Goal: Task Accomplishment & Management: Use online tool/utility

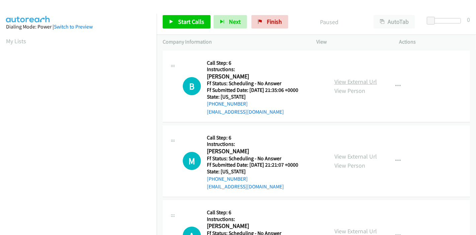
click at [355, 79] on link "View External Url" at bounding box center [356, 82] width 43 height 8
click at [345, 156] on link "View External Url" at bounding box center [356, 156] width 43 height 8
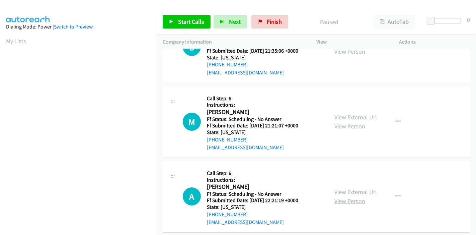
scroll to position [74, 0]
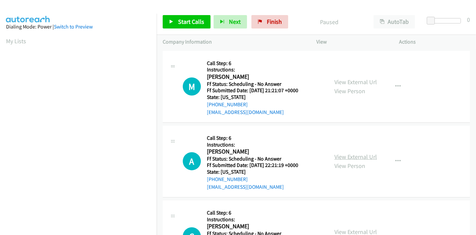
click at [345, 157] on link "View External Url" at bounding box center [356, 157] width 43 height 8
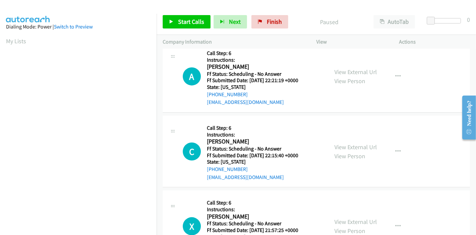
scroll to position [186, 0]
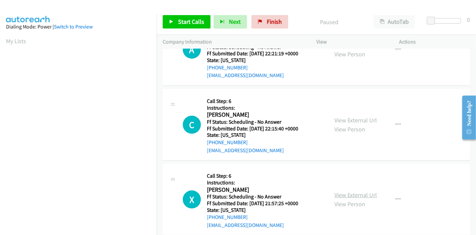
click at [338, 194] on link "View External Url" at bounding box center [356, 195] width 43 height 8
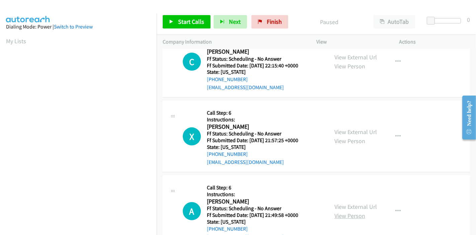
scroll to position [260, 0]
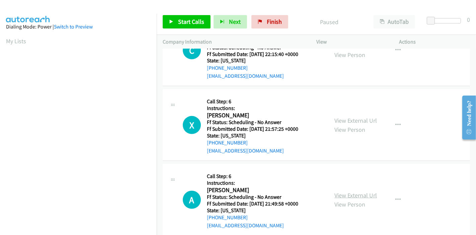
click at [350, 194] on link "View External Url" at bounding box center [356, 195] width 43 height 8
click at [176, 14] on div "Start Calls Pause Next Finish Paused AutoTab AutoTab 0" at bounding box center [317, 22] width 320 height 26
click at [176, 21] on link "Start Calls" at bounding box center [187, 21] width 48 height 13
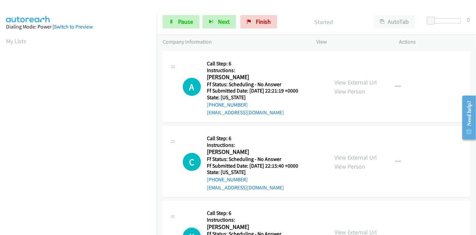
scroll to position [0, 0]
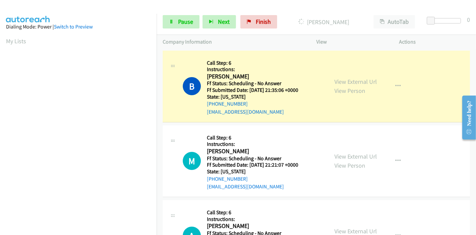
click at [162, 21] on div "Start Calls Pause Next Finish Dialing Bala Rajasekharan AutoTab AutoTab 0" at bounding box center [317, 22] width 320 height 26
click at [168, 22] on link "Pause" at bounding box center [181, 21] width 37 height 13
click at [172, 23] on icon at bounding box center [171, 22] width 5 height 5
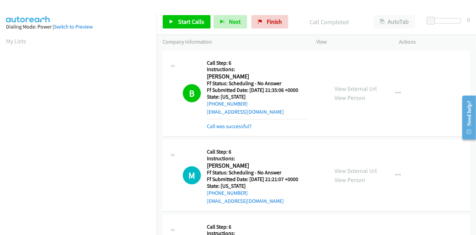
scroll to position [141, 0]
click at [220, 126] on link "Call was successful?" at bounding box center [229, 126] width 45 height 6
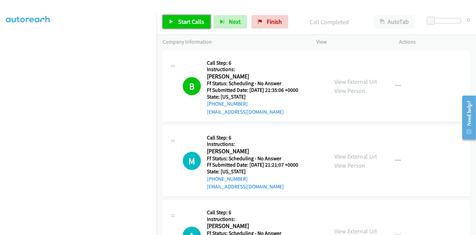
click at [178, 22] on span "Start Calls" at bounding box center [191, 22] width 26 height 8
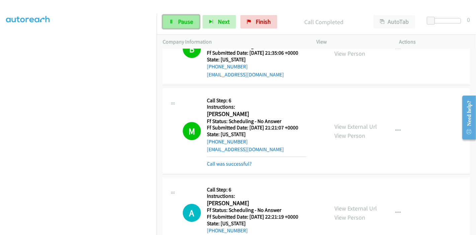
click at [167, 25] on link "Pause" at bounding box center [181, 21] width 37 height 13
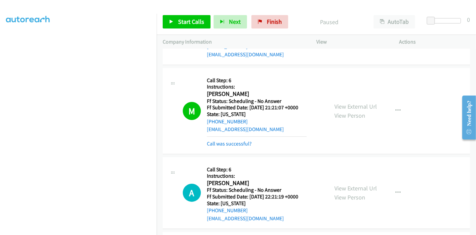
scroll to position [74, 0]
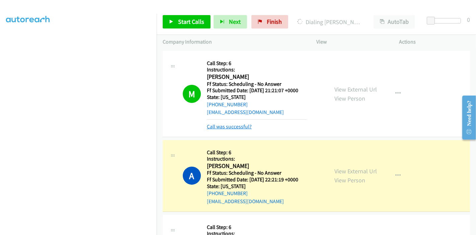
click at [214, 123] on link "Call was successful?" at bounding box center [229, 126] width 45 height 6
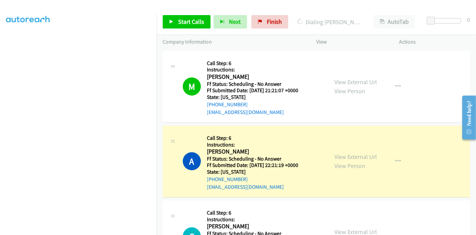
scroll to position [112, 0]
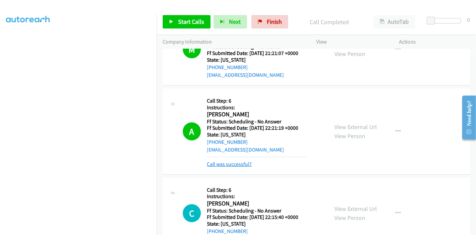
click at [237, 165] on link "Call was successful?" at bounding box center [229, 164] width 45 height 6
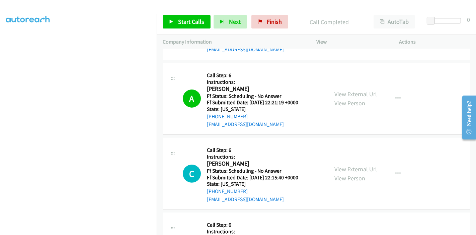
scroll to position [149, 0]
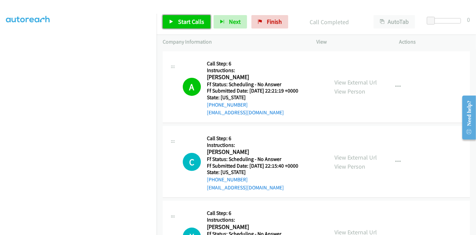
click at [194, 19] on span "Start Calls" at bounding box center [191, 22] width 26 height 8
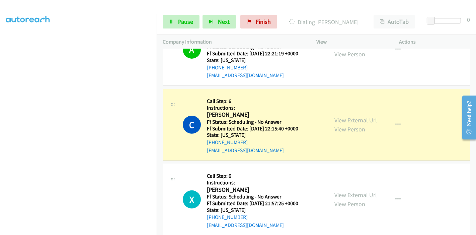
scroll to position [223, 0]
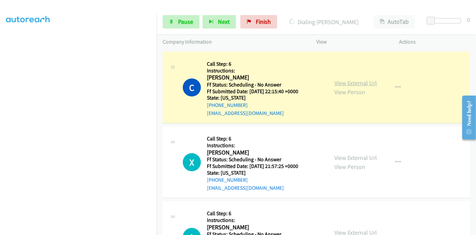
click at [361, 81] on link "View External Url" at bounding box center [356, 83] width 43 height 8
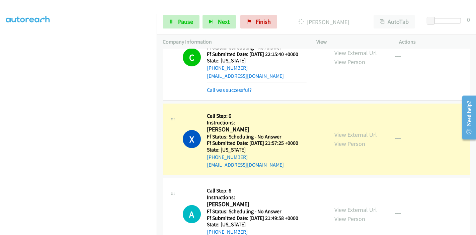
scroll to position [268, 0]
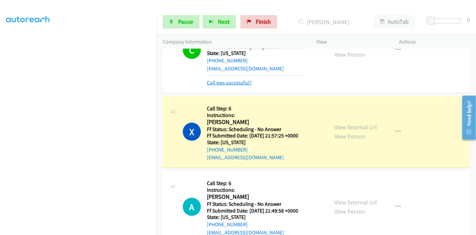
click at [233, 83] on link "Call was successful?" at bounding box center [229, 82] width 45 height 6
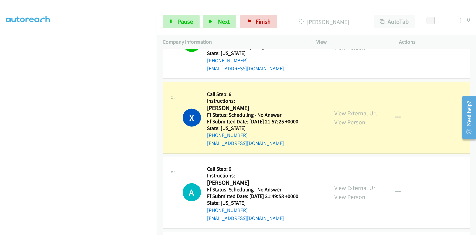
scroll to position [260, 0]
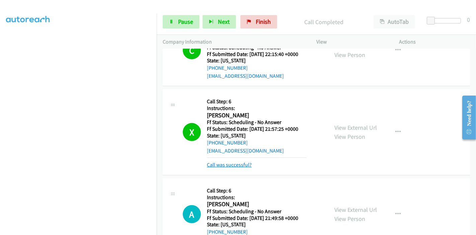
click at [233, 165] on link "Call was successful?" at bounding box center [229, 165] width 45 height 6
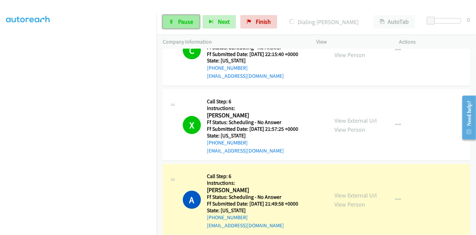
click at [181, 17] on link "Pause" at bounding box center [181, 21] width 37 height 13
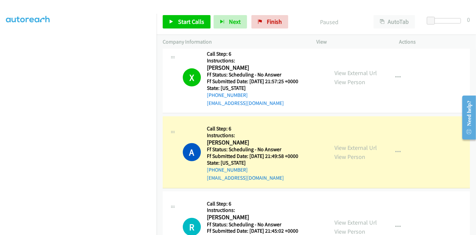
scroll to position [335, 0]
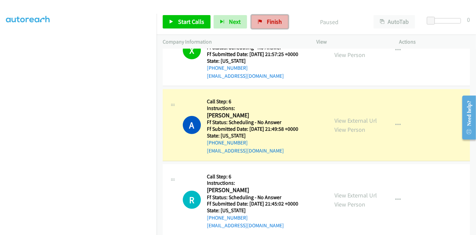
drag, startPoint x: 273, startPoint y: 22, endPoint x: 264, endPoint y: 28, distance: 10.1
click at [272, 22] on span "Finish" at bounding box center [274, 22] width 15 height 8
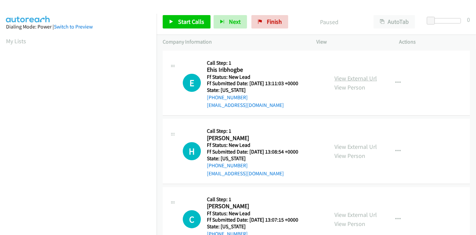
click at [357, 75] on link "View External Url" at bounding box center [356, 78] width 43 height 8
click at [350, 144] on link "View External Url" at bounding box center [356, 147] width 43 height 8
click at [364, 80] on link "View External Url" at bounding box center [356, 78] width 43 height 8
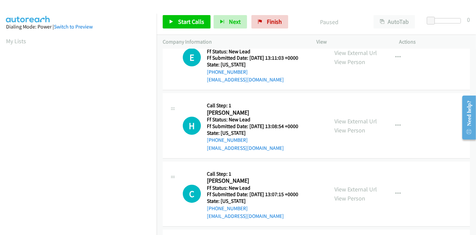
scroll to position [37, 0]
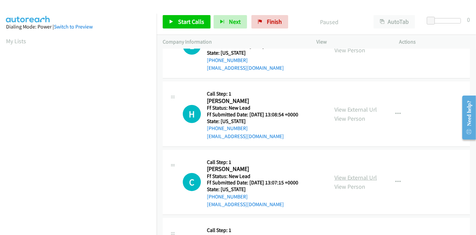
click at [342, 175] on link "View External Url" at bounding box center [356, 178] width 43 height 8
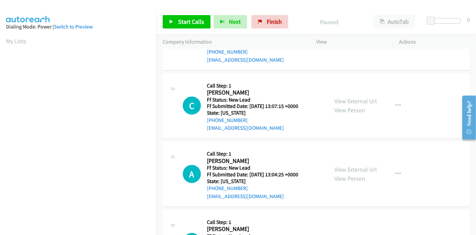
scroll to position [149, 0]
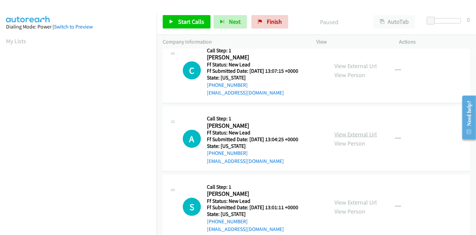
click at [341, 133] on link "View External Url" at bounding box center [356, 134] width 43 height 8
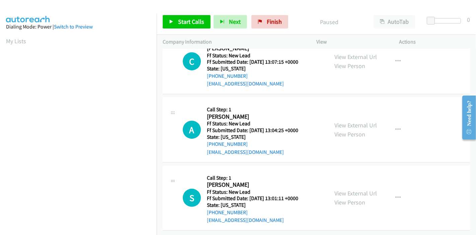
scroll to position [163, 0]
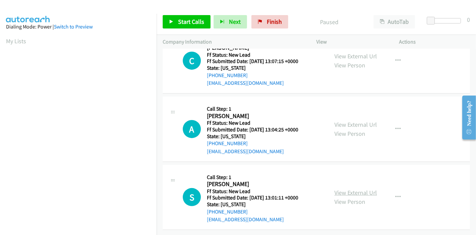
click at [347, 189] on link "View External Url" at bounding box center [356, 193] width 43 height 8
click at [180, 23] on span "Start Calls" at bounding box center [191, 22] width 26 height 8
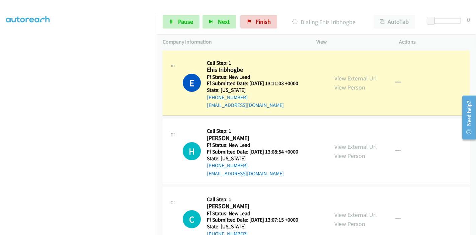
scroll to position [141, 0]
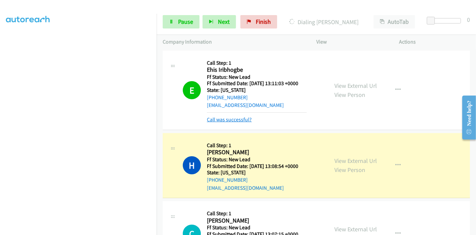
click at [230, 117] on link "Call was successful?" at bounding box center [229, 119] width 45 height 6
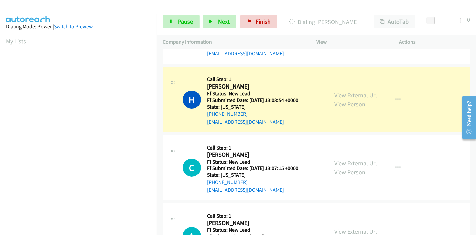
scroll to position [14, 0]
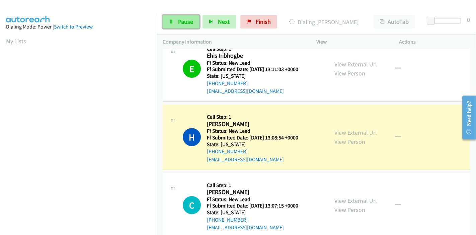
click at [178, 16] on link "Pause" at bounding box center [181, 21] width 37 height 13
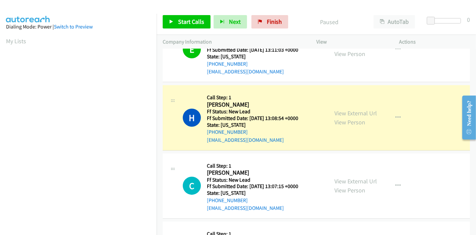
scroll to position [35, 0]
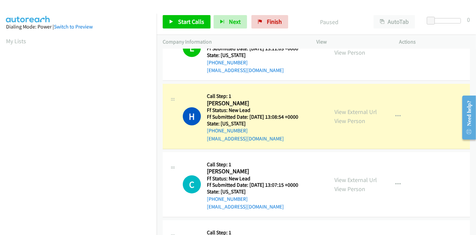
drag, startPoint x: 472, startPoint y: 81, endPoint x: 13, endPoint y: 1, distance: 466.4
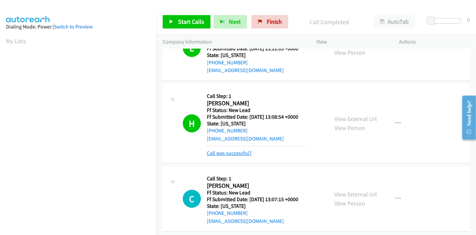
click at [232, 152] on link "Call was successful?" at bounding box center [229, 153] width 45 height 6
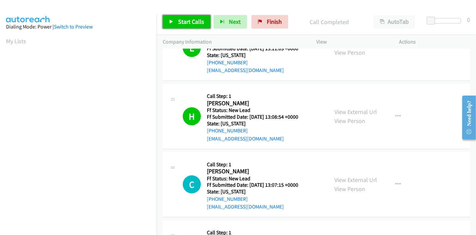
click at [179, 21] on span "Start Calls" at bounding box center [191, 22] width 26 height 8
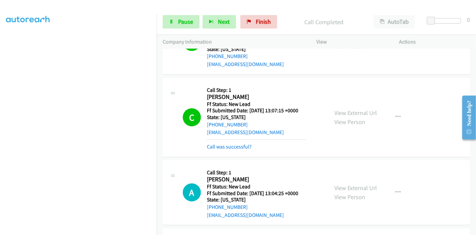
scroll to position [30, 0]
click at [216, 143] on link "Call was successful?" at bounding box center [229, 146] width 45 height 6
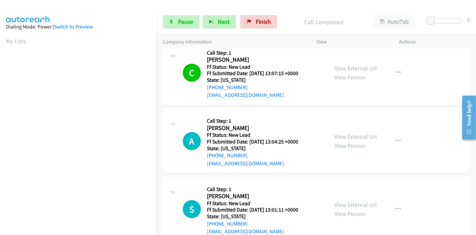
scroll to position [141, 0]
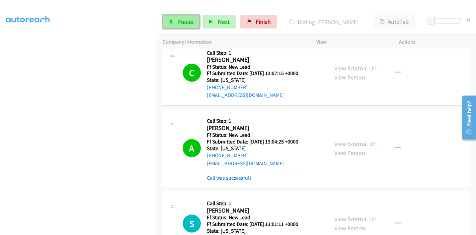
click at [176, 23] on link "Pause" at bounding box center [181, 21] width 37 height 13
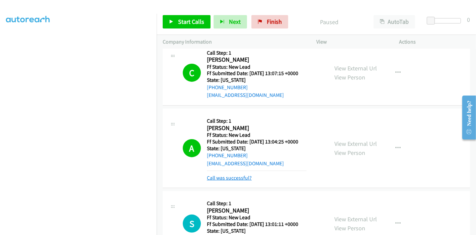
click at [238, 178] on link "Call was successful?" at bounding box center [229, 178] width 45 height 6
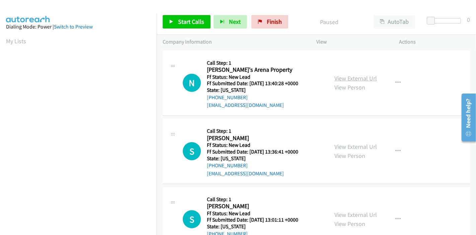
click at [360, 74] on link "View External Url" at bounding box center [356, 78] width 43 height 8
click at [342, 150] on div "View External Url View Person" at bounding box center [356, 151] width 43 height 18
click at [344, 148] on link "View External Url" at bounding box center [356, 147] width 43 height 8
click at [397, 81] on icon "button" at bounding box center [398, 82] width 5 height 5
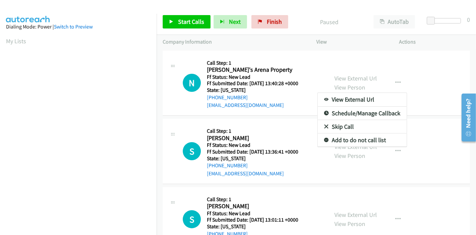
click at [347, 127] on link "Skip Call" at bounding box center [362, 126] width 89 height 13
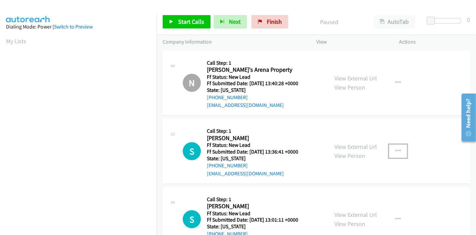
click at [391, 148] on button "button" at bounding box center [398, 150] width 18 height 13
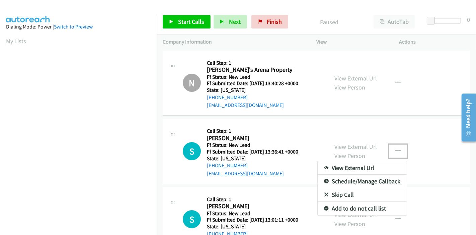
click at [342, 193] on link "Skip Call" at bounding box center [362, 194] width 89 height 13
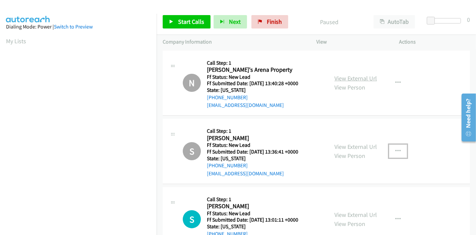
click at [351, 79] on link "View External Url" at bounding box center [356, 78] width 43 height 8
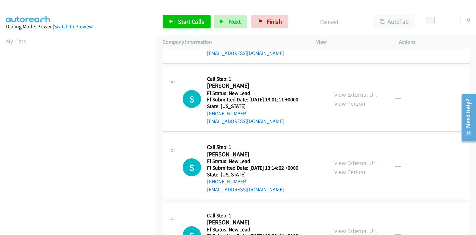
scroll to position [157, 0]
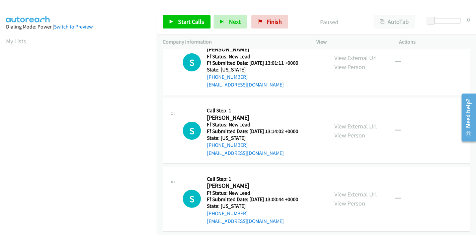
click at [365, 126] on link "View External Url" at bounding box center [356, 126] width 43 height 8
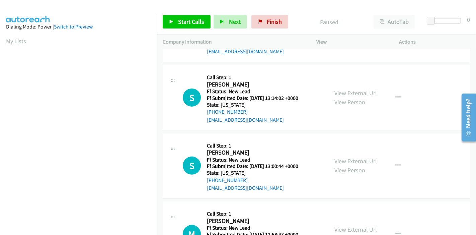
scroll to position [231, 0]
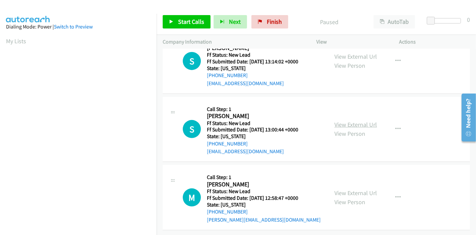
click at [351, 121] on link "View External Url" at bounding box center [356, 125] width 43 height 8
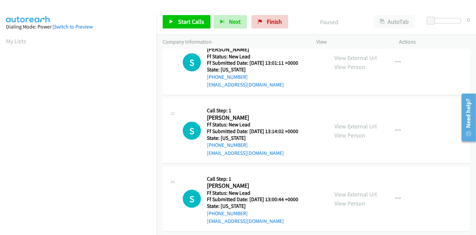
scroll to position [120, 0]
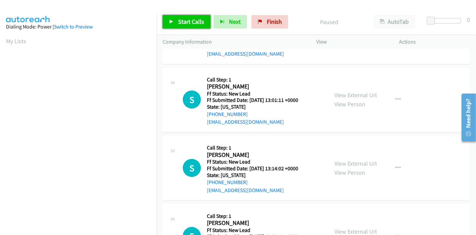
click at [179, 18] on span "Start Calls" at bounding box center [191, 22] width 26 height 8
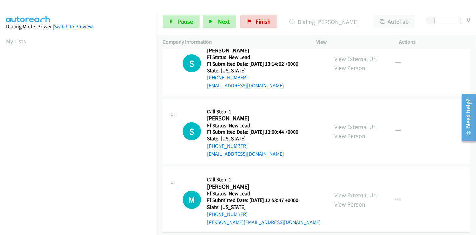
scroll to position [231, 0]
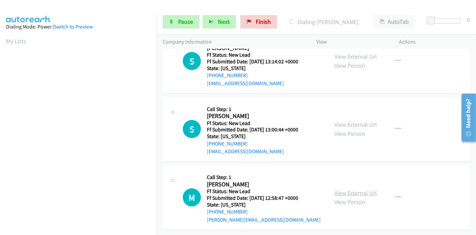
click at [345, 189] on link "View External Url" at bounding box center [356, 193] width 43 height 8
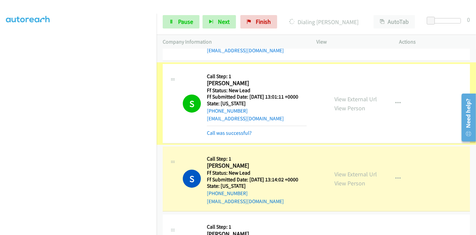
scroll to position [194, 0]
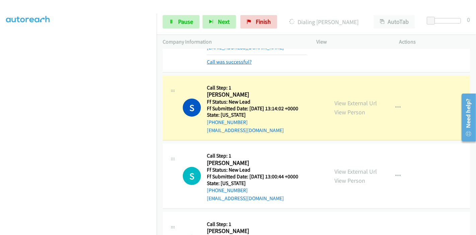
click at [243, 64] on link "Call was successful?" at bounding box center [229, 62] width 45 height 6
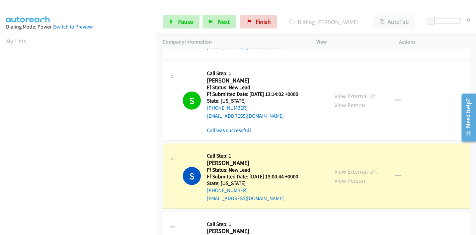
scroll to position [141, 0]
click at [222, 131] on link "Call was successful?" at bounding box center [229, 130] width 45 height 6
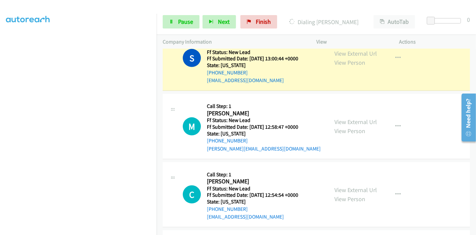
scroll to position [249, 0]
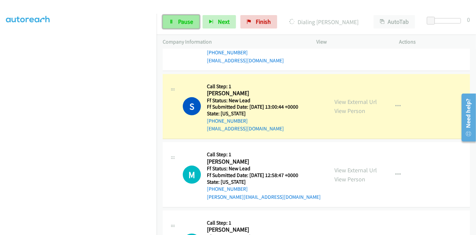
click at [182, 19] on span "Pause" at bounding box center [185, 22] width 15 height 8
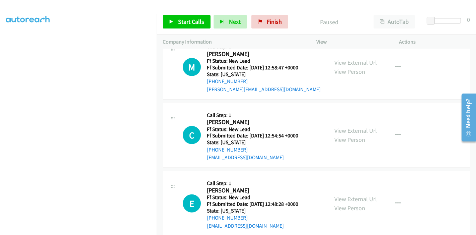
scroll to position [286, 0]
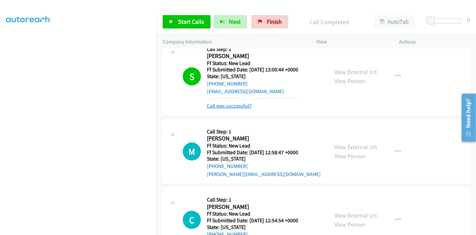
click at [233, 106] on link "Call was successful?" at bounding box center [229, 106] width 45 height 6
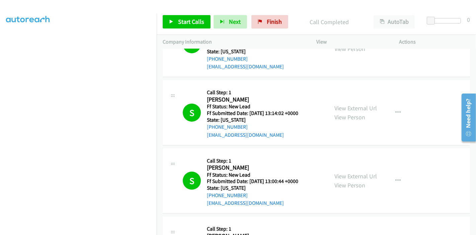
scroll to position [249, 0]
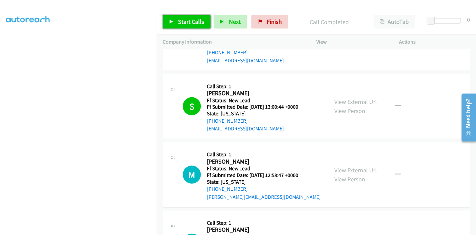
click at [182, 23] on span "Start Calls" at bounding box center [191, 22] width 26 height 8
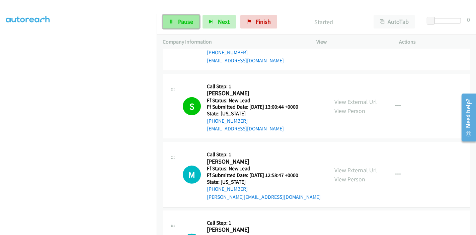
click at [182, 24] on span "Pause" at bounding box center [185, 22] width 15 height 8
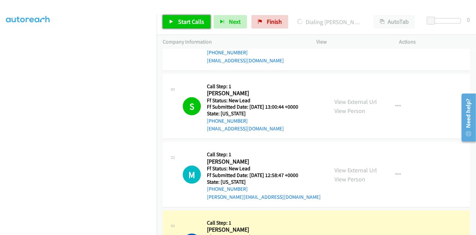
click at [182, 24] on span "Start Calls" at bounding box center [191, 22] width 26 height 8
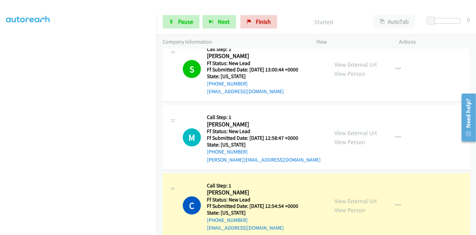
scroll to position [361, 0]
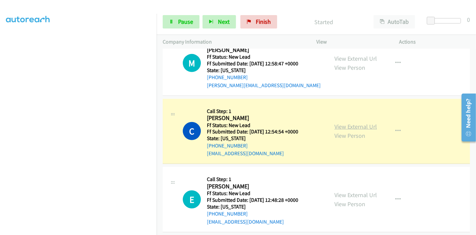
click at [363, 127] on link "View External Url" at bounding box center [356, 127] width 43 height 8
click at [178, 20] on span "Pause" at bounding box center [185, 22] width 15 height 8
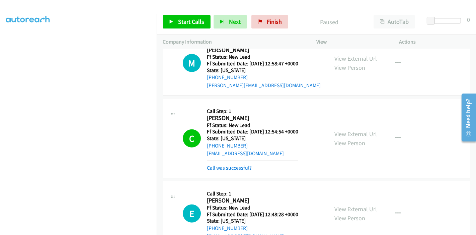
click at [227, 167] on link "Call was successful?" at bounding box center [229, 168] width 45 height 6
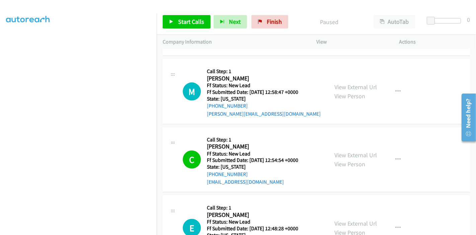
scroll to position [286, 0]
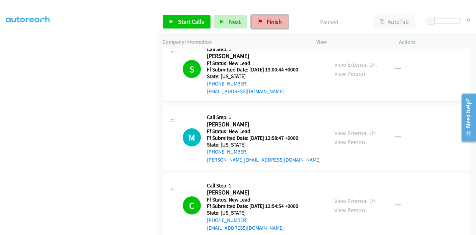
click at [263, 24] on link "Finish" at bounding box center [270, 21] width 37 height 13
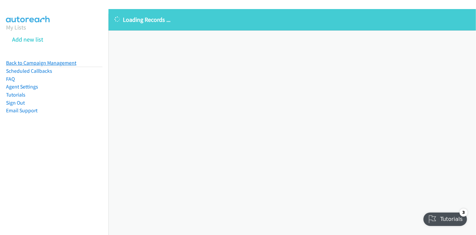
click at [51, 61] on link "Back to Campaign Management" at bounding box center [41, 63] width 70 height 6
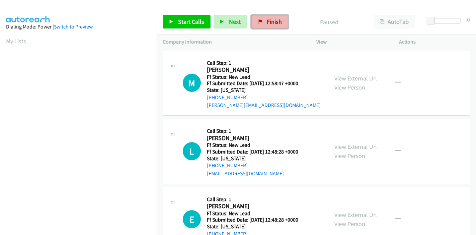
click at [267, 22] on span "Finish" at bounding box center [274, 22] width 15 height 8
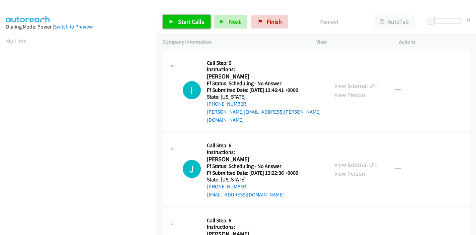
click at [188, 23] on span "Start Calls" at bounding box center [191, 22] width 26 height 8
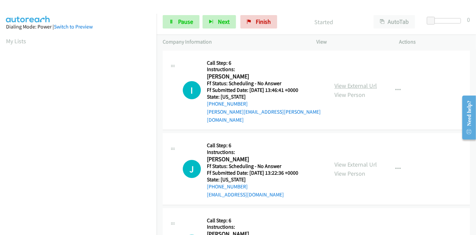
click at [358, 83] on link "View External Url" at bounding box center [356, 86] width 43 height 8
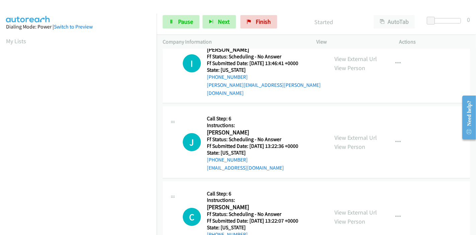
scroll to position [37, 0]
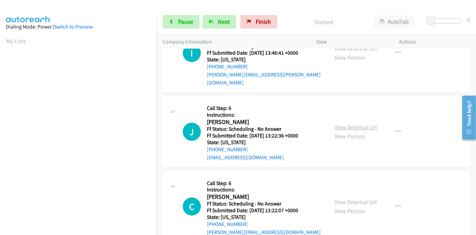
click at [345, 123] on link "View External Url" at bounding box center [356, 127] width 43 height 8
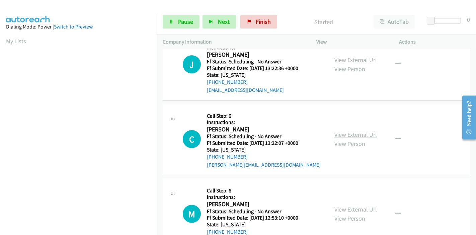
scroll to position [112, 0]
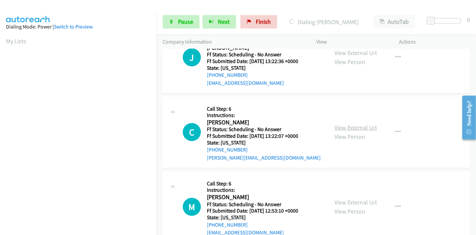
click at [335, 124] on link "View External Url" at bounding box center [356, 128] width 43 height 8
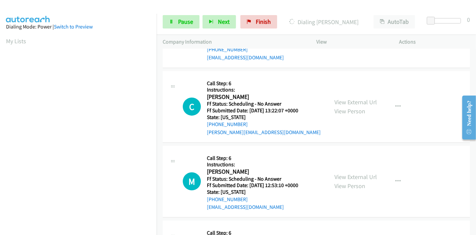
scroll to position [149, 0]
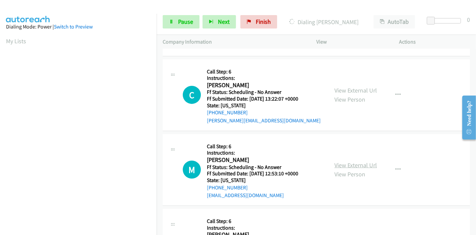
click at [347, 161] on link "View External Url" at bounding box center [356, 165] width 43 height 8
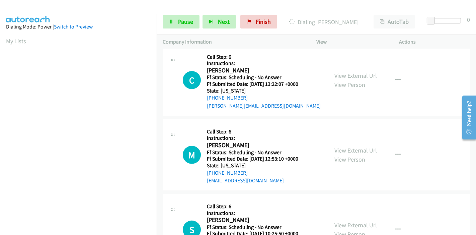
scroll to position [186, 0]
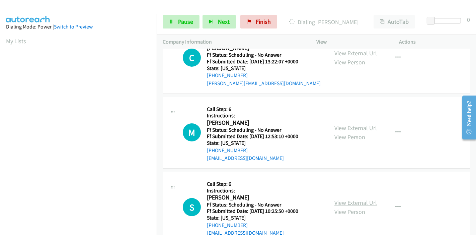
click at [337, 199] on link "View External Url" at bounding box center [356, 203] width 43 height 8
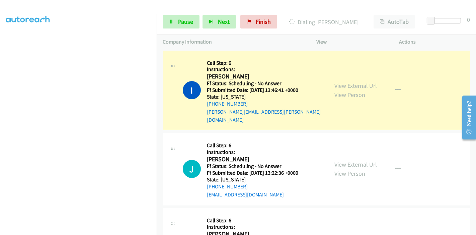
scroll to position [141, 0]
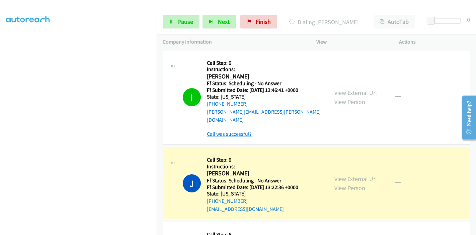
click at [227, 131] on link "Call was successful?" at bounding box center [229, 134] width 45 height 6
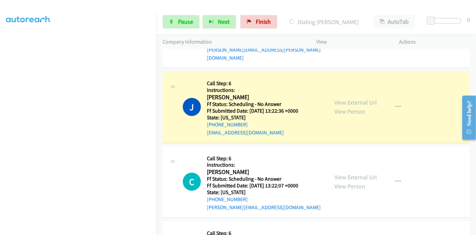
scroll to position [74, 0]
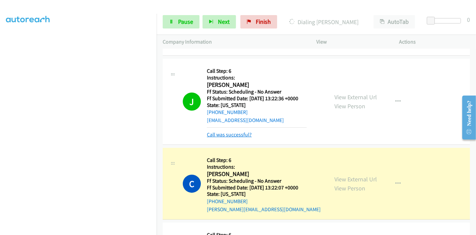
click at [232, 131] on link "Call was successful?" at bounding box center [229, 134] width 45 height 6
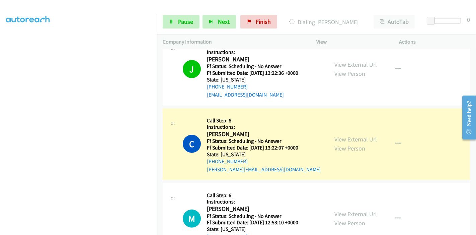
scroll to position [112, 0]
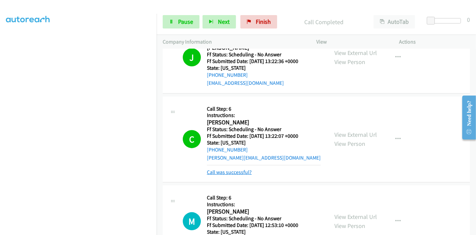
click at [231, 169] on link "Call was successful?" at bounding box center [229, 172] width 45 height 6
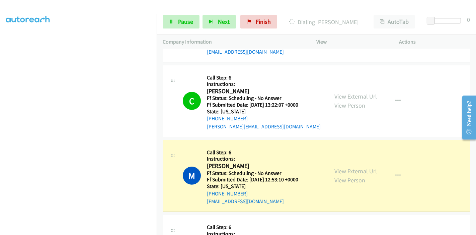
scroll to position [186, 0]
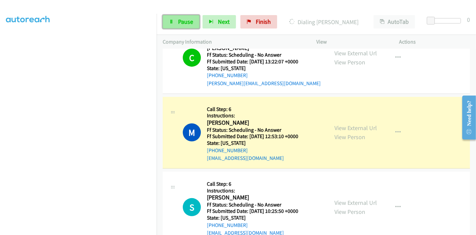
click at [180, 21] on span "Pause" at bounding box center [185, 22] width 15 height 8
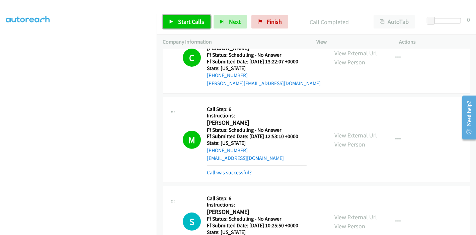
click at [182, 21] on span "Start Calls" at bounding box center [191, 22] width 26 height 8
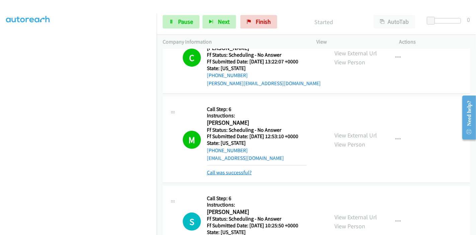
click at [223, 169] on link "Call was successful?" at bounding box center [229, 172] width 45 height 6
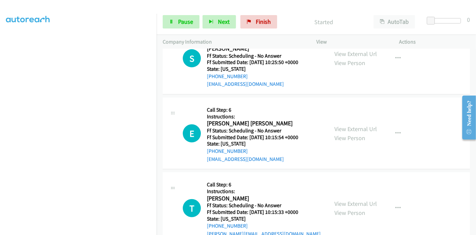
scroll to position [335, 0]
click at [341, 125] on link "View External Url" at bounding box center [356, 129] width 43 height 8
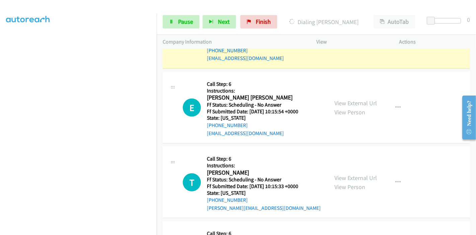
scroll to position [372, 0]
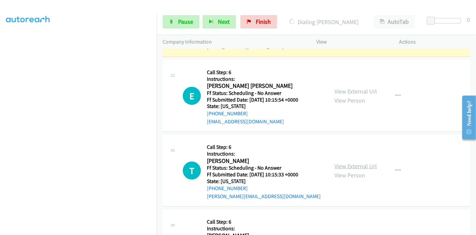
click at [342, 162] on link "View External Url" at bounding box center [356, 166] width 43 height 8
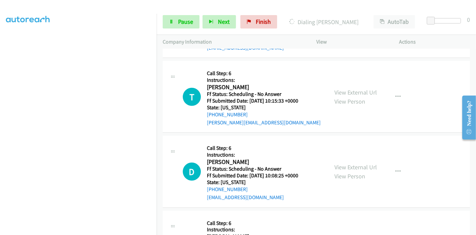
scroll to position [447, 0]
click at [338, 163] on link "View External Url" at bounding box center [356, 167] width 43 height 8
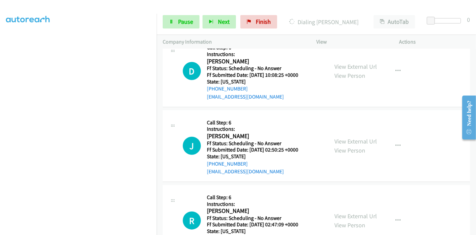
scroll to position [558, 0]
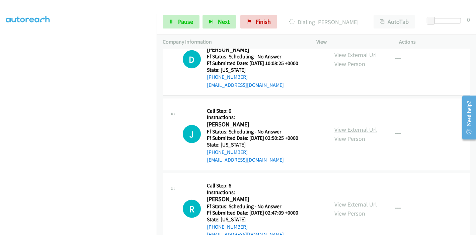
click at [342, 126] on link "View External Url" at bounding box center [356, 130] width 43 height 8
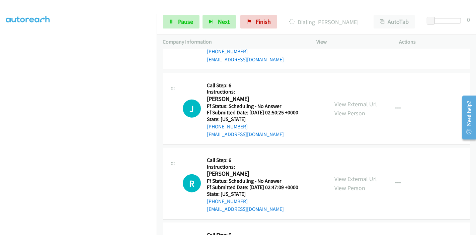
scroll to position [595, 0]
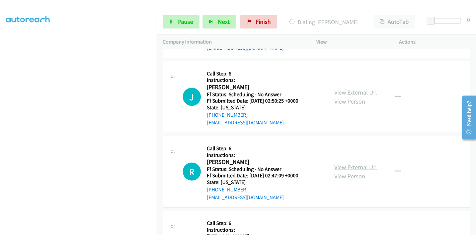
click at [338, 163] on link "View External Url" at bounding box center [356, 167] width 43 height 8
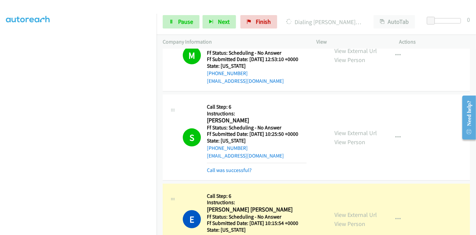
scroll to position [275, 0]
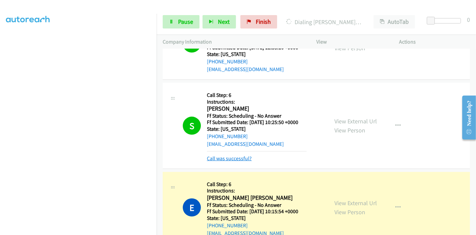
click at [228, 155] on link "Call was successful?" at bounding box center [229, 158] width 45 height 6
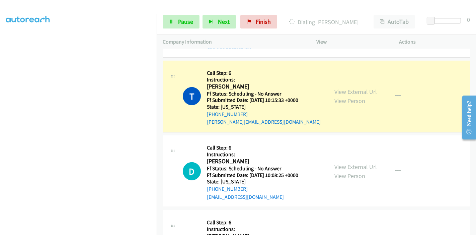
scroll to position [141, 0]
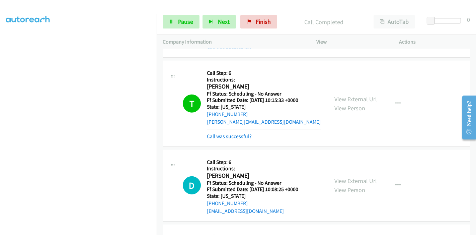
click at [218, 132] on div "T Callback Scheduled Call Step: 6 Instructions: Tiffany Rouse America/New_York …" at bounding box center [317, 104] width 308 height 86
click at [218, 133] on link "Call was successful?" at bounding box center [229, 136] width 45 height 6
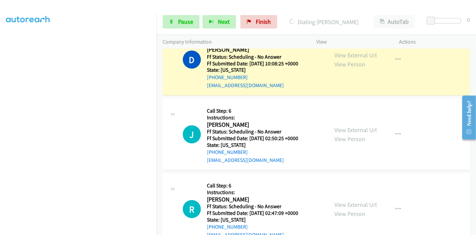
scroll to position [535, 0]
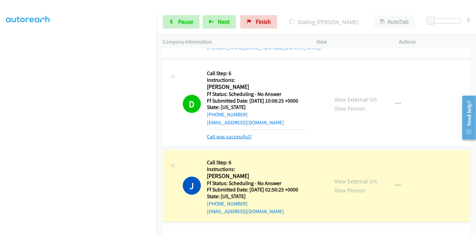
click at [218, 133] on link "Call was successful?" at bounding box center [229, 136] width 45 height 6
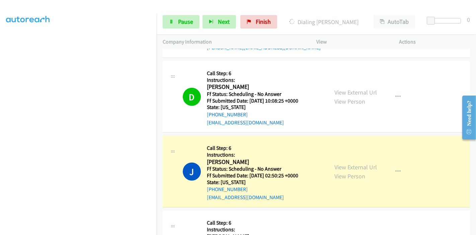
scroll to position [610, 0]
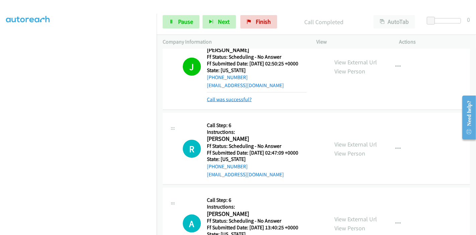
click at [225, 96] on link "Call was successful?" at bounding box center [229, 99] width 45 height 6
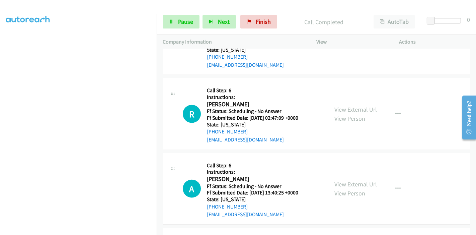
scroll to position [677, 0]
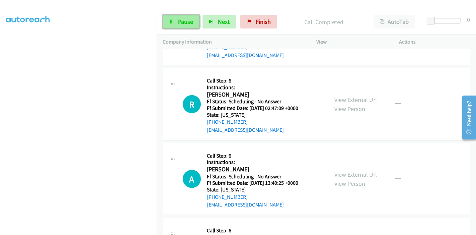
click at [182, 21] on span "Pause" at bounding box center [185, 22] width 15 height 8
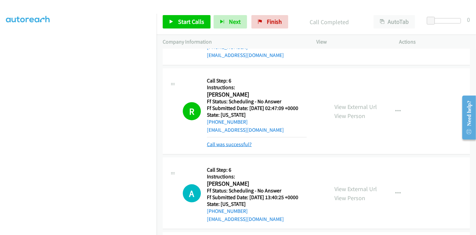
click at [224, 141] on link "Call was successful?" at bounding box center [229, 144] width 45 height 6
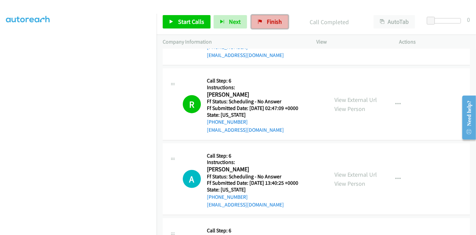
click at [270, 20] on span "Finish" at bounding box center [274, 22] width 15 height 8
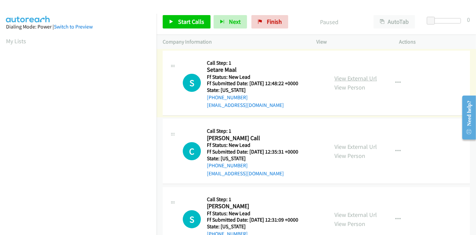
click at [350, 78] on link "View External Url" at bounding box center [356, 78] width 43 height 8
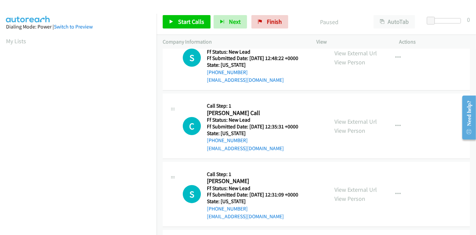
scroll to position [37, 0]
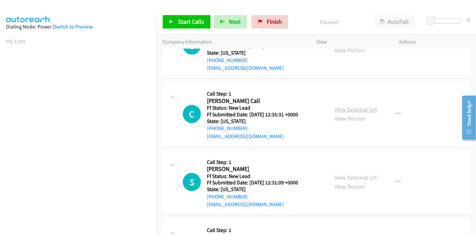
click at [356, 108] on link "View External Url" at bounding box center [356, 110] width 43 height 8
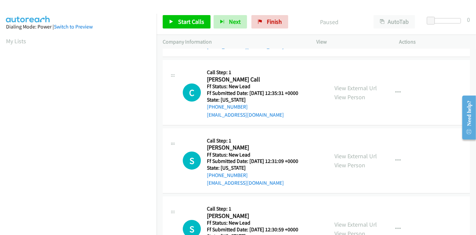
scroll to position [74, 0]
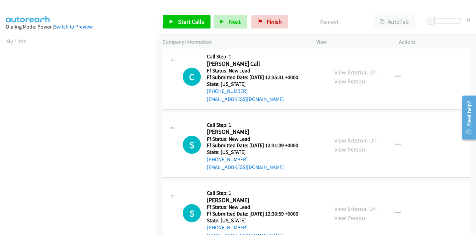
click at [342, 138] on link "View External Url" at bounding box center [356, 140] width 43 height 8
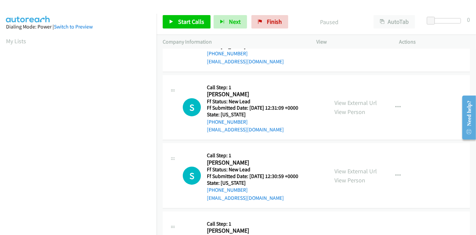
scroll to position [149, 0]
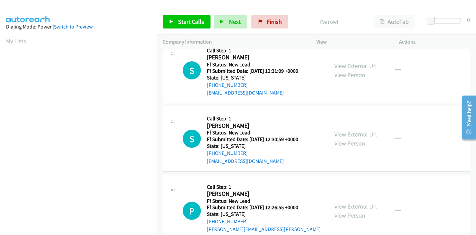
click at [347, 133] on link "View External Url" at bounding box center [356, 134] width 43 height 8
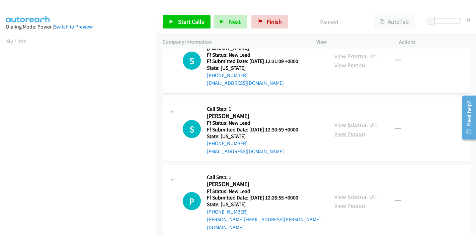
scroll to position [163, 0]
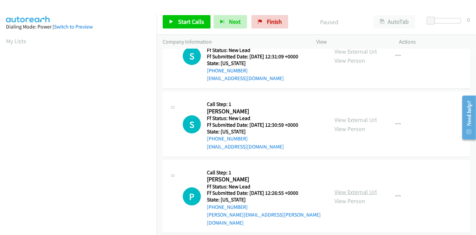
click at [342, 189] on link "View External Url" at bounding box center [356, 192] width 43 height 8
click at [175, 25] on link "Start Calls" at bounding box center [187, 21] width 48 height 13
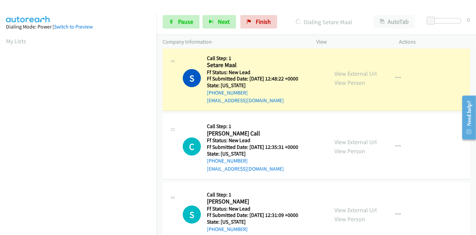
scroll to position [0, 0]
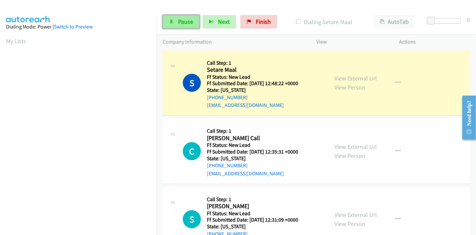
click at [173, 20] on icon at bounding box center [171, 22] width 5 height 5
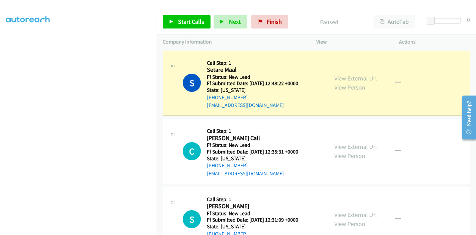
scroll to position [141, 0]
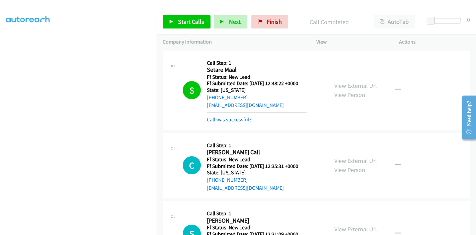
click at [198, 118] on div "S Callback Scheduled Call Step: 1 Setare Maal America/Chicago Ff Status: New Le…" at bounding box center [253, 90] width 140 height 67
click at [218, 119] on link "Call was successful?" at bounding box center [229, 119] width 45 height 6
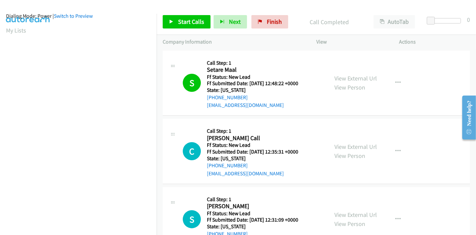
scroll to position [0, 0]
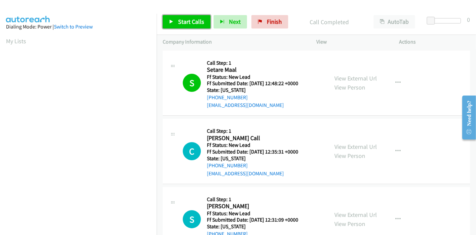
click at [168, 23] on link "Start Calls" at bounding box center [187, 21] width 48 height 13
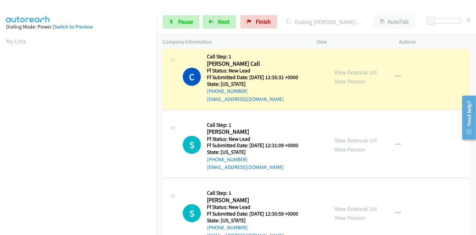
scroll to position [141, 0]
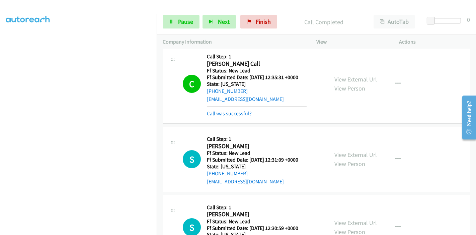
click at [203, 110] on div "C Callback Scheduled Call Step: 1 Carla Mc Call America/New_York Ff Status: New…" at bounding box center [253, 83] width 140 height 67
click at [214, 113] on link "Call was successful?" at bounding box center [229, 113] width 45 height 6
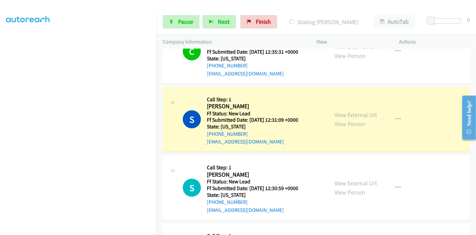
scroll to position [112, 0]
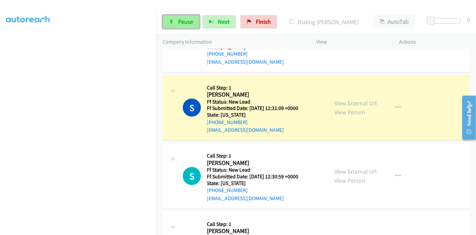
click at [175, 18] on link "Pause" at bounding box center [181, 21] width 37 height 13
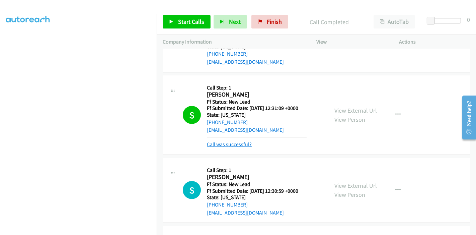
click at [227, 147] on div "Call was successful?" at bounding box center [257, 144] width 100 height 8
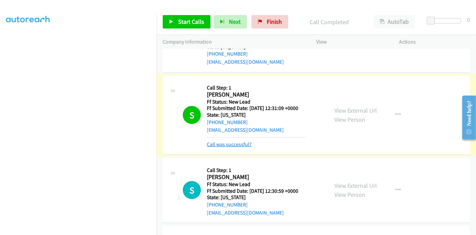
click at [227, 144] on link "Call was successful?" at bounding box center [229, 144] width 45 height 6
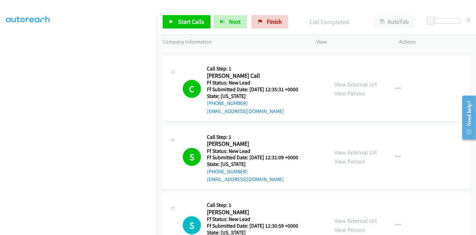
scroll to position [0, 0]
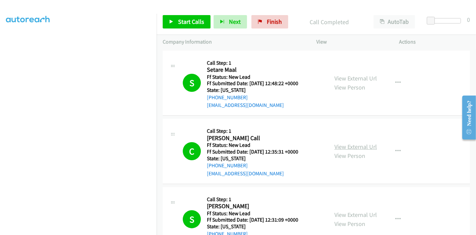
click at [355, 146] on link "View External Url" at bounding box center [356, 147] width 43 height 8
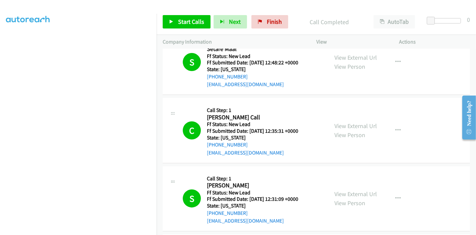
scroll to position [37, 0]
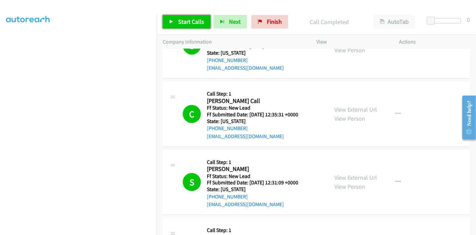
click at [190, 24] on span "Start Calls" at bounding box center [191, 22] width 26 height 8
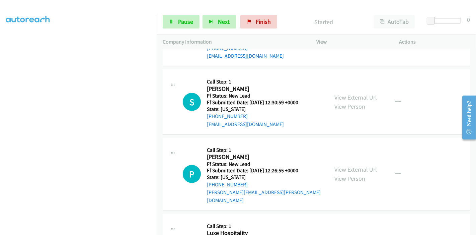
scroll to position [186, 0]
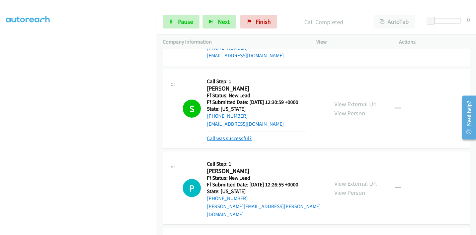
click at [232, 139] on link "Call was successful?" at bounding box center [229, 138] width 45 height 6
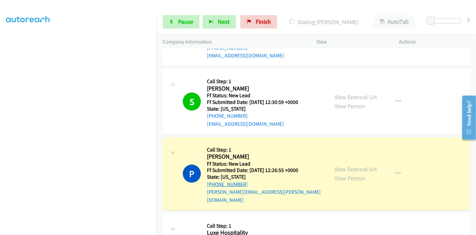
scroll to position [260, 0]
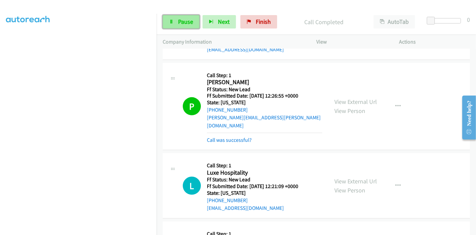
click at [179, 26] on link "Pause" at bounding box center [181, 21] width 37 height 13
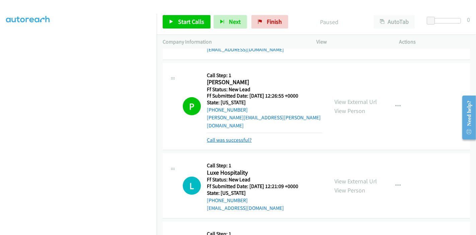
click at [237, 137] on link "Call was successful?" at bounding box center [229, 140] width 45 height 6
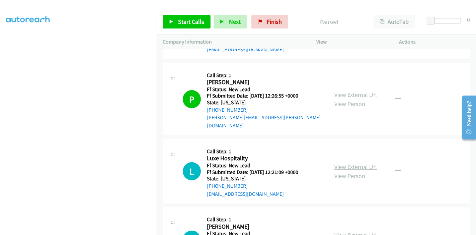
click at [342, 163] on link "View External Url" at bounding box center [356, 167] width 43 height 8
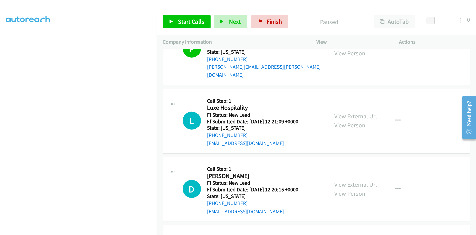
scroll to position [335, 0]
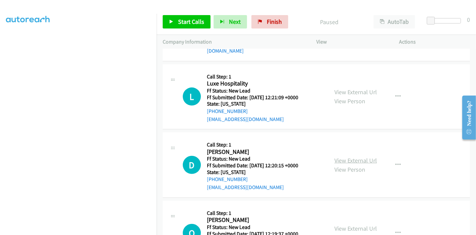
click at [342, 156] on link "View External Url" at bounding box center [356, 160] width 43 height 8
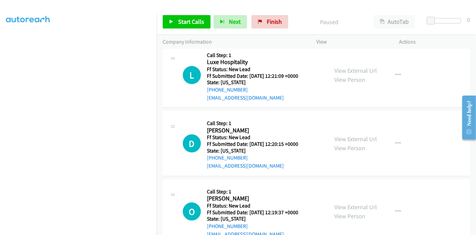
scroll to position [368, 0]
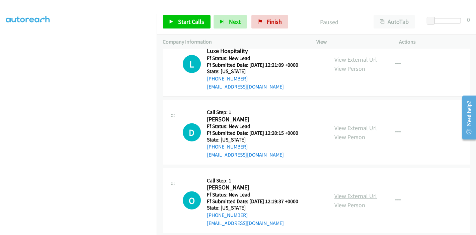
click at [338, 192] on link "View External Url" at bounding box center [356, 196] width 43 height 8
click at [176, 24] on link "Start Calls" at bounding box center [187, 21] width 48 height 13
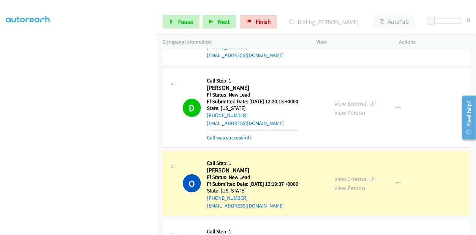
scroll to position [442, 0]
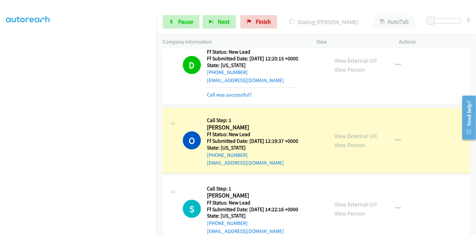
click at [240, 90] on div "D Callback Scheduled Call Step: 1 Dan Myers America/New_York Ff Status: New Lea…" at bounding box center [317, 64] width 308 height 79
click at [239, 91] on link "Call was successful?" at bounding box center [229, 94] width 45 height 6
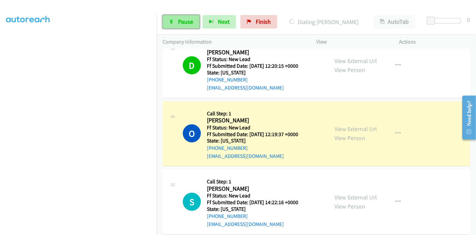
click at [178, 19] on span "Pause" at bounding box center [185, 22] width 15 height 8
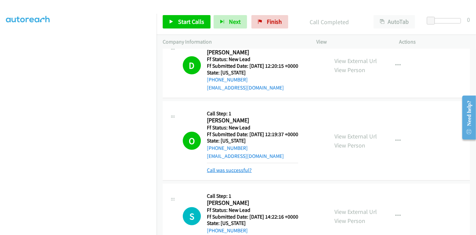
click at [232, 167] on link "Call was successful?" at bounding box center [229, 170] width 45 height 6
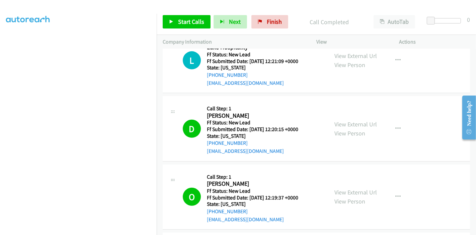
scroll to position [360, 0]
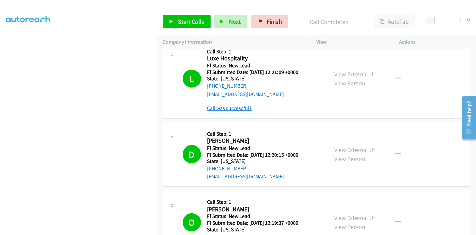
click at [228, 105] on link "Call was successful?" at bounding box center [229, 108] width 45 height 6
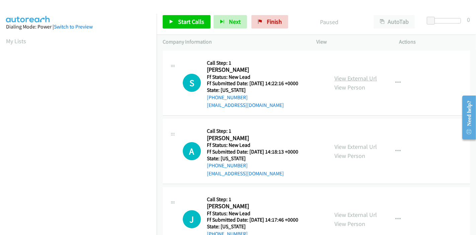
click at [359, 80] on link "View External Url" at bounding box center [356, 78] width 43 height 8
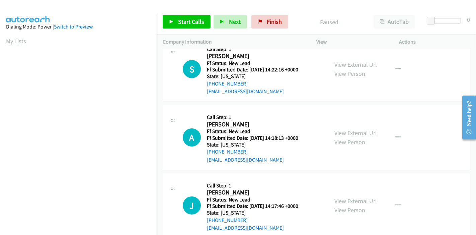
scroll to position [27, 0]
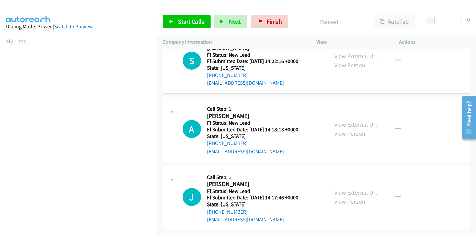
click at [355, 121] on link "View External Url" at bounding box center [356, 125] width 43 height 8
click at [339, 189] on link "View External Url" at bounding box center [356, 193] width 43 height 8
click at [280, 120] on h5 "Ff Status: New Lead" at bounding box center [257, 123] width 100 height 7
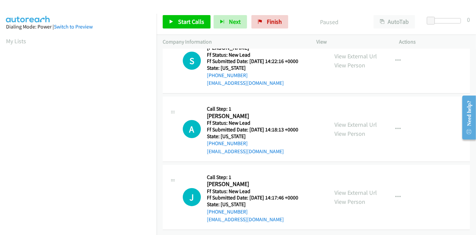
click at [280, 120] on h5 "Ff Status: New Lead" at bounding box center [257, 123] width 100 height 7
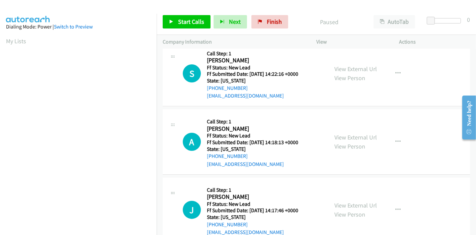
scroll to position [0, 0]
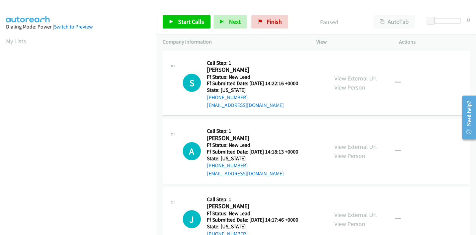
drag, startPoint x: 270, startPoint y: 133, endPoint x: 267, endPoint y: 136, distance: 3.8
click at [179, 21] on span "Start Calls" at bounding box center [191, 22] width 26 height 8
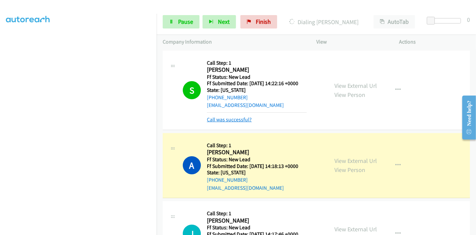
click at [240, 118] on link "Call was successful?" at bounding box center [229, 119] width 45 height 6
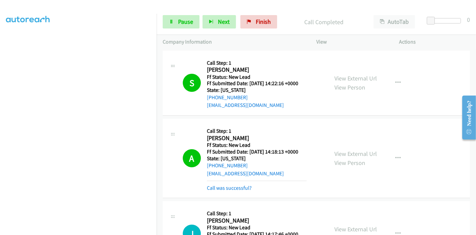
scroll to position [74, 0]
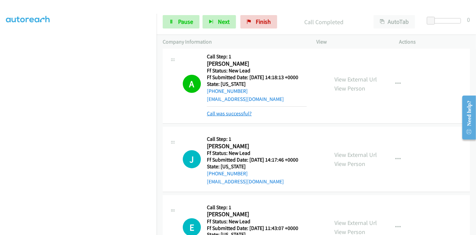
click at [232, 114] on link "Call was successful?" at bounding box center [229, 113] width 45 height 6
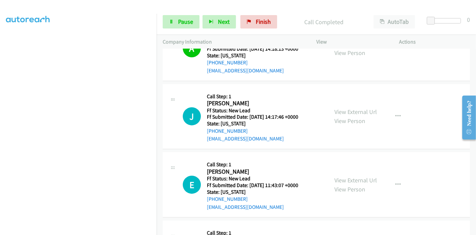
scroll to position [149, 0]
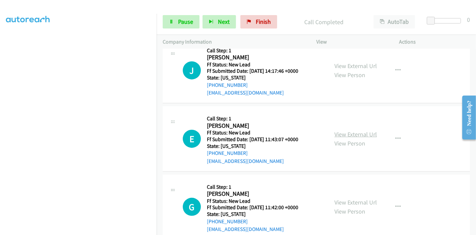
click at [345, 134] on link "View External Url" at bounding box center [356, 134] width 43 height 8
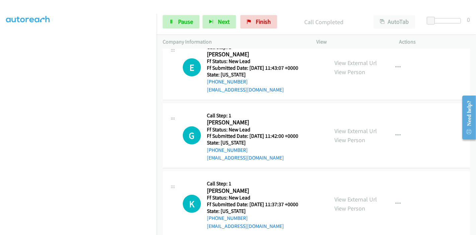
scroll to position [223, 0]
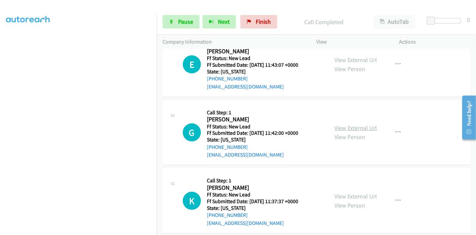
click at [346, 127] on link "View External Url" at bounding box center [356, 128] width 43 height 8
click at [341, 196] on link "View External Url" at bounding box center [356, 196] width 43 height 8
click at [178, 23] on span "Pause" at bounding box center [185, 22] width 15 height 8
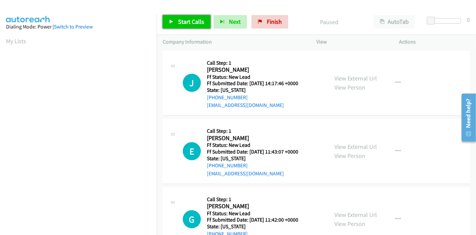
click at [184, 20] on span "Start Calls" at bounding box center [191, 22] width 26 height 8
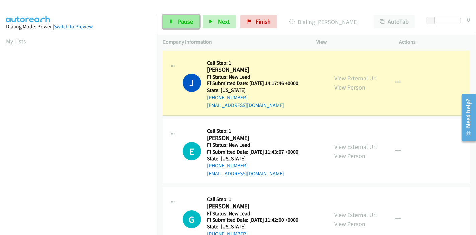
click at [183, 19] on span "Pause" at bounding box center [185, 22] width 15 height 8
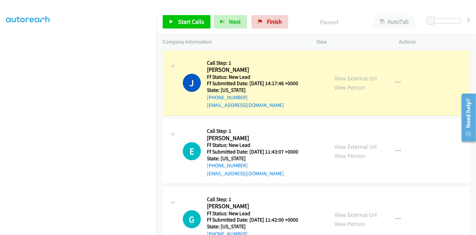
scroll to position [141, 0]
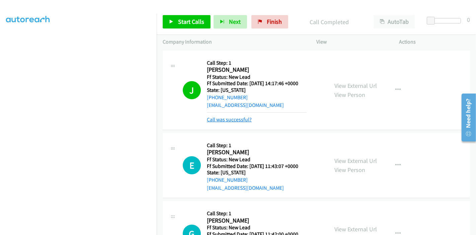
click at [226, 119] on link "Call was successful?" at bounding box center [229, 119] width 45 height 6
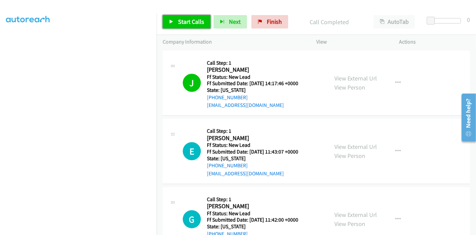
click at [169, 25] on link "Start Calls" at bounding box center [187, 21] width 48 height 13
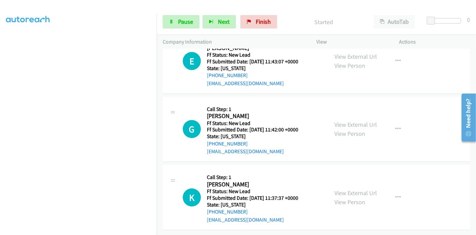
scroll to position [58, 0]
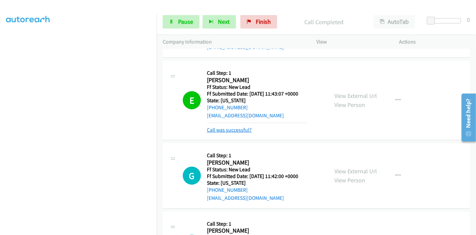
click at [220, 132] on link "Call was successful?" at bounding box center [229, 130] width 45 height 6
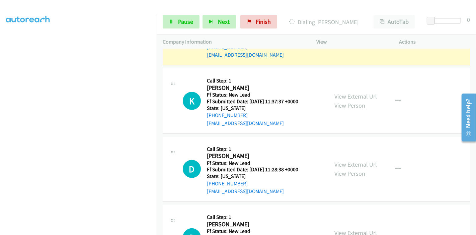
scroll to position [150, 0]
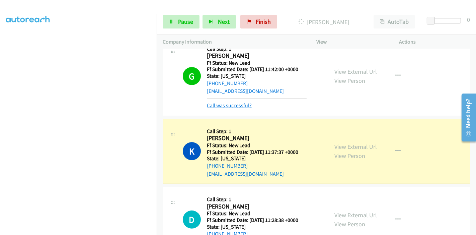
click at [233, 104] on link "Call was successful?" at bounding box center [229, 105] width 45 height 6
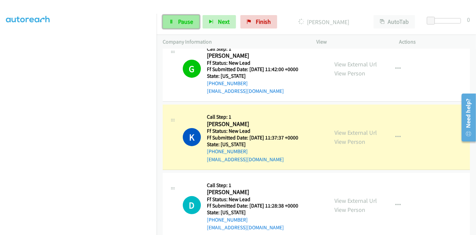
click at [181, 26] on link "Pause" at bounding box center [181, 21] width 37 height 13
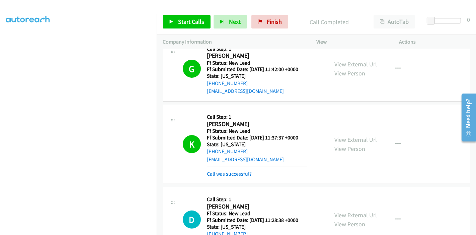
click at [226, 172] on link "Call was successful?" at bounding box center [229, 174] width 45 height 6
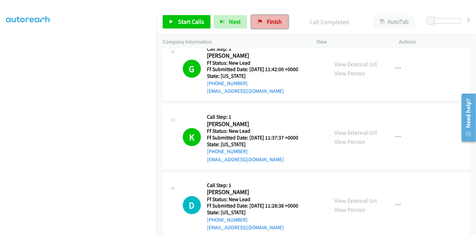
click at [270, 19] on span "Finish" at bounding box center [274, 22] width 15 height 8
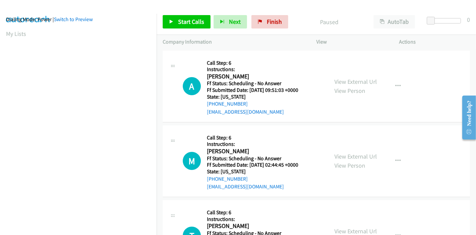
scroll to position [5, 0]
click at [175, 25] on link "Start Calls" at bounding box center [187, 21] width 48 height 13
click at [359, 81] on link "View External Url" at bounding box center [356, 82] width 43 height 8
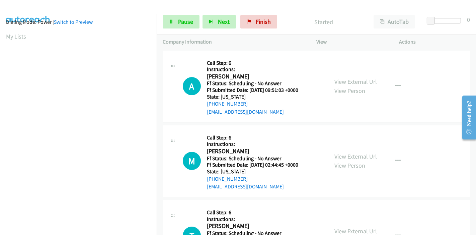
scroll to position [37, 0]
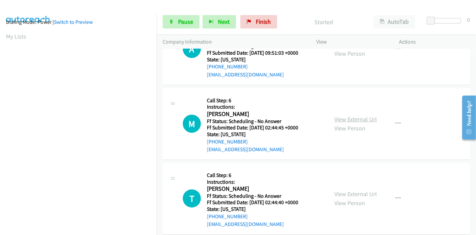
click at [345, 121] on link "View External Url" at bounding box center [356, 119] width 43 height 8
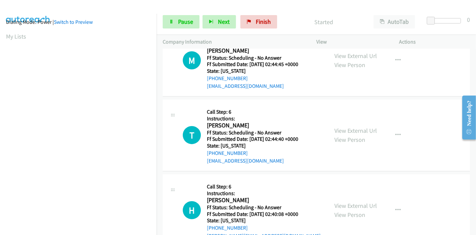
scroll to position [112, 0]
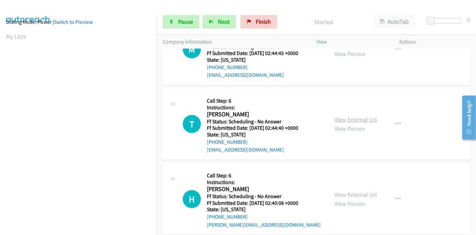
click at [355, 121] on link "View External Url" at bounding box center [356, 120] width 43 height 8
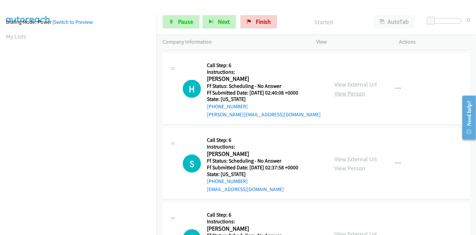
scroll to position [223, 0]
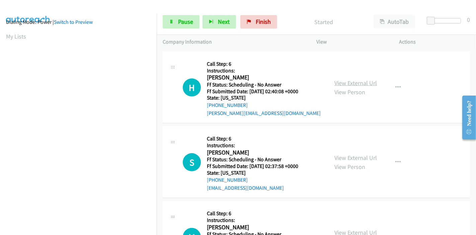
click at [341, 81] on link "View External Url" at bounding box center [356, 83] width 43 height 8
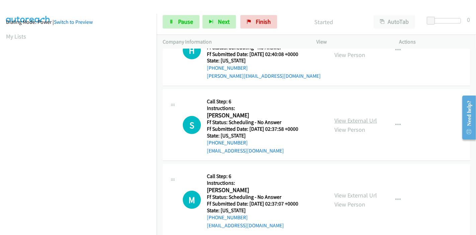
click at [343, 118] on link "View External Url" at bounding box center [356, 121] width 43 height 8
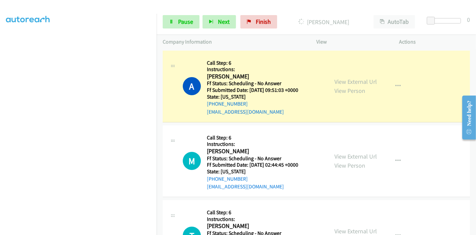
scroll to position [141, 0]
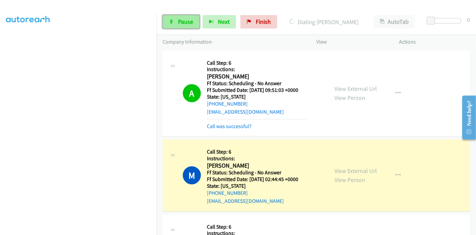
click at [180, 23] on span "Pause" at bounding box center [185, 22] width 15 height 8
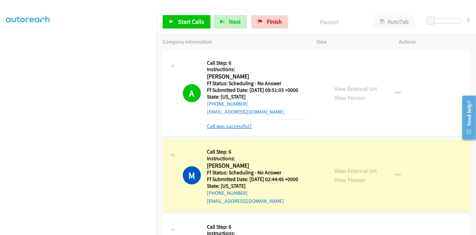
click at [233, 123] on link "Call was successful?" at bounding box center [229, 126] width 45 height 6
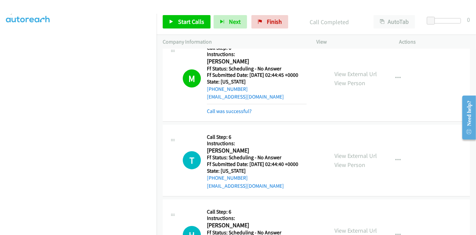
scroll to position [74, 0]
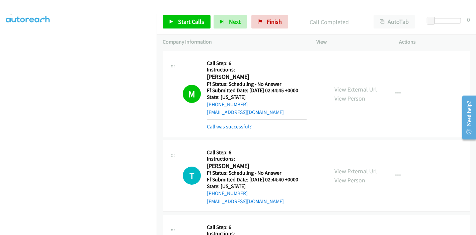
click at [226, 126] on link "Call was successful?" at bounding box center [229, 126] width 45 height 6
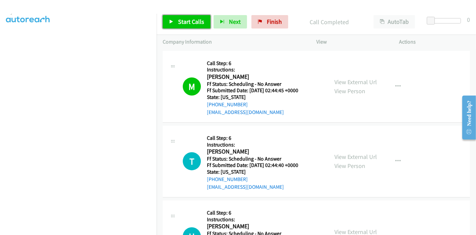
click at [177, 21] on link "Start Calls" at bounding box center [187, 21] width 48 height 13
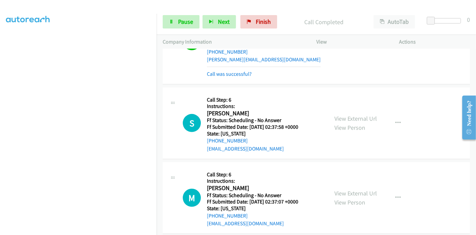
scroll to position [298, 0]
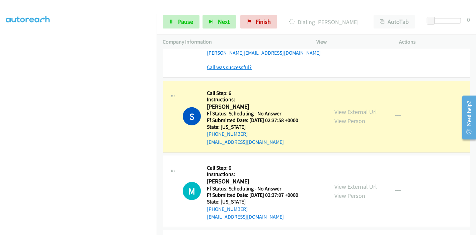
click at [233, 64] on link "Call was successful?" at bounding box center [229, 67] width 45 height 6
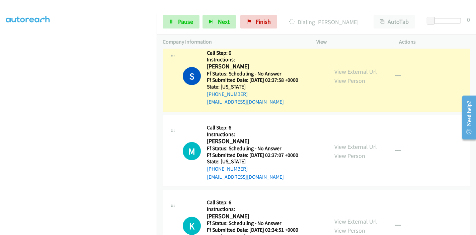
scroll to position [335, 0]
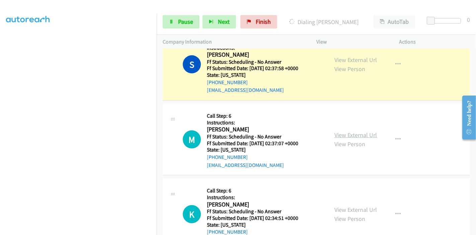
click at [350, 134] on link "View External Url" at bounding box center [356, 135] width 43 height 8
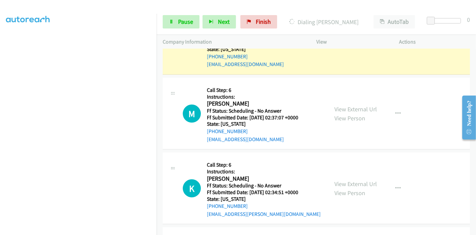
scroll to position [372, 0]
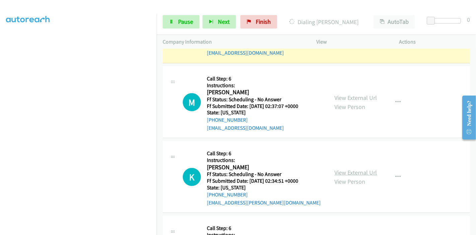
click at [349, 175] on link "View External Url" at bounding box center [356, 173] width 43 height 8
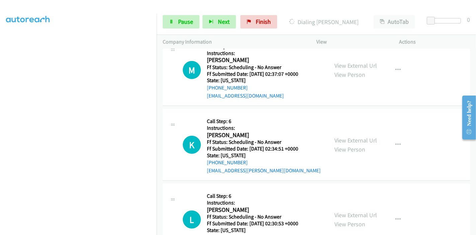
scroll to position [447, 0]
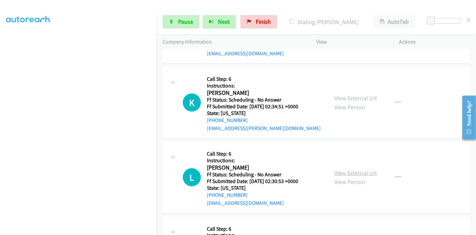
click at [337, 169] on link "View External Url" at bounding box center [356, 173] width 43 height 8
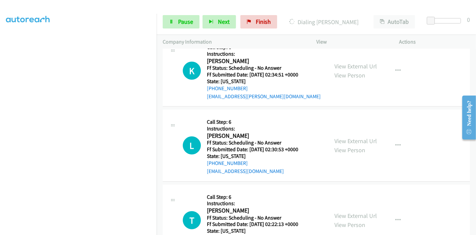
scroll to position [521, 0]
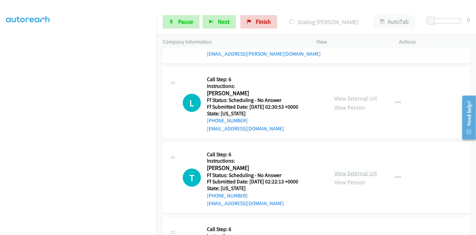
click at [344, 171] on link "View External Url" at bounding box center [356, 173] width 43 height 8
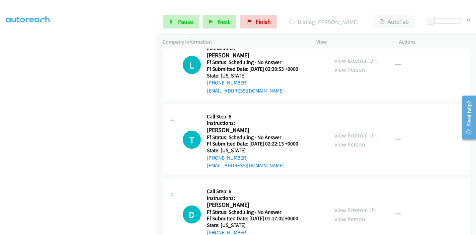
scroll to position [595, 0]
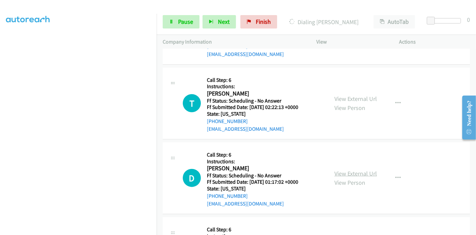
click at [354, 172] on link "View External Url" at bounding box center [356, 174] width 43 height 8
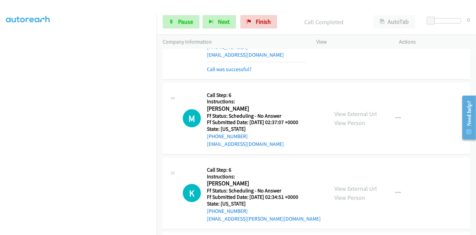
scroll to position [372, 0]
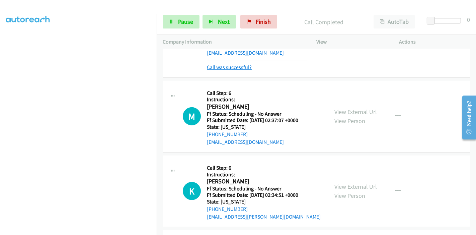
click at [228, 68] on link "Call was successful?" at bounding box center [229, 67] width 45 height 6
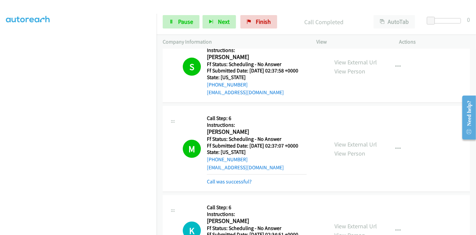
scroll to position [335, 0]
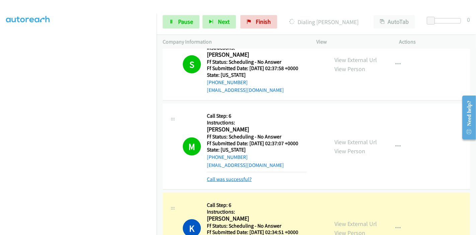
click at [240, 180] on link "Call was successful?" at bounding box center [229, 179] width 45 height 6
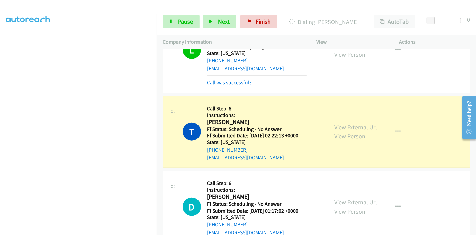
scroll to position [603, 0]
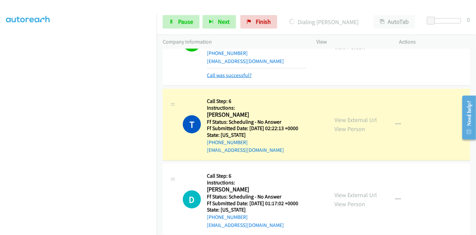
click at [238, 72] on link "Call was successful?" at bounding box center [229, 75] width 45 height 6
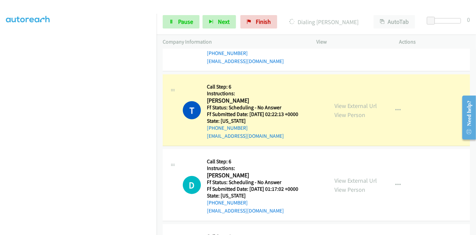
scroll to position [595, 0]
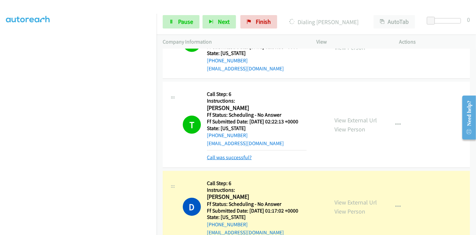
click at [227, 154] on link "Call was successful?" at bounding box center [229, 157] width 45 height 6
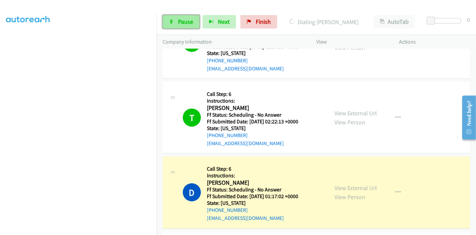
click at [187, 17] on link "Pause" at bounding box center [181, 21] width 37 height 13
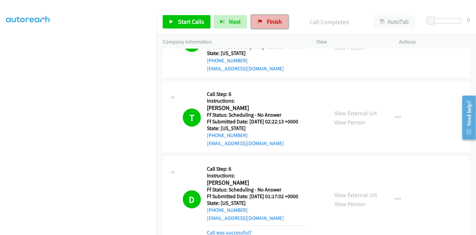
click at [267, 20] on span "Finish" at bounding box center [274, 22] width 15 height 8
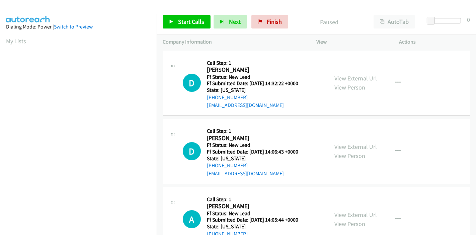
click at [352, 78] on link "View External Url" at bounding box center [356, 78] width 43 height 8
click at [366, 80] on link "View External Url" at bounding box center [356, 78] width 43 height 8
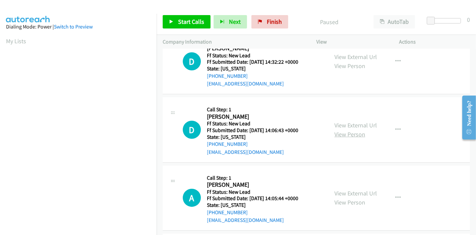
scroll to position [37, 0]
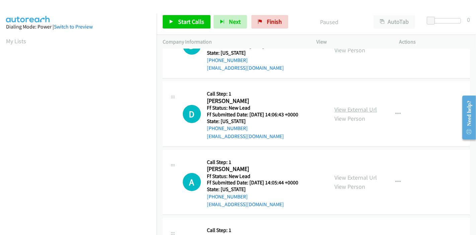
click at [344, 112] on link "View External Url" at bounding box center [356, 110] width 43 height 8
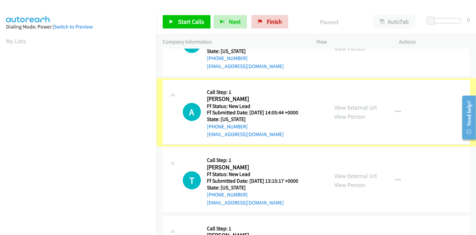
scroll to position [112, 0]
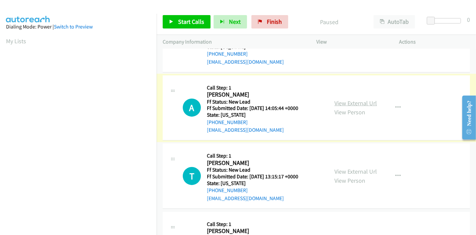
click at [354, 101] on link "View External Url" at bounding box center [356, 103] width 43 height 8
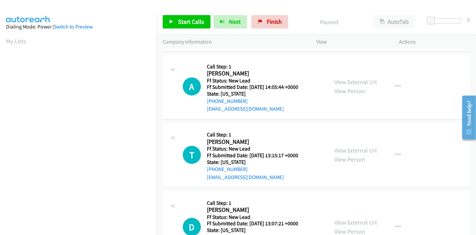
scroll to position [149, 0]
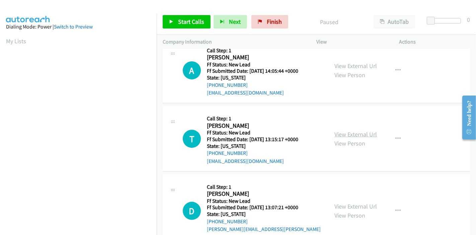
click at [335, 134] on link "View External Url" at bounding box center [356, 134] width 43 height 8
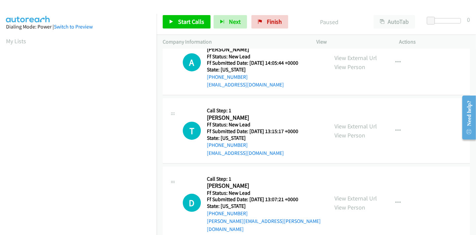
scroll to position [163, 0]
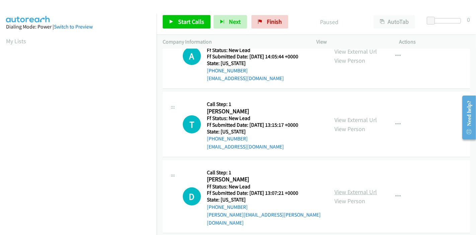
click at [348, 188] on link "View External Url" at bounding box center [356, 192] width 43 height 8
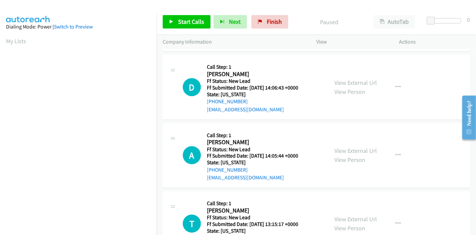
scroll to position [0, 0]
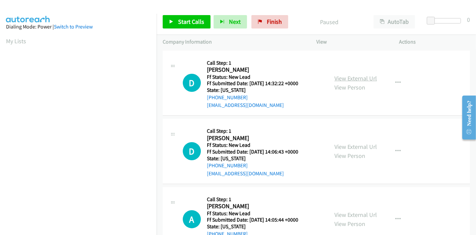
click at [350, 79] on link "View External Url" at bounding box center [356, 78] width 43 height 8
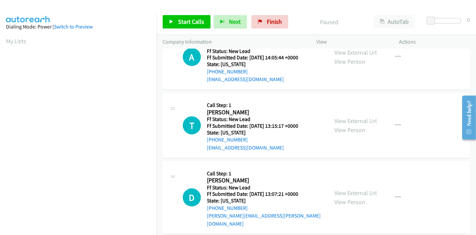
scroll to position [163, 0]
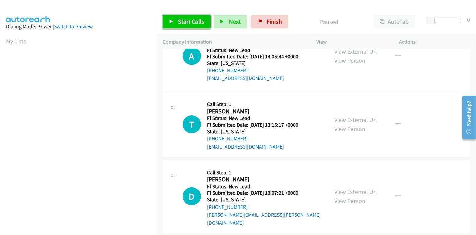
click at [175, 22] on link "Start Calls" at bounding box center [187, 21] width 48 height 13
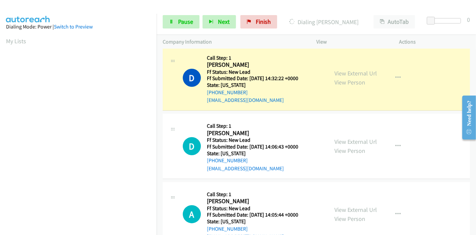
scroll to position [0, 0]
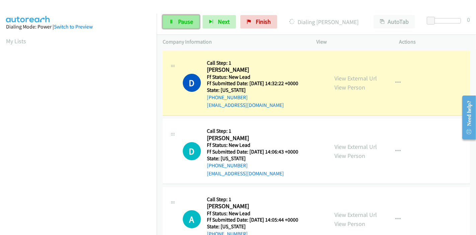
click at [179, 18] on span "Pause" at bounding box center [185, 22] width 15 height 8
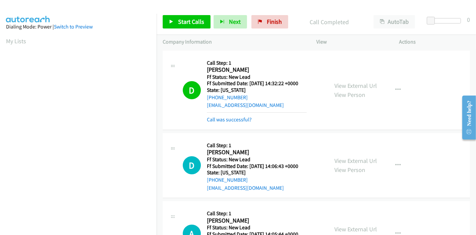
scroll to position [141, 0]
click at [231, 118] on link "Call was successful?" at bounding box center [229, 119] width 45 height 6
click at [229, 119] on link "Call was successful?" at bounding box center [229, 119] width 45 height 6
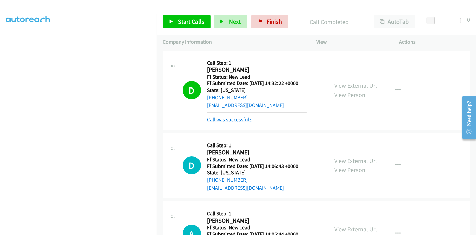
click at [215, 122] on link "Call was successful?" at bounding box center [229, 119] width 45 height 6
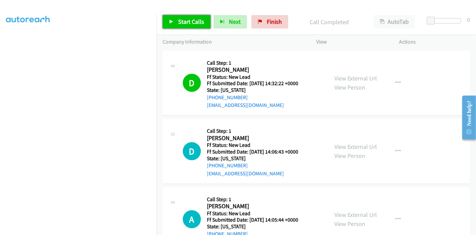
click at [179, 24] on span "Start Calls" at bounding box center [191, 22] width 26 height 8
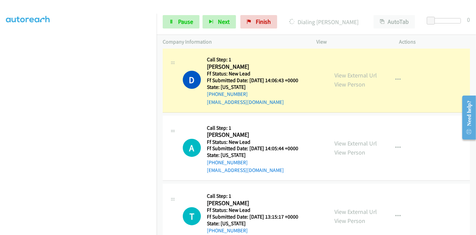
scroll to position [74, 0]
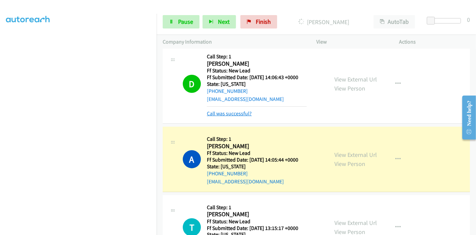
click at [216, 113] on link "Call was successful?" at bounding box center [229, 113] width 45 height 6
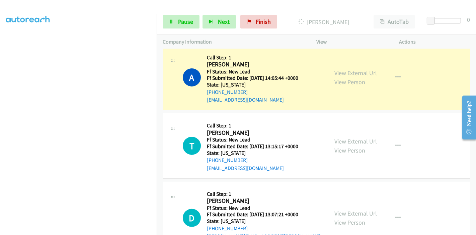
scroll to position [149, 0]
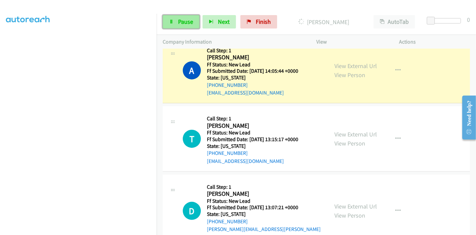
click at [173, 19] on link "Pause" at bounding box center [181, 21] width 37 height 13
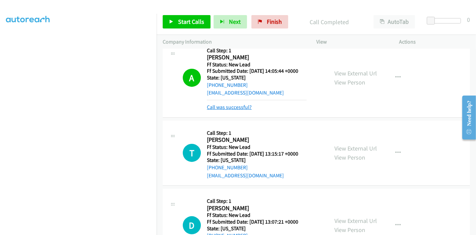
click at [225, 108] on link "Call was successful?" at bounding box center [229, 107] width 45 height 6
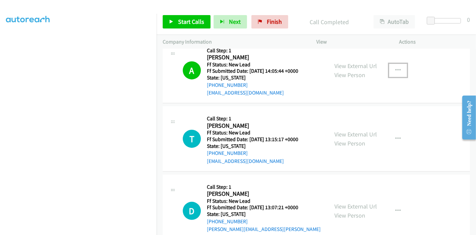
click at [396, 70] on icon "button" at bounding box center [398, 70] width 5 height 5
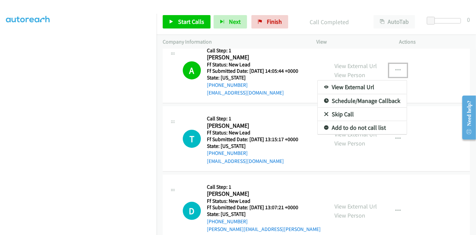
click at [354, 127] on link "Add to do not call list" at bounding box center [362, 127] width 89 height 13
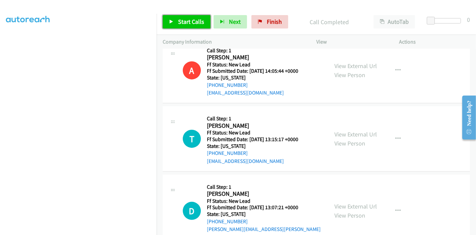
click at [182, 23] on span "Start Calls" at bounding box center [191, 22] width 26 height 8
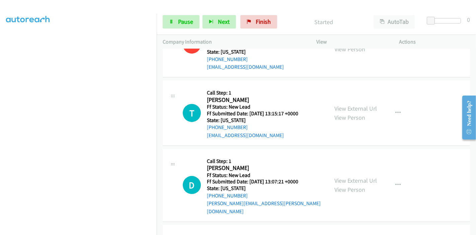
scroll to position [186, 0]
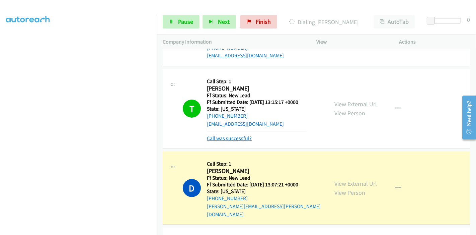
click at [231, 137] on link "Call was successful?" at bounding box center [229, 138] width 45 height 6
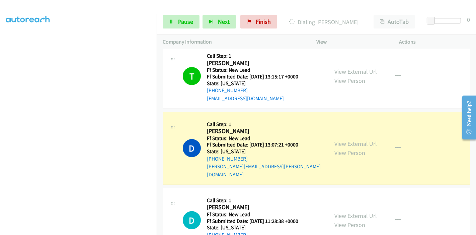
scroll to position [223, 0]
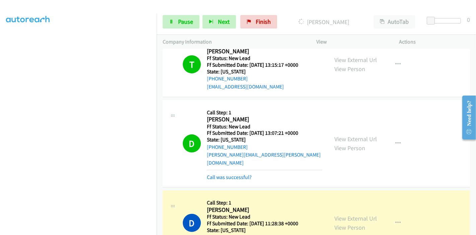
click at [234, 173] on div "Call was successful?" at bounding box center [265, 177] width 116 height 8
click at [235, 174] on link "Call was successful?" at bounding box center [229, 177] width 45 height 6
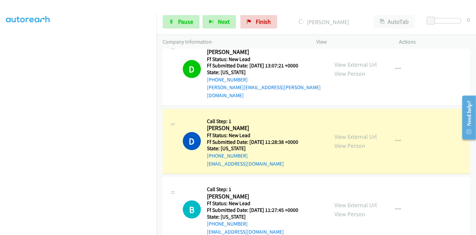
scroll to position [256, 0]
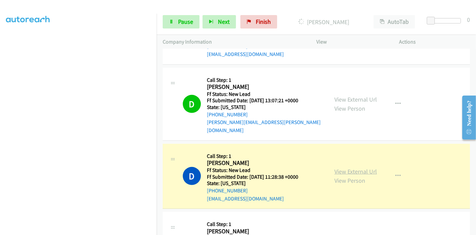
click at [346, 168] on link "View External Url" at bounding box center [356, 172] width 43 height 8
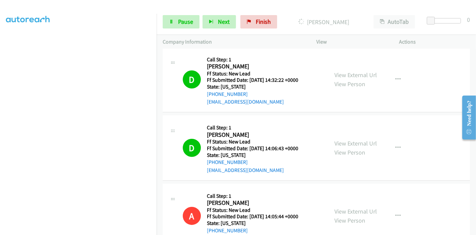
scroll to position [0, 0]
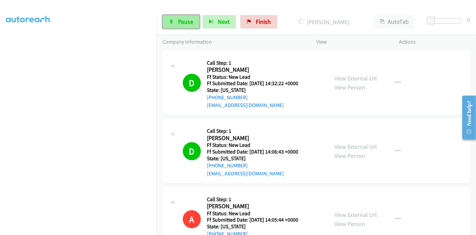
click at [174, 21] on link "Pause" at bounding box center [181, 21] width 37 height 13
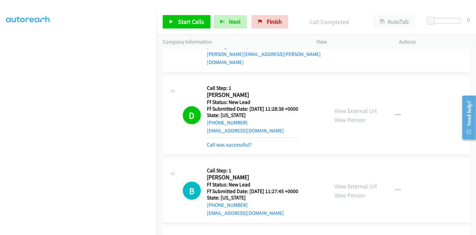
scroll to position [335, 0]
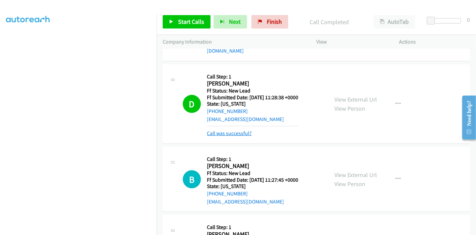
click at [240, 130] on link "Call was successful?" at bounding box center [229, 133] width 45 height 6
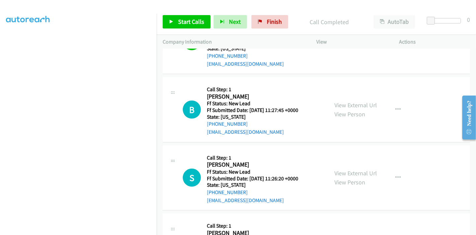
scroll to position [348, 0]
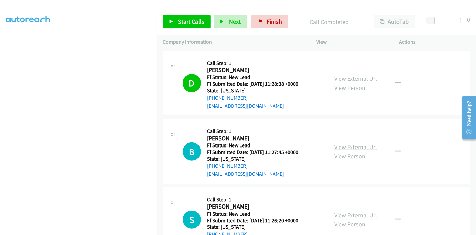
click at [346, 143] on link "View External Url" at bounding box center [356, 147] width 43 height 8
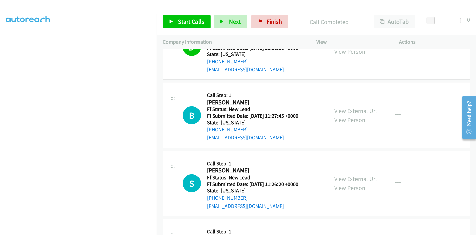
scroll to position [386, 0]
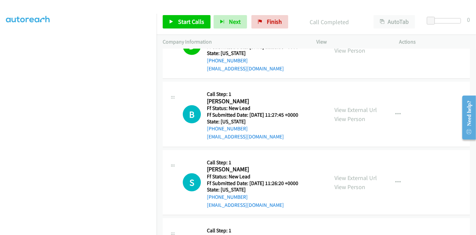
click at [344, 163] on div "View External Url View Person View External Url Email Schedule/Manage Callback …" at bounding box center [373, 182] width 89 height 53
click at [338, 174] on link "View External Url" at bounding box center [356, 178] width 43 height 8
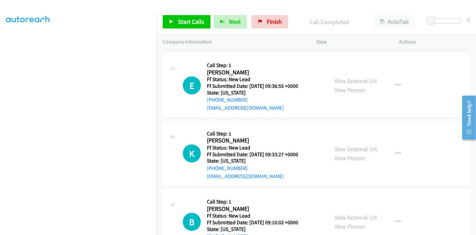
scroll to position [572, 0]
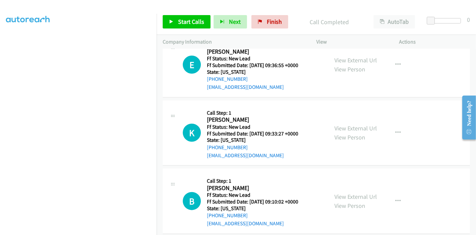
click at [361, 48] on div "View" at bounding box center [352, 42] width 83 height 14
click at [361, 56] on link "View External Url" at bounding box center [356, 60] width 43 height 8
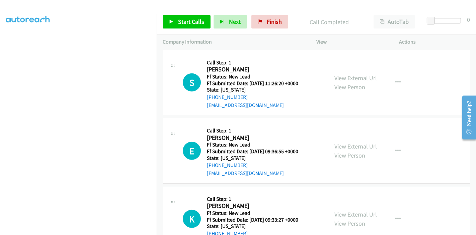
scroll to position [497, 0]
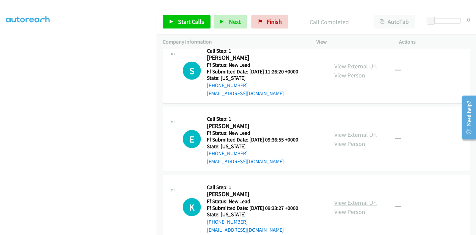
click at [340, 199] on link "View External Url" at bounding box center [356, 203] width 43 height 8
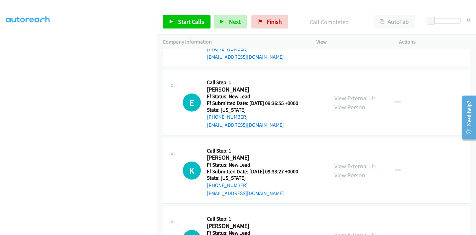
scroll to position [572, 0]
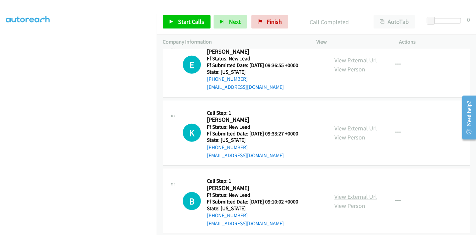
click at [339, 193] on link "View External Url" at bounding box center [356, 197] width 43 height 8
click at [178, 20] on span "Start Calls" at bounding box center [191, 22] width 26 height 8
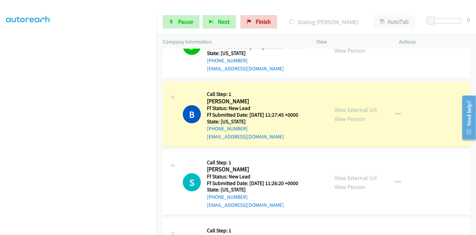
scroll to position [423, 0]
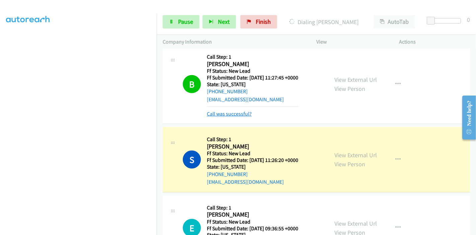
click at [236, 111] on link "Call was successful?" at bounding box center [229, 114] width 45 height 6
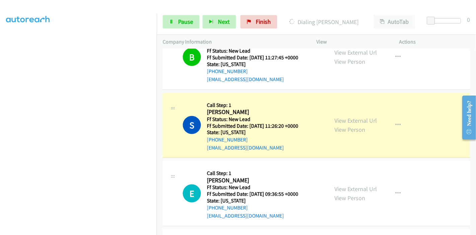
scroll to position [460, 0]
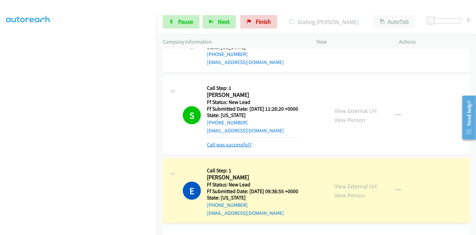
click at [233, 141] on link "Call was successful?" at bounding box center [229, 144] width 45 height 6
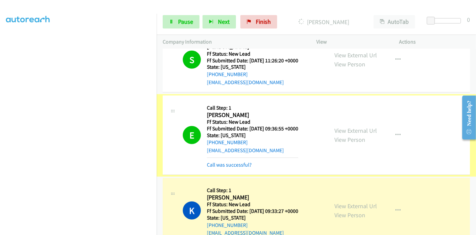
scroll to position [579, 0]
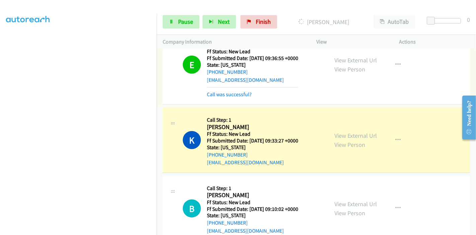
click at [231, 91] on link "Call was successful?" at bounding box center [229, 94] width 45 height 6
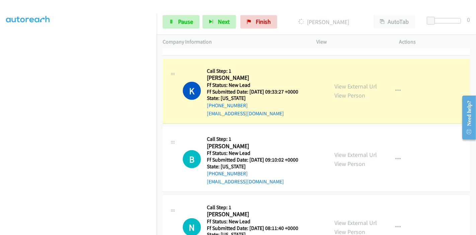
scroll to position [602, 0]
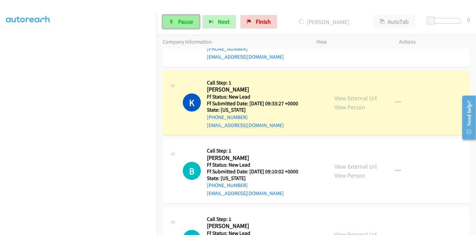
click at [182, 22] on span "Pause" at bounding box center [185, 22] width 15 height 8
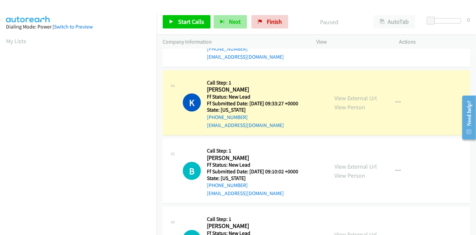
scroll to position [141, 0]
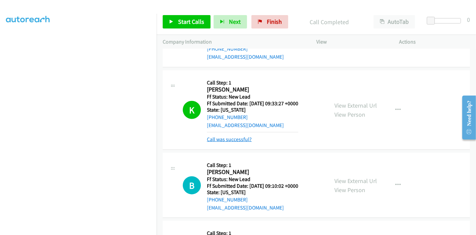
click at [222, 136] on link "Call was successful?" at bounding box center [229, 139] width 45 height 6
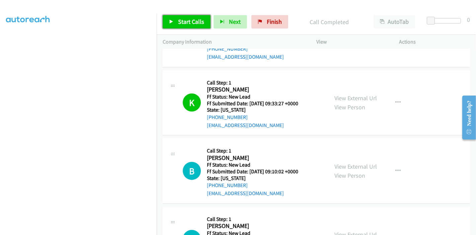
click at [193, 25] on span "Start Calls" at bounding box center [191, 22] width 26 height 8
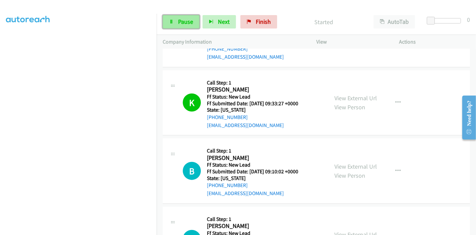
click at [178, 20] on span "Pause" at bounding box center [185, 22] width 15 height 8
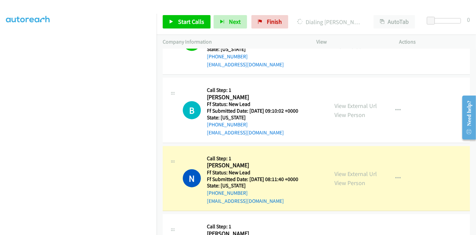
scroll to position [676, 0]
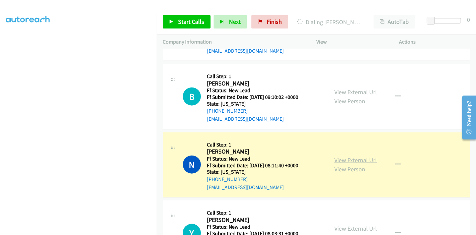
click at [364, 156] on link "View External Url" at bounding box center [356, 160] width 43 height 8
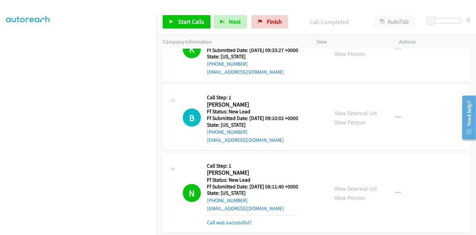
scroll to position [639, 0]
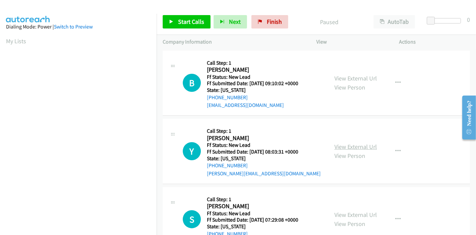
click at [347, 148] on link "View External Url" at bounding box center [356, 147] width 43 height 8
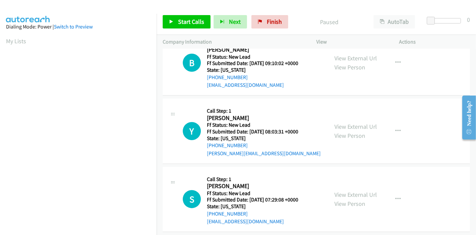
scroll to position [37, 0]
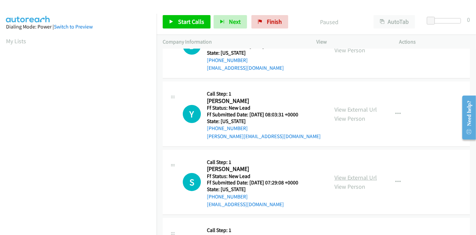
click at [335, 176] on link "View External Url" at bounding box center [356, 178] width 43 height 8
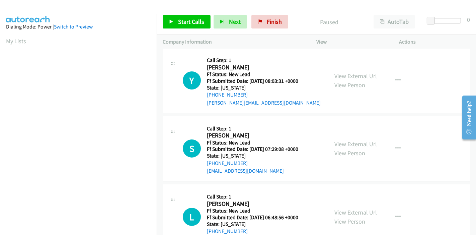
scroll to position [95, 0]
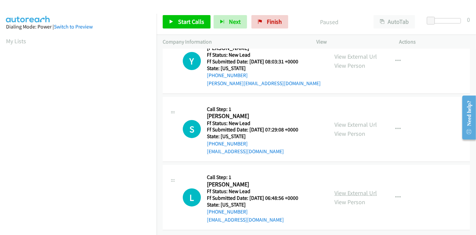
click at [335, 189] on link "View External Url" at bounding box center [356, 193] width 43 height 8
click at [182, 20] on span "Start Calls" at bounding box center [191, 22] width 26 height 8
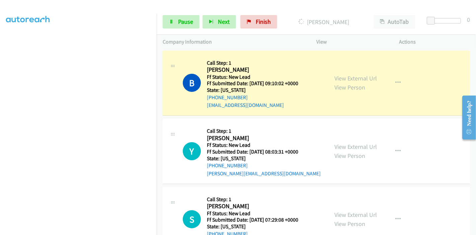
scroll to position [141, 0]
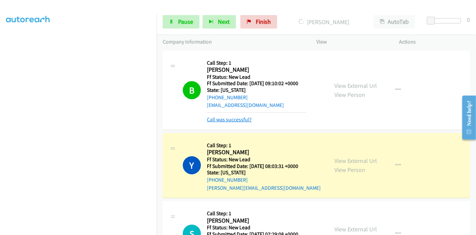
click at [230, 119] on link "Call was successful?" at bounding box center [229, 119] width 45 height 6
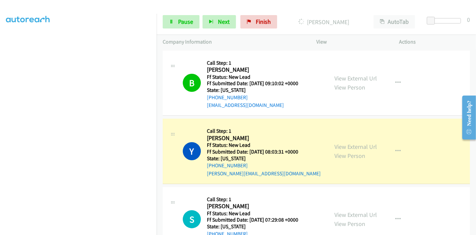
scroll to position [37, 0]
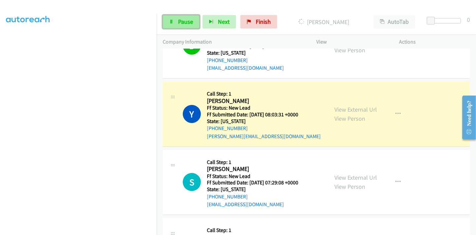
click at [178, 20] on span "Pause" at bounding box center [185, 22] width 15 height 8
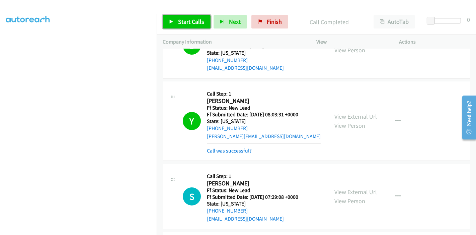
click at [193, 26] on link "Start Calls" at bounding box center [187, 21] width 48 height 13
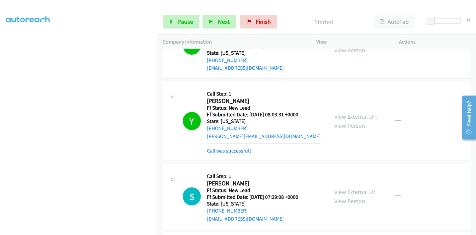
click at [232, 149] on link "Call was successful?" at bounding box center [229, 150] width 45 height 6
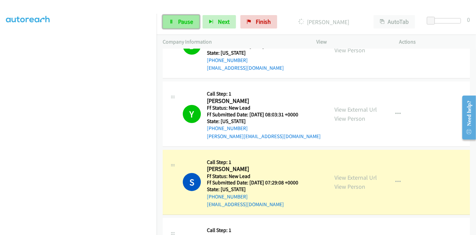
click at [179, 19] on span "Pause" at bounding box center [185, 22] width 15 height 8
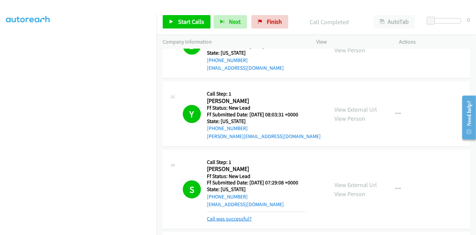
click at [233, 221] on link "Call was successful?" at bounding box center [229, 218] width 45 height 6
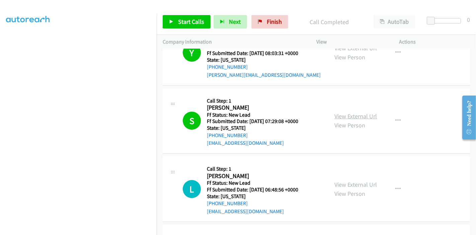
scroll to position [149, 0]
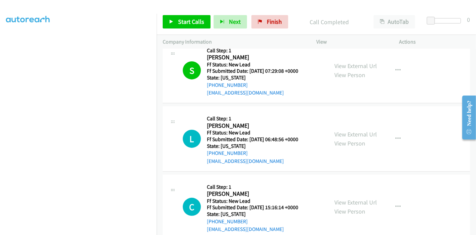
click at [182, 29] on div "Start Calls Pause Next Finish Call Completed AutoTab AutoTab 0" at bounding box center [317, 22] width 320 height 26
click at [186, 21] on span "Start Calls" at bounding box center [191, 22] width 26 height 8
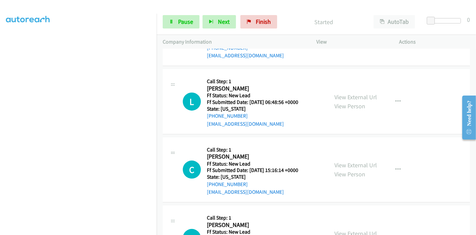
scroll to position [112, 0]
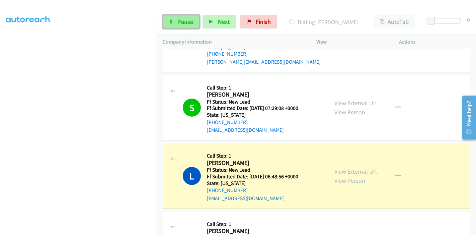
click at [177, 21] on link "Pause" at bounding box center [181, 21] width 37 height 13
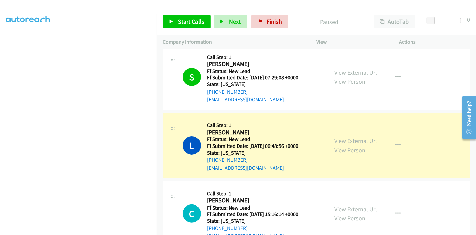
scroll to position [186, 0]
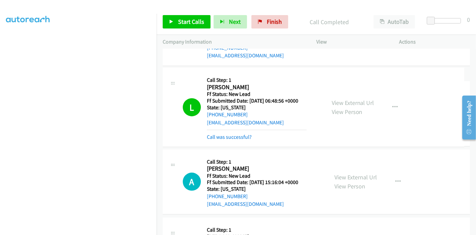
drag, startPoint x: 235, startPoint y: 136, endPoint x: 265, endPoint y: 135, distance: 29.9
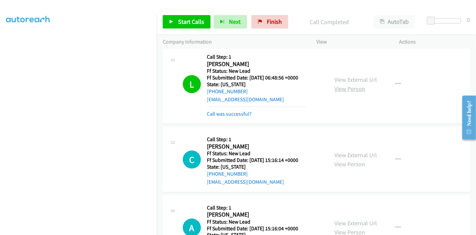
scroll to position [202, 0]
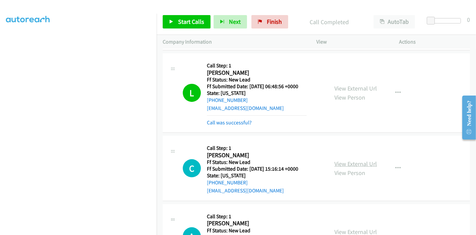
click at [353, 160] on link "View External Url" at bounding box center [356, 164] width 43 height 8
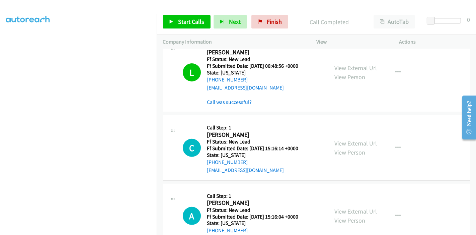
scroll to position [276, 0]
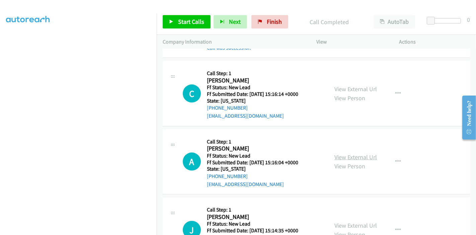
click at [335, 153] on link "View External Url" at bounding box center [356, 157] width 43 height 8
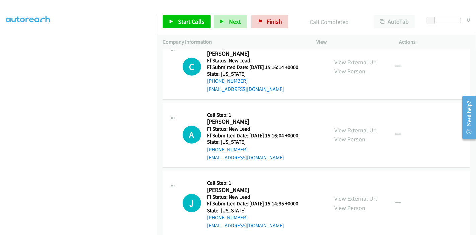
scroll to position [314, 0]
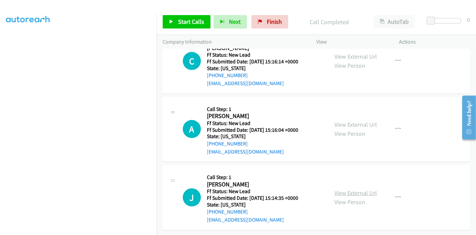
click at [345, 189] on link "View External Url" at bounding box center [356, 193] width 43 height 8
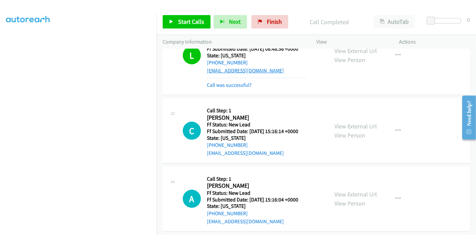
scroll to position [202, 0]
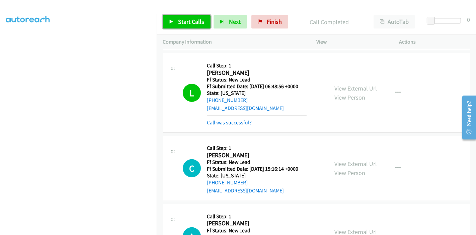
click at [175, 17] on link "Start Calls" at bounding box center [187, 21] width 48 height 13
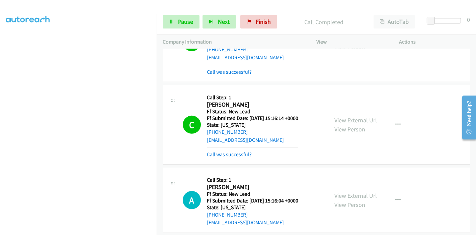
scroll to position [246, 0]
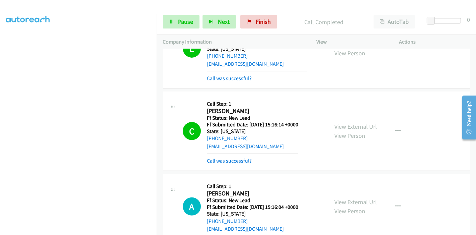
click at [227, 162] on link "Call was successful?" at bounding box center [229, 160] width 45 height 6
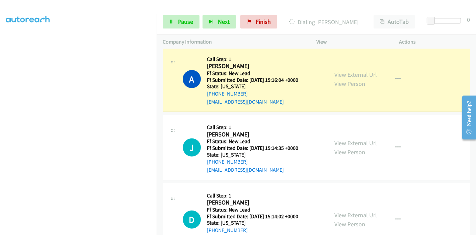
scroll to position [358, 0]
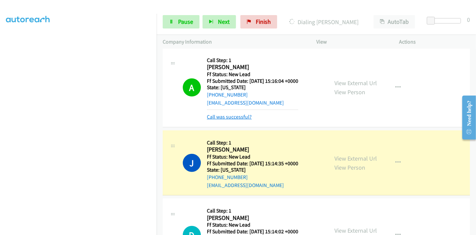
click at [231, 115] on link "Call was successful?" at bounding box center [229, 117] width 45 height 6
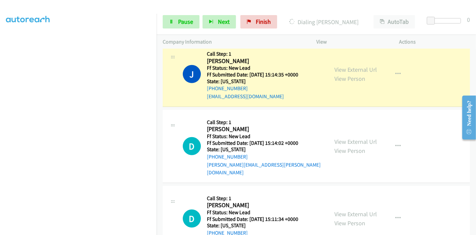
scroll to position [141, 0]
click at [178, 18] on span "Pause" at bounding box center [185, 22] width 15 height 8
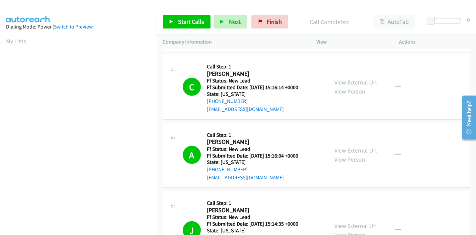
scroll to position [358, 0]
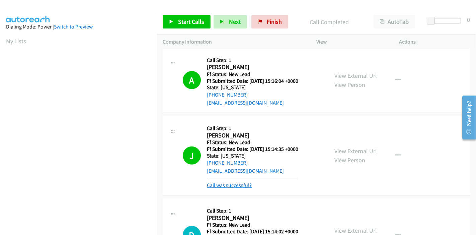
click at [233, 185] on link "Call was successful?" at bounding box center [229, 185] width 45 height 6
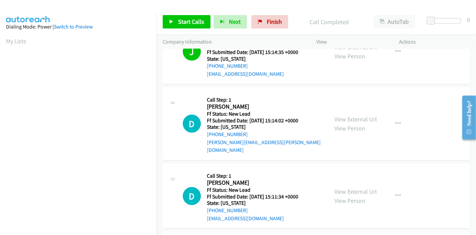
scroll to position [431, 0]
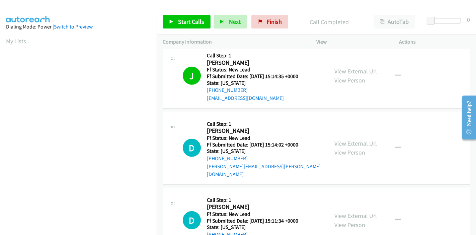
click at [361, 139] on link "View External Url" at bounding box center [356, 143] width 43 height 8
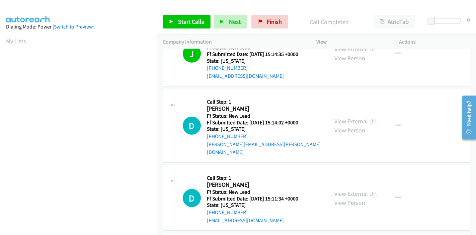
scroll to position [468, 0]
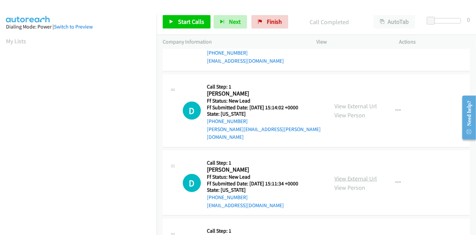
click at [352, 175] on link "View External Url" at bounding box center [356, 179] width 43 height 8
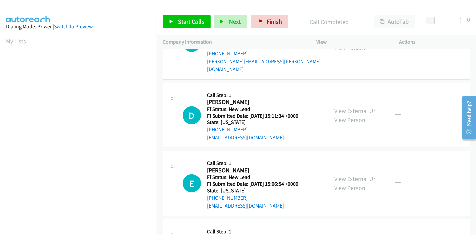
scroll to position [542, 0]
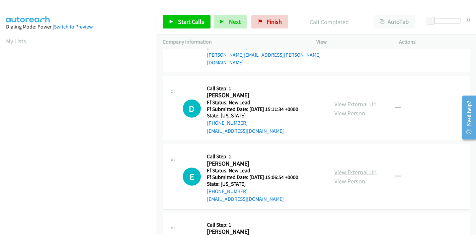
click at [340, 168] on link "View External Url" at bounding box center [356, 172] width 43 height 8
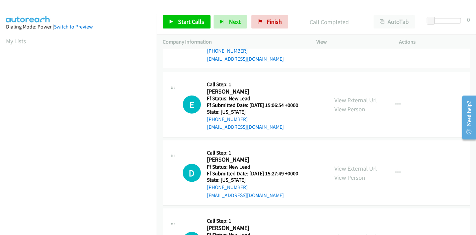
scroll to position [654, 0]
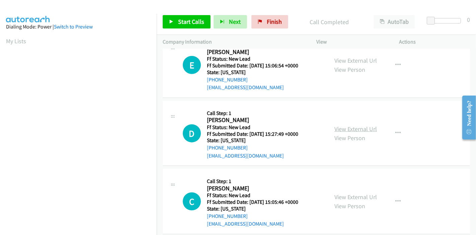
click at [340, 125] on link "View External Url" at bounding box center [356, 129] width 43 height 8
click at [336, 193] on link "View External Url" at bounding box center [356, 197] width 43 height 8
drag, startPoint x: 183, startPoint y: 24, endPoint x: 189, endPoint y: 34, distance: 11.4
click at [184, 24] on span "Start Calls" at bounding box center [191, 22] width 26 height 8
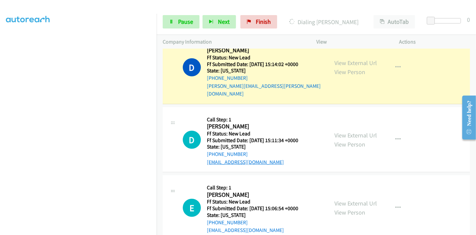
scroll to position [512, 0]
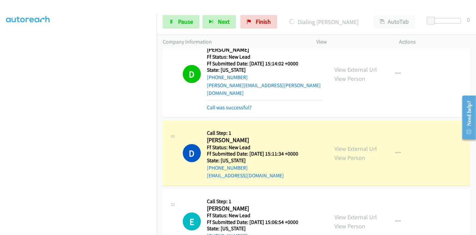
click at [232, 104] on div "Call was successful?" at bounding box center [265, 108] width 116 height 8
click at [233, 104] on link "Call was successful?" at bounding box center [229, 107] width 45 height 6
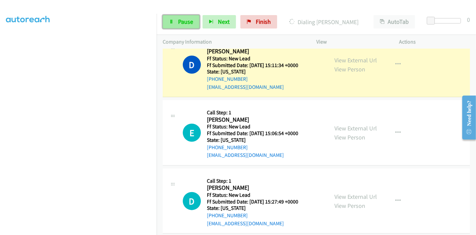
scroll to position [593, 0]
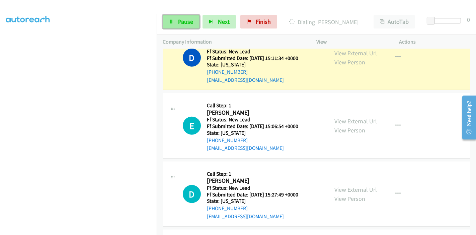
click at [177, 25] on link "Pause" at bounding box center [181, 21] width 37 height 13
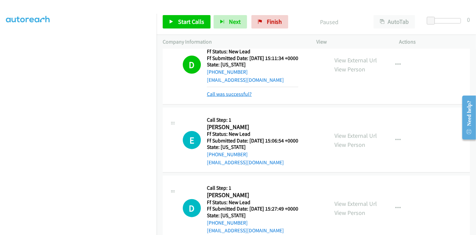
click at [238, 91] on link "Call was successful?" at bounding box center [229, 94] width 45 height 6
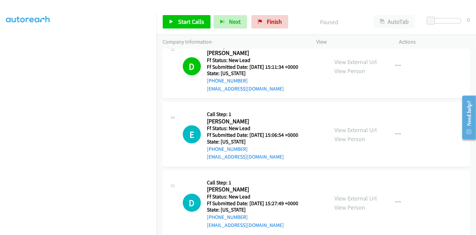
scroll to position [547, 0]
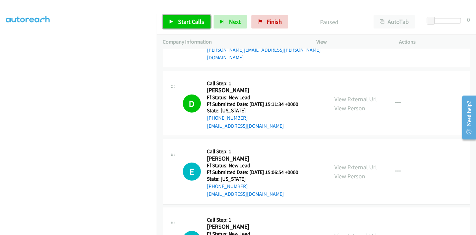
click at [187, 24] on span "Start Calls" at bounding box center [191, 22] width 26 height 8
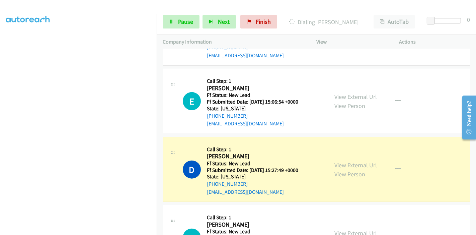
scroll to position [622, 0]
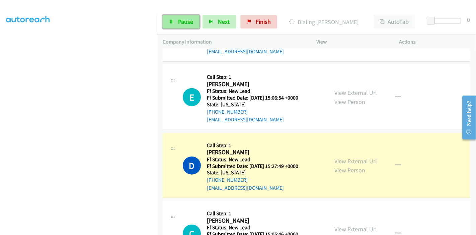
click at [173, 23] on icon at bounding box center [171, 22] width 5 height 5
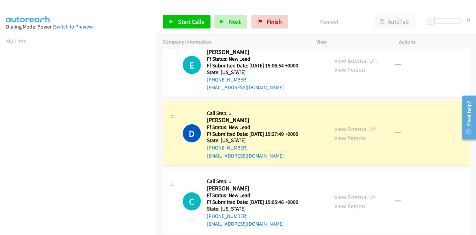
scroll to position [141, 0]
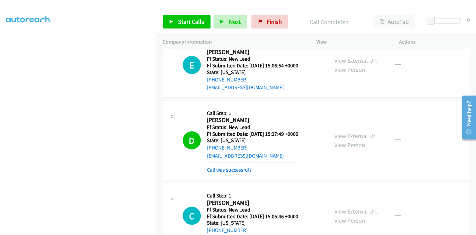
click at [231, 167] on link "Call was successful?" at bounding box center [229, 170] width 45 height 6
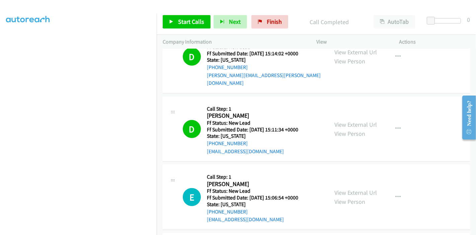
scroll to position [505, 0]
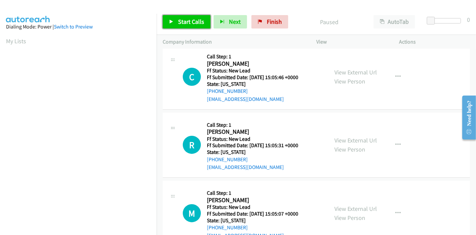
click at [179, 22] on span "Start Calls" at bounding box center [191, 22] width 26 height 8
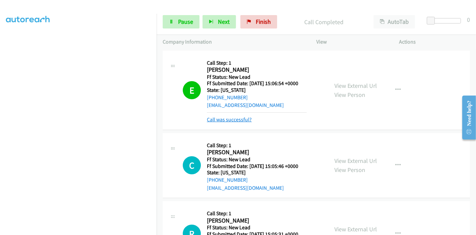
click at [227, 121] on link "Call was successful?" at bounding box center [229, 119] width 45 height 6
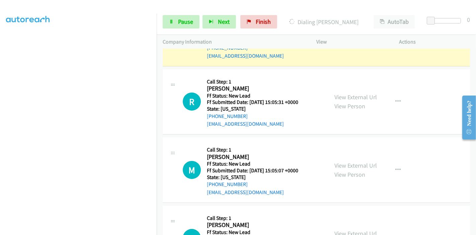
scroll to position [149, 0]
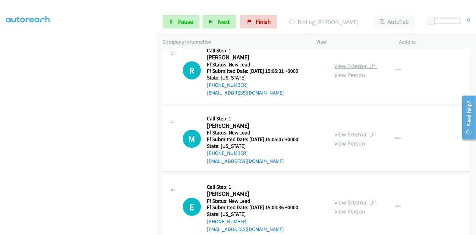
click at [347, 63] on link "View External Url" at bounding box center [356, 66] width 43 height 8
click at [341, 135] on link "View External Url" at bounding box center [356, 134] width 43 height 8
click at [182, 25] on span "Pause" at bounding box center [185, 22] width 15 height 8
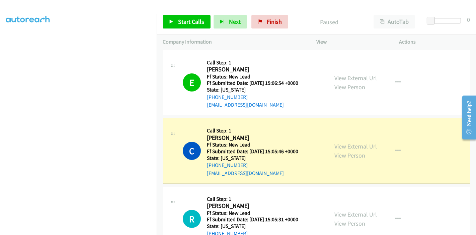
scroll to position [0, 0]
click at [353, 145] on link "View External Url" at bounding box center [356, 147] width 43 height 8
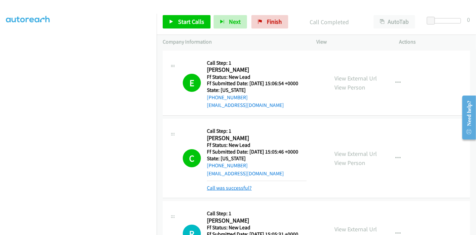
click at [219, 186] on link "Call was successful?" at bounding box center [229, 188] width 45 height 6
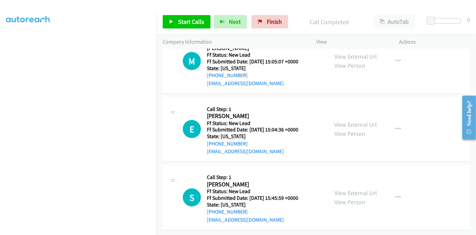
scroll to position [120, 0]
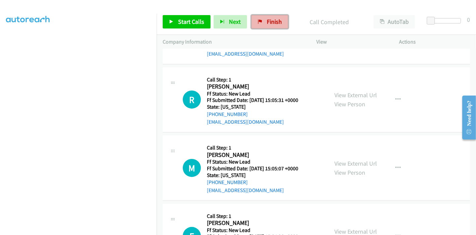
click at [271, 23] on span "Finish" at bounding box center [274, 22] width 15 height 8
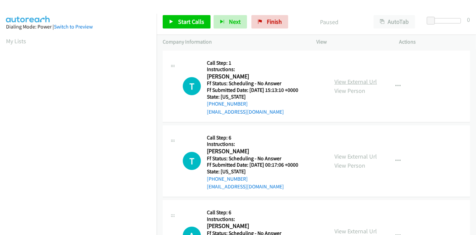
click at [339, 82] on link "View External Url" at bounding box center [356, 82] width 43 height 8
click at [359, 156] on link "View External Url" at bounding box center [356, 156] width 43 height 8
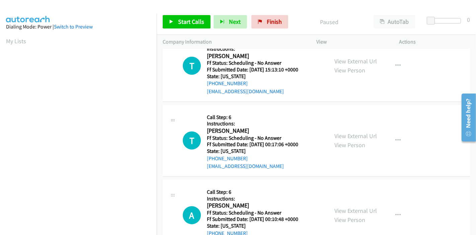
scroll to position [37, 0]
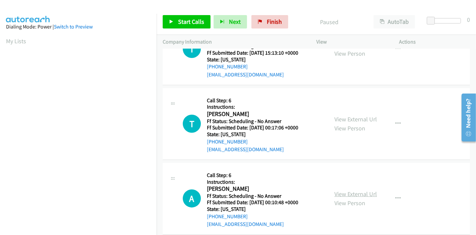
click at [349, 192] on link "View External Url" at bounding box center [356, 194] width 43 height 8
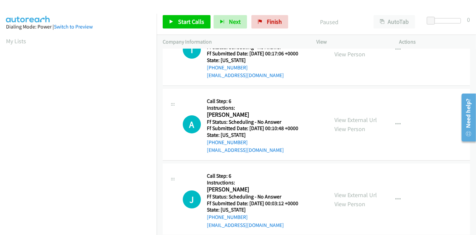
scroll to position [112, 0]
click at [343, 191] on link "View External Url" at bounding box center [356, 195] width 43 height 8
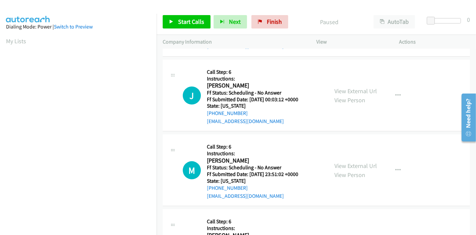
scroll to position [223, 0]
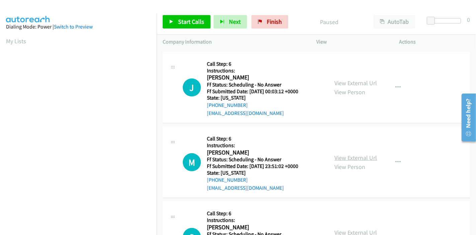
click at [354, 154] on link "View External Url" at bounding box center [356, 158] width 43 height 8
click at [178, 18] on span "Start Calls" at bounding box center [191, 22] width 26 height 8
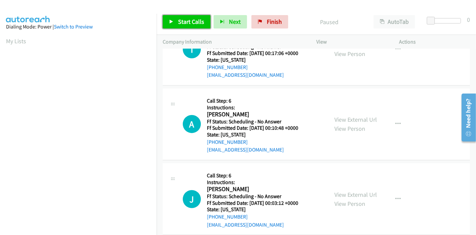
scroll to position [0, 0]
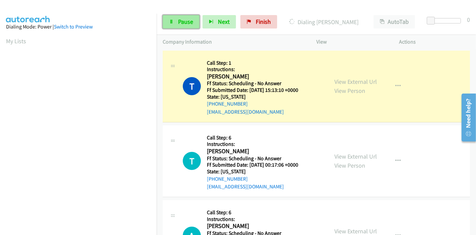
click at [176, 20] on link "Pause" at bounding box center [181, 21] width 37 height 13
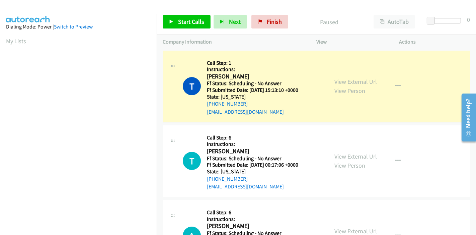
scroll to position [141, 0]
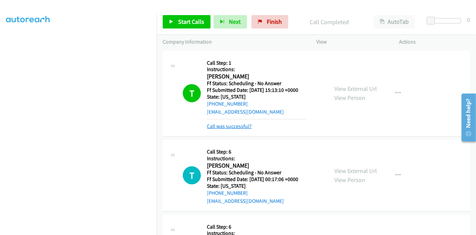
click at [216, 124] on link "Call was successful?" at bounding box center [229, 126] width 45 height 6
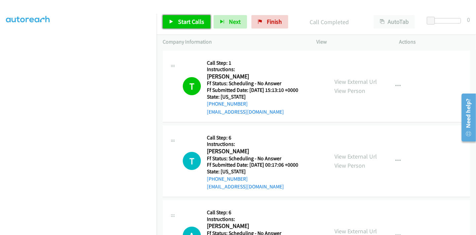
click at [175, 23] on link "Start Calls" at bounding box center [187, 21] width 48 height 13
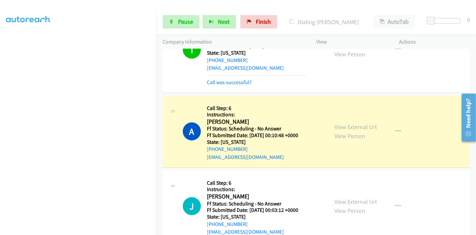
scroll to position [81, 0]
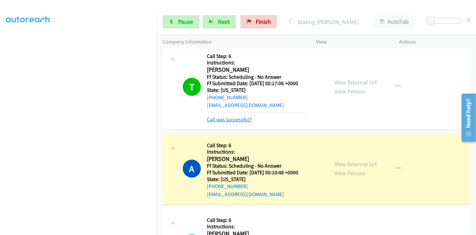
click at [237, 118] on link "Call was successful?" at bounding box center [229, 119] width 45 height 6
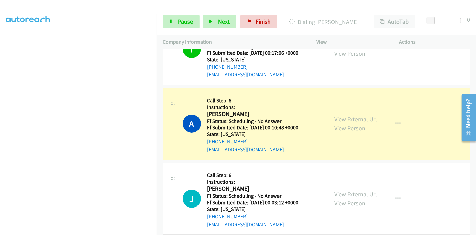
scroll to position [119, 0]
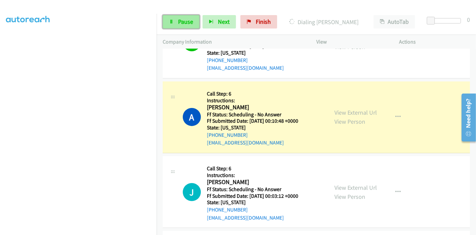
click at [170, 20] on icon at bounding box center [171, 22] width 5 height 5
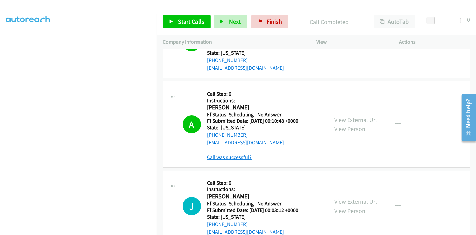
click at [216, 154] on link "Call was successful?" at bounding box center [229, 157] width 45 height 6
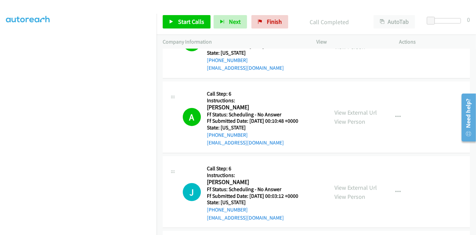
click at [182, 29] on div "Start Calls Pause Next Finish Call Completed AutoTab AutoTab 0" at bounding box center [317, 22] width 320 height 26
click at [182, 25] on link "Start Calls" at bounding box center [187, 21] width 48 height 13
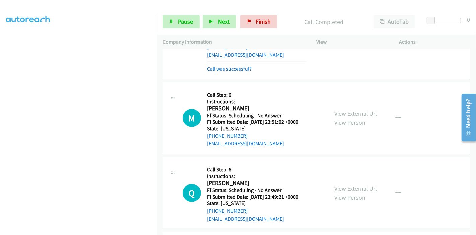
scroll to position [342, 0]
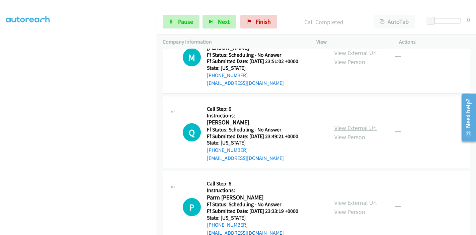
click at [349, 130] on link "View External Url" at bounding box center [356, 128] width 43 height 8
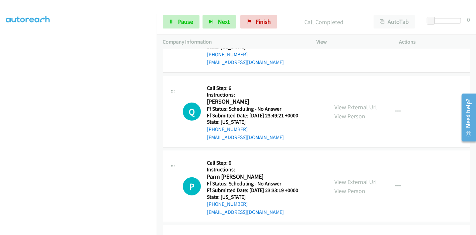
scroll to position [379, 0]
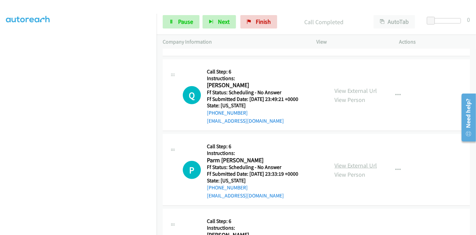
click at [341, 163] on link "View External Url" at bounding box center [356, 166] width 43 height 8
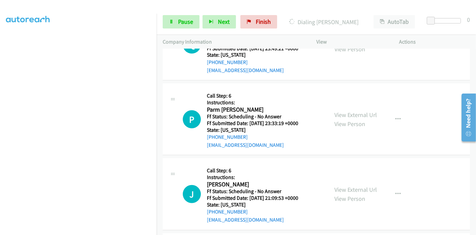
scroll to position [454, 0]
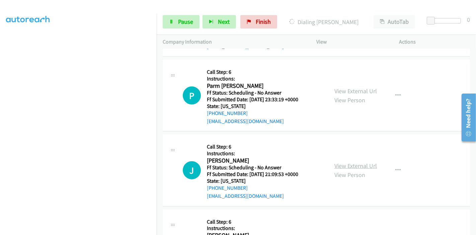
click at [345, 165] on link "View External Url" at bounding box center [356, 166] width 43 height 8
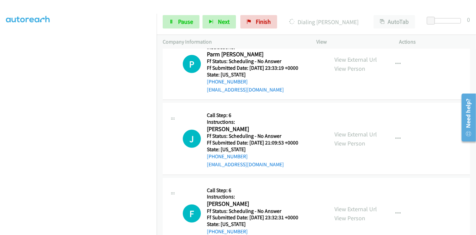
scroll to position [528, 0]
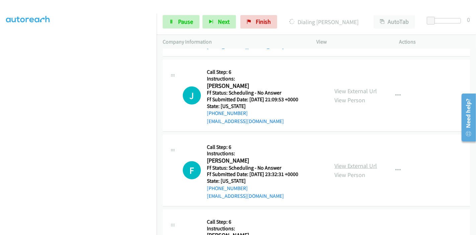
click at [350, 168] on link "View External Url" at bounding box center [356, 166] width 43 height 8
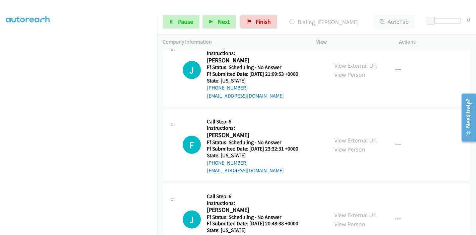
scroll to position [566, 0]
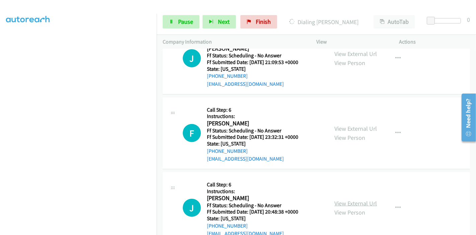
click at [340, 199] on link "View External Url" at bounding box center [356, 203] width 43 height 8
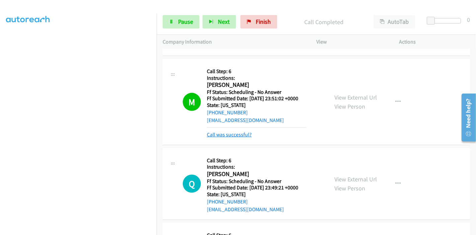
click at [237, 135] on link "Call was successful?" at bounding box center [229, 134] width 45 height 6
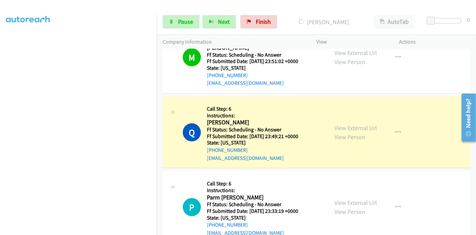
scroll to position [379, 0]
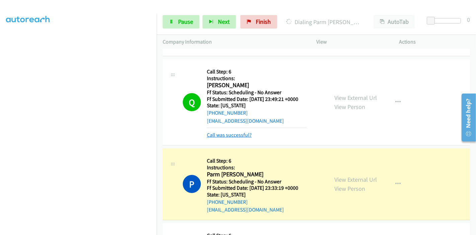
click at [222, 133] on link "Call was successful?" at bounding box center [229, 135] width 45 height 6
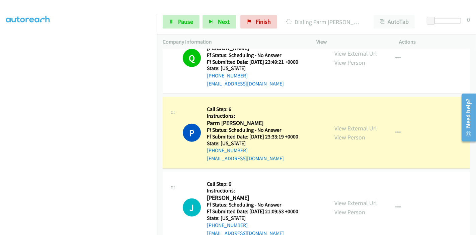
scroll to position [454, 0]
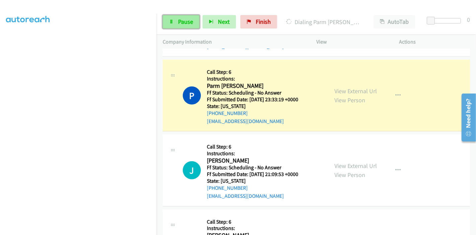
click at [182, 19] on span "Pause" at bounding box center [185, 22] width 15 height 8
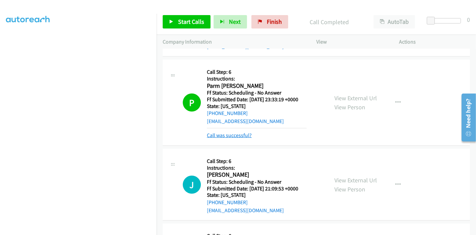
click at [229, 132] on link "Call was successful?" at bounding box center [229, 135] width 45 height 6
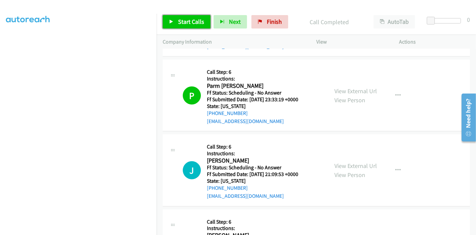
click at [175, 18] on link "Start Calls" at bounding box center [187, 21] width 48 height 13
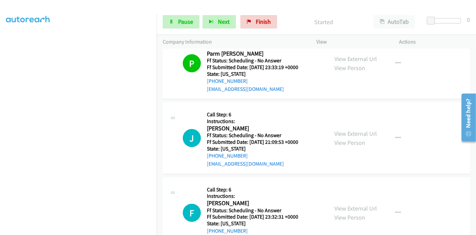
scroll to position [528, 0]
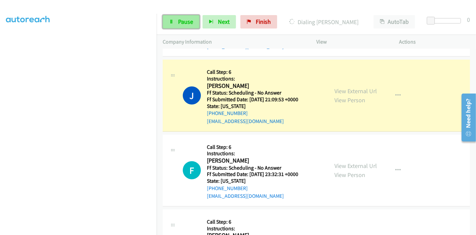
click at [169, 24] on link "Pause" at bounding box center [181, 21] width 37 height 13
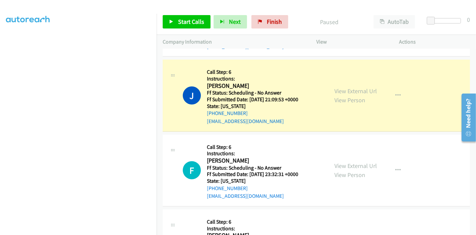
scroll to position [0, 0]
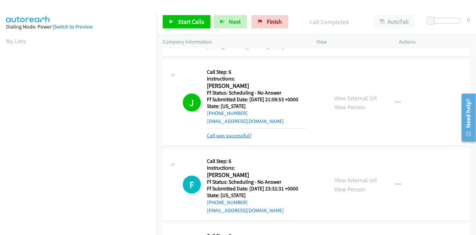
click at [222, 134] on link "Call was successful?" at bounding box center [229, 135] width 45 height 6
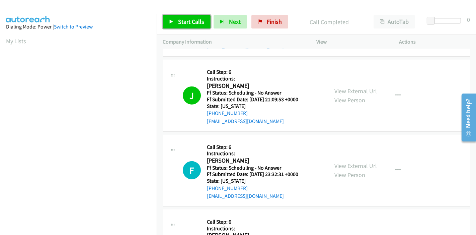
click at [173, 22] on icon at bounding box center [171, 22] width 5 height 5
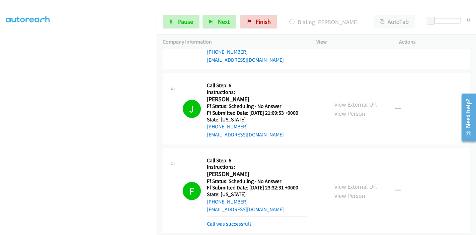
scroll to position [498, 0]
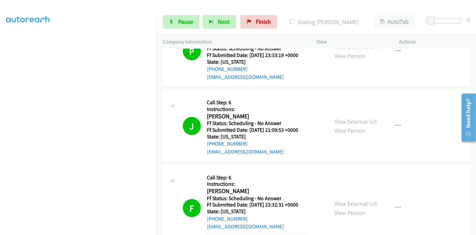
click at [347, 117] on div "View External Url View Person" at bounding box center [356, 126] width 43 height 18
click at [349, 119] on link "View External Url" at bounding box center [356, 122] width 43 height 8
click at [182, 20] on span "Pause" at bounding box center [185, 22] width 15 height 8
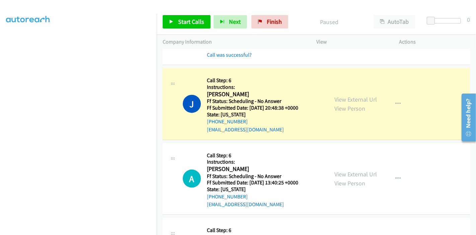
scroll to position [684, 0]
click at [348, 174] on link "View External Url" at bounding box center [356, 174] width 43 height 8
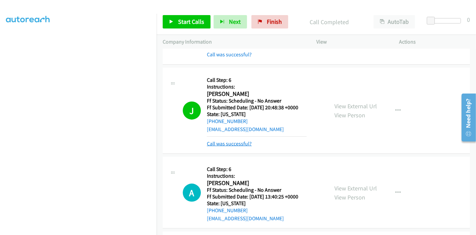
click at [233, 144] on link "Call was successful?" at bounding box center [229, 143] width 45 height 6
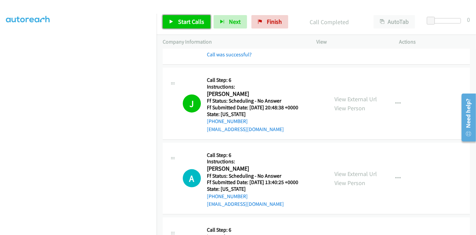
click at [177, 25] on link "Start Calls" at bounding box center [187, 21] width 48 height 13
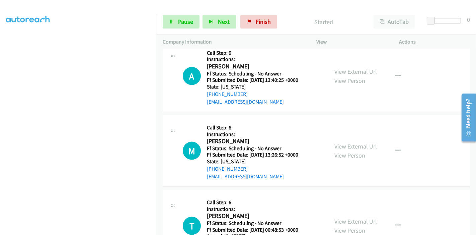
scroll to position [796, 0]
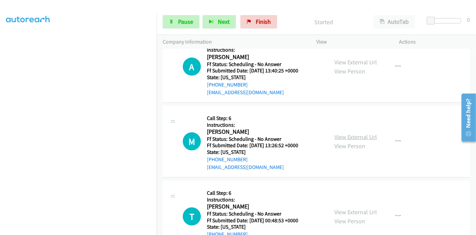
click at [347, 137] on link "View External Url" at bounding box center [356, 137] width 43 height 8
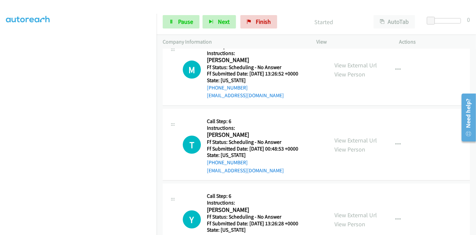
scroll to position [870, 0]
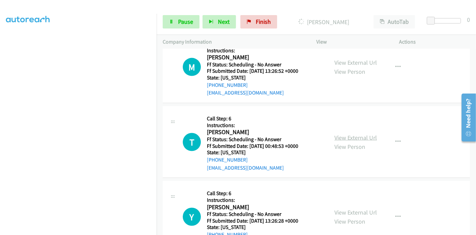
click at [350, 138] on link "View External Url" at bounding box center [356, 138] width 43 height 8
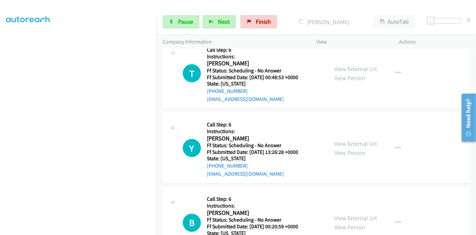
scroll to position [945, 0]
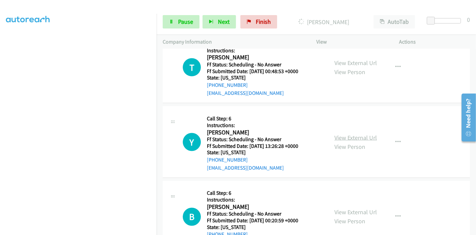
click at [344, 134] on link "View External Url" at bounding box center [356, 138] width 43 height 8
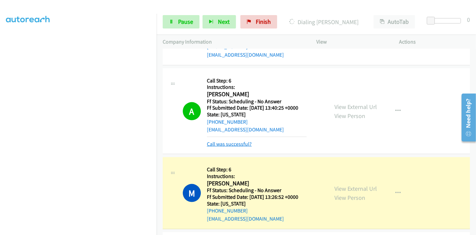
click at [225, 144] on link "Call was successful?" at bounding box center [229, 144] width 45 height 6
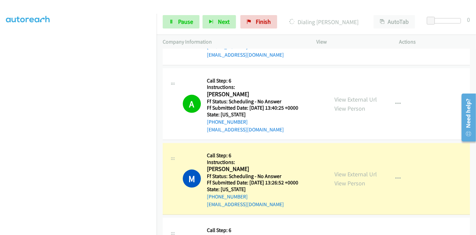
click at [192, 15] on div "Start Calls Pause Next Finish Dialing Marcia Temoshek AutoTab AutoTab 0" at bounding box center [317, 22] width 320 height 26
click at [190, 20] on span "Pause" at bounding box center [185, 22] width 15 height 8
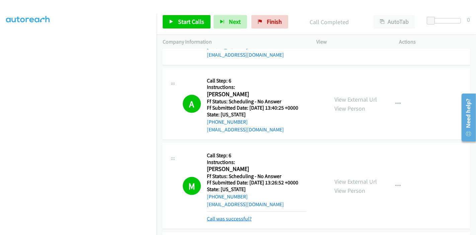
click at [234, 219] on link "Call was successful?" at bounding box center [229, 218] width 45 height 6
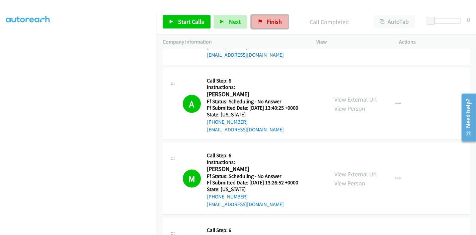
click at [268, 25] on link "Finish" at bounding box center [270, 21] width 37 height 13
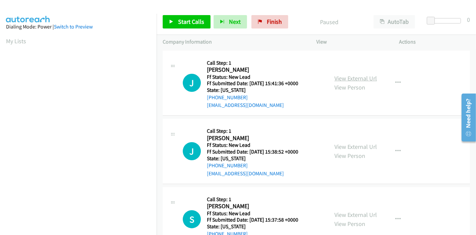
click at [363, 78] on link "View External Url" at bounding box center [356, 78] width 43 height 8
click at [345, 146] on link "View External Url" at bounding box center [356, 147] width 43 height 8
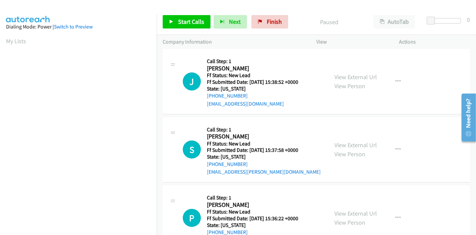
scroll to position [74, 0]
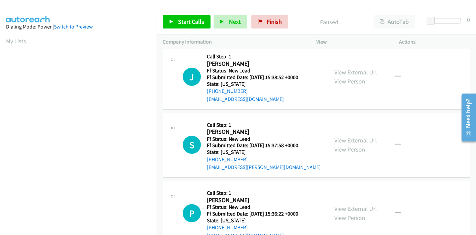
click at [341, 140] on link "View External Url" at bounding box center [356, 140] width 43 height 8
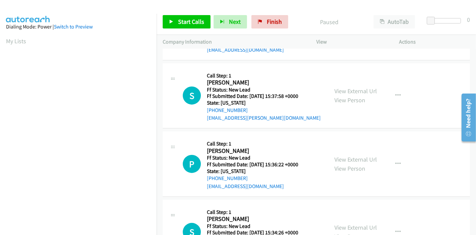
scroll to position [149, 0]
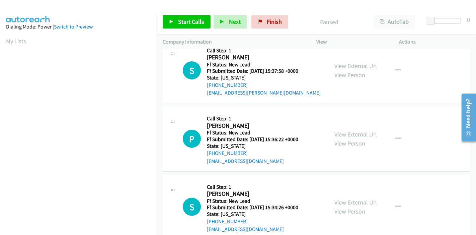
click at [347, 132] on link "View External Url" at bounding box center [356, 134] width 43 height 8
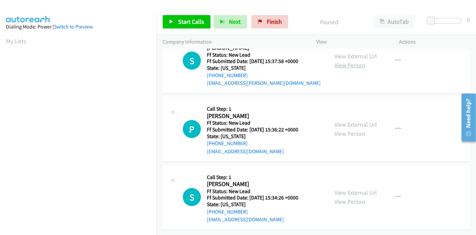
scroll to position [163, 0]
click at [349, 189] on link "View External Url" at bounding box center [356, 193] width 43 height 8
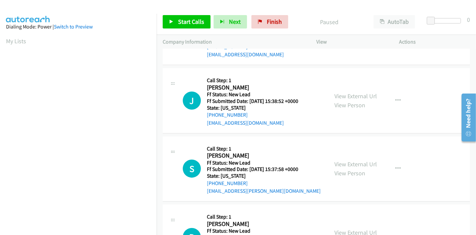
scroll to position [0, 0]
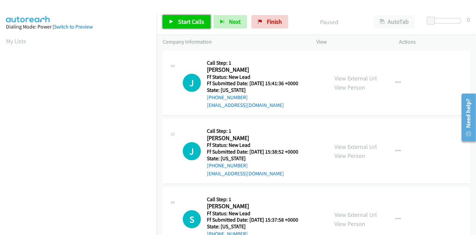
click at [179, 21] on span "Start Calls" at bounding box center [191, 22] width 26 height 8
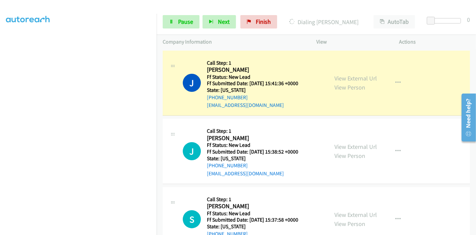
scroll to position [141, 0]
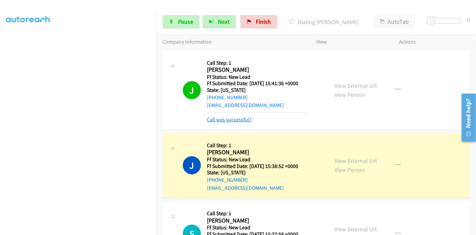
click at [227, 120] on link "Call was successful?" at bounding box center [229, 119] width 45 height 6
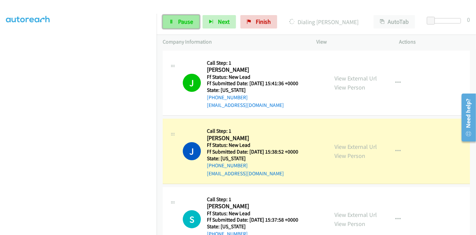
click at [182, 19] on span "Pause" at bounding box center [185, 22] width 15 height 8
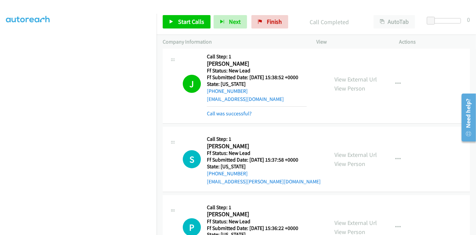
scroll to position [0, 0]
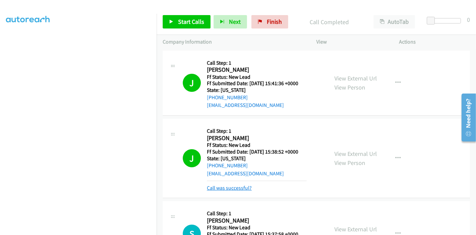
click at [237, 189] on link "Call was successful?" at bounding box center [229, 188] width 45 height 6
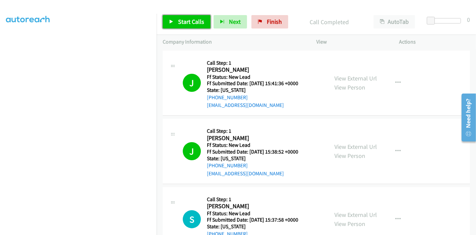
click at [191, 24] on span "Start Calls" at bounding box center [191, 22] width 26 height 8
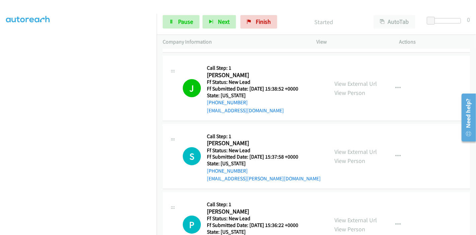
scroll to position [74, 0]
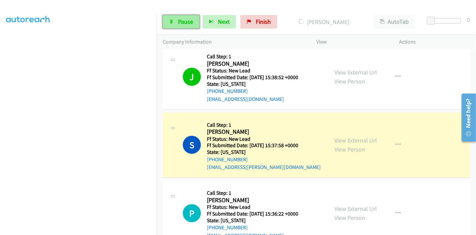
click at [172, 22] on icon at bounding box center [171, 22] width 5 height 5
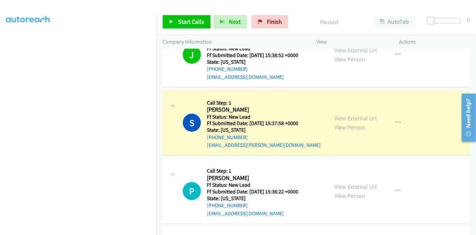
scroll to position [112, 0]
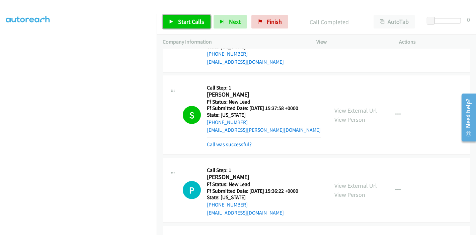
click at [175, 23] on link "Start Calls" at bounding box center [187, 21] width 48 height 13
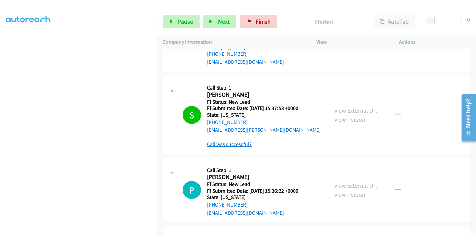
click at [226, 145] on link "Call was successful?" at bounding box center [229, 144] width 45 height 6
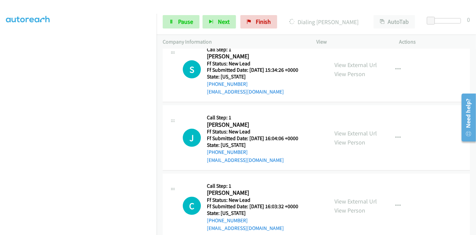
scroll to position [298, 0]
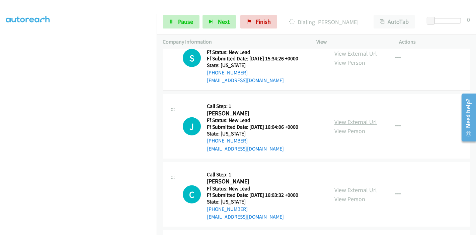
click at [345, 121] on link "View External Url" at bounding box center [356, 122] width 43 height 8
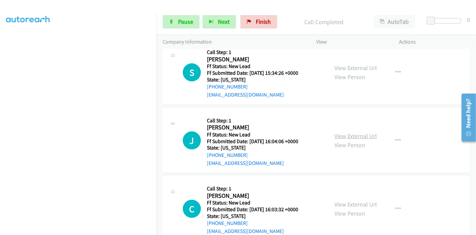
scroll to position [312, 0]
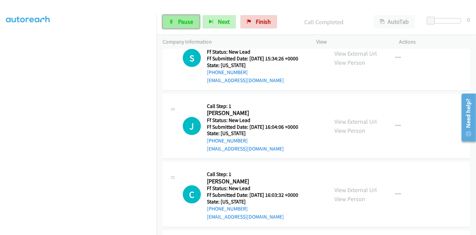
click at [166, 26] on link "Pause" at bounding box center [181, 21] width 37 height 13
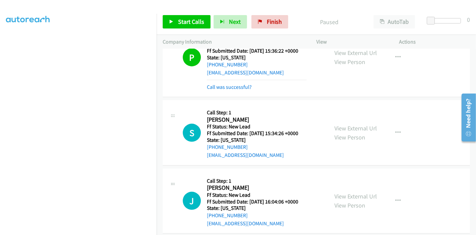
scroll to position [200, 0]
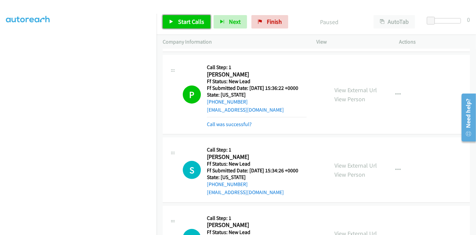
click at [171, 20] on icon at bounding box center [171, 22] width 5 height 5
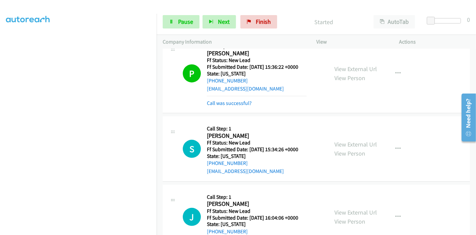
scroll to position [237, 0]
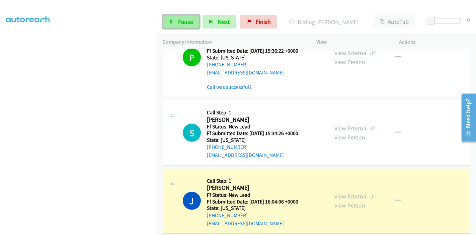
click at [178, 22] on span "Pause" at bounding box center [185, 22] width 15 height 8
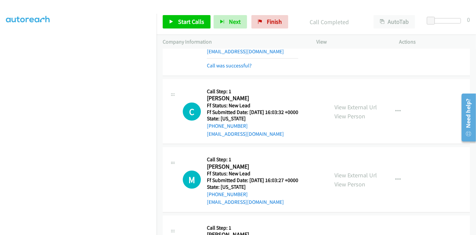
scroll to position [426, 0]
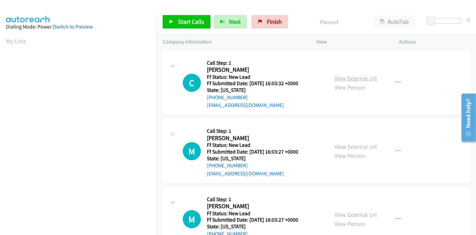
click at [359, 79] on link "View External Url" at bounding box center [356, 78] width 43 height 8
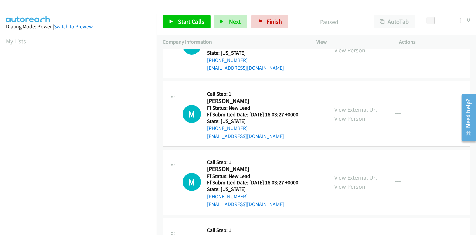
click at [341, 107] on link "View External Url" at bounding box center [356, 110] width 43 height 8
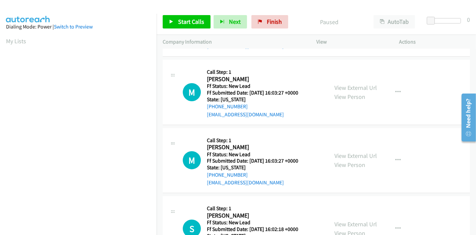
scroll to position [74, 0]
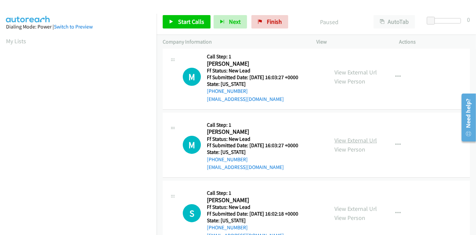
click at [336, 137] on link "View External Url" at bounding box center [356, 140] width 43 height 8
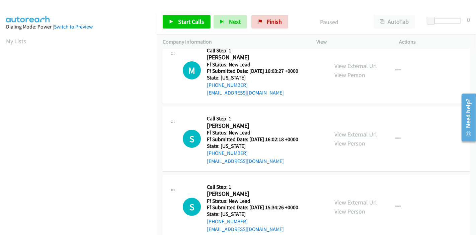
click at [357, 134] on link "View External Url" at bounding box center [356, 134] width 43 height 8
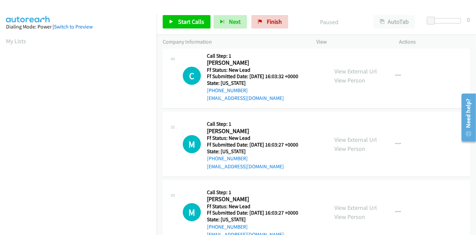
scroll to position [0, 0]
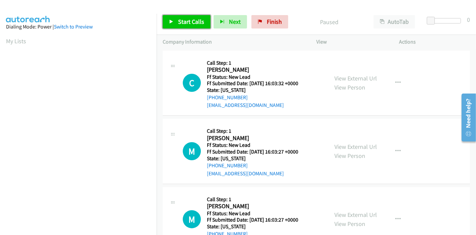
click at [176, 20] on link "Start Calls" at bounding box center [187, 21] width 48 height 13
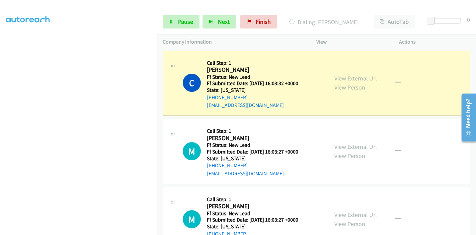
scroll to position [141, 0]
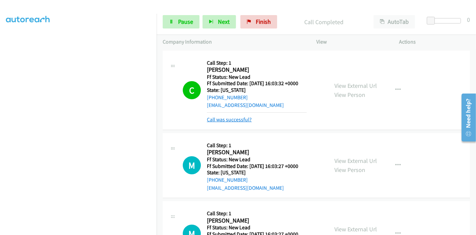
click at [230, 119] on link "Call was successful?" at bounding box center [229, 119] width 45 height 6
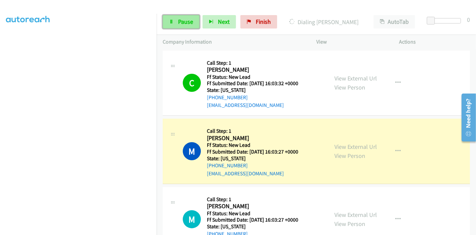
click at [183, 22] on span "Pause" at bounding box center [185, 22] width 15 height 8
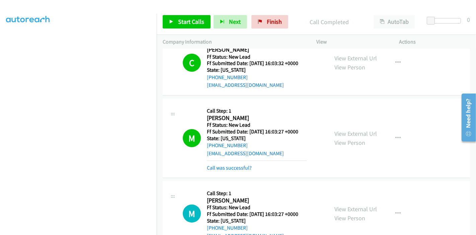
scroll to position [74, 0]
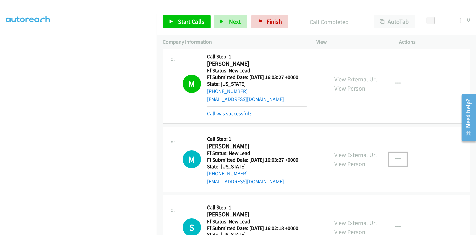
click at [396, 154] on button "button" at bounding box center [398, 158] width 18 height 13
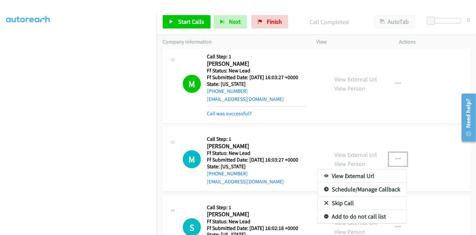
click at [356, 198] on link "Skip Call" at bounding box center [362, 202] width 89 height 13
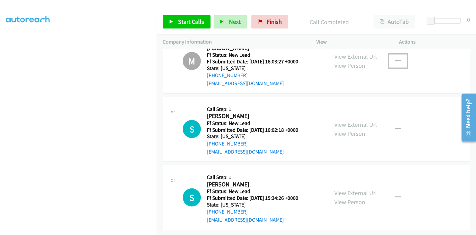
scroll to position [177, 0]
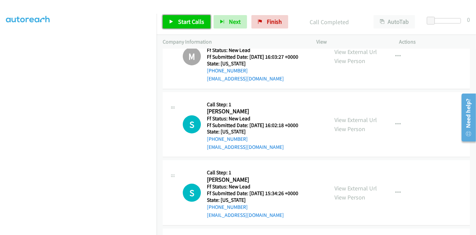
click at [180, 22] on span "Start Calls" at bounding box center [191, 22] width 26 height 8
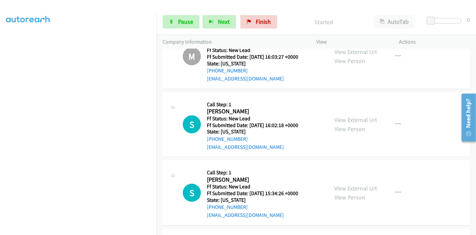
scroll to position [214, 0]
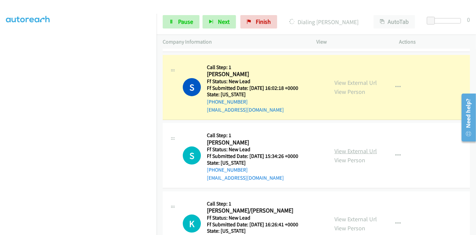
click at [344, 148] on link "View External Url" at bounding box center [356, 151] width 43 height 8
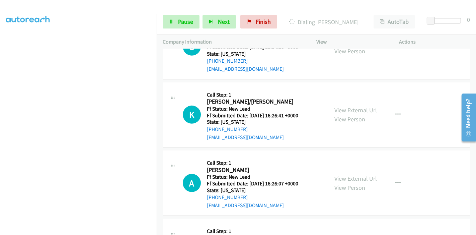
scroll to position [326, 0]
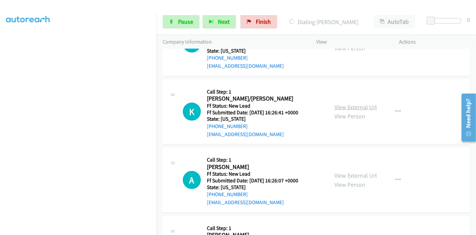
click at [349, 107] on link "View External Url" at bounding box center [356, 107] width 43 height 8
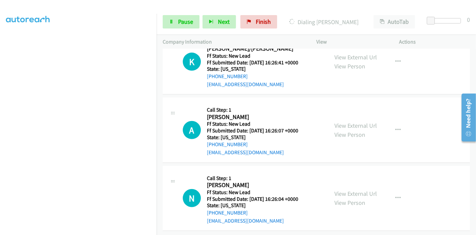
scroll to position [382, 0]
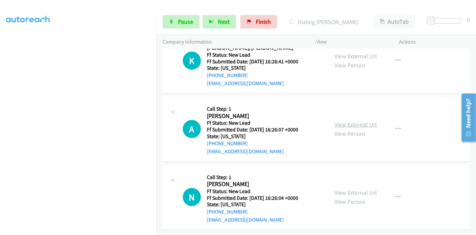
click at [343, 121] on link "View External Url" at bounding box center [356, 125] width 43 height 8
click at [339, 188] on div "View External Url View Person" at bounding box center [356, 197] width 43 height 18
click at [338, 189] on link "View External Url" at bounding box center [356, 193] width 43 height 8
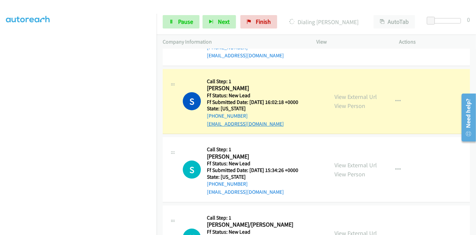
scroll to position [158, 0]
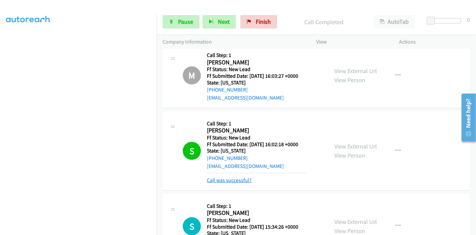
click at [227, 181] on link "Call was successful?" at bounding box center [229, 180] width 45 height 6
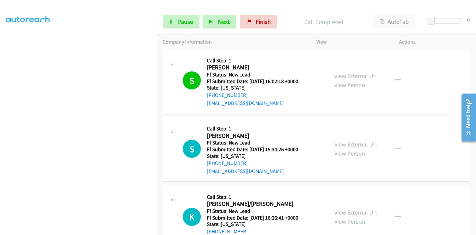
scroll to position [233, 0]
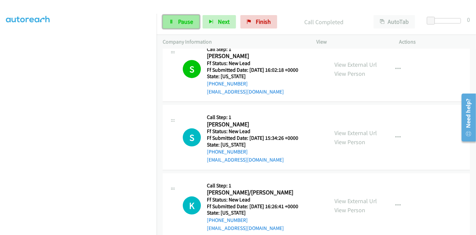
click at [175, 20] on link "Pause" at bounding box center [181, 21] width 37 height 13
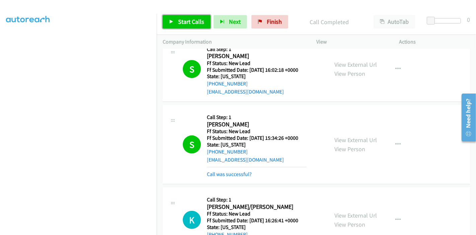
click at [177, 24] on link "Start Calls" at bounding box center [187, 21] width 48 height 13
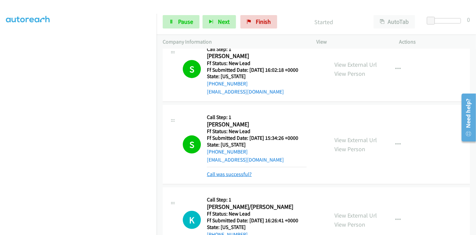
click at [224, 173] on link "Call was successful?" at bounding box center [229, 174] width 45 height 6
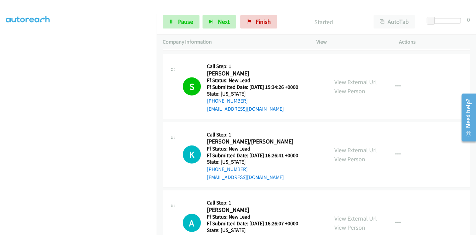
scroll to position [307, 0]
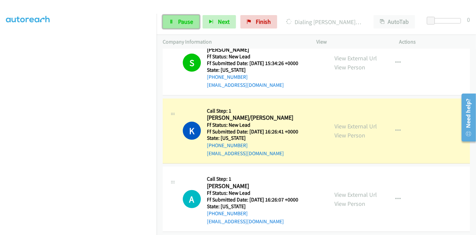
click at [174, 22] on link "Pause" at bounding box center [181, 21] width 37 height 13
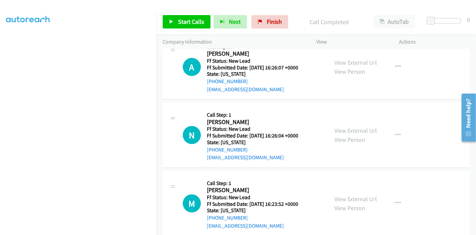
scroll to position [456, 0]
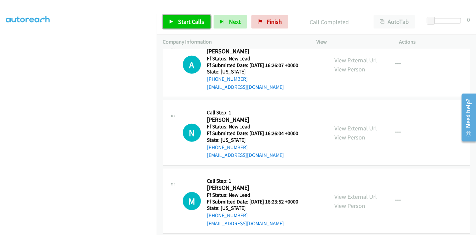
click at [181, 20] on span "Start Calls" at bounding box center [191, 22] width 26 height 8
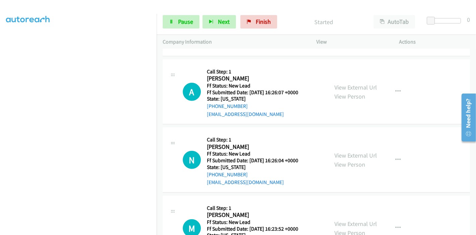
scroll to position [419, 0]
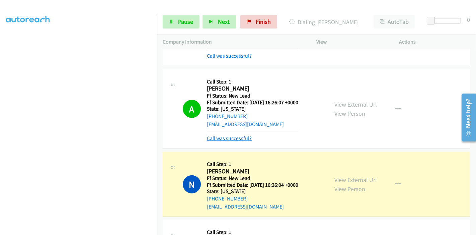
click at [232, 136] on link "Call was successful?" at bounding box center [229, 138] width 45 height 6
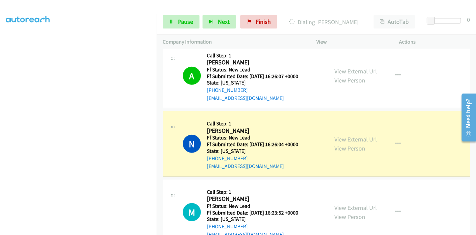
scroll to position [456, 0]
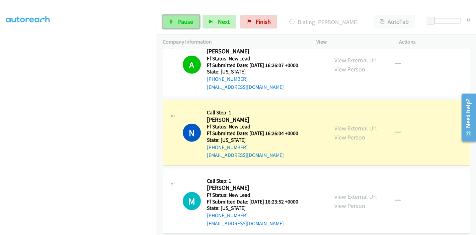
click at [179, 21] on span "Pause" at bounding box center [185, 22] width 15 height 8
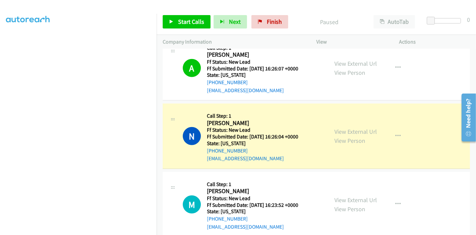
scroll to position [488, 0]
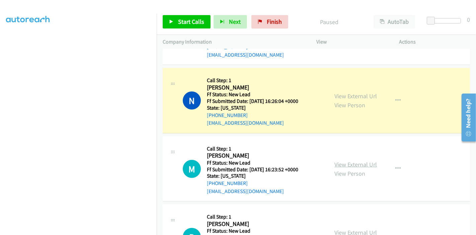
click at [339, 165] on link "View External Url" at bounding box center [356, 164] width 43 height 8
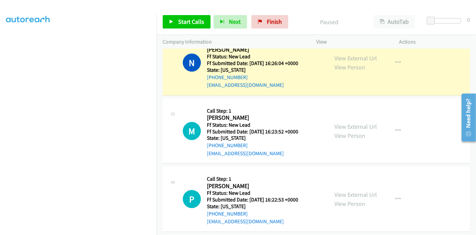
scroll to position [563, 0]
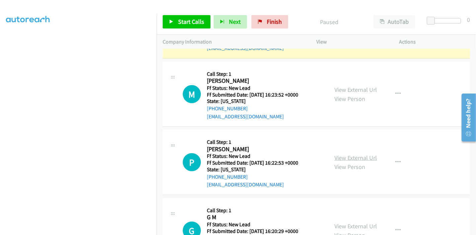
click at [344, 154] on link "View External Url" at bounding box center [356, 158] width 43 height 8
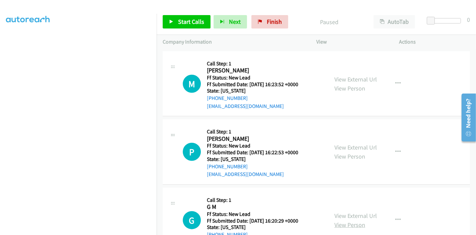
scroll to position [600, 0]
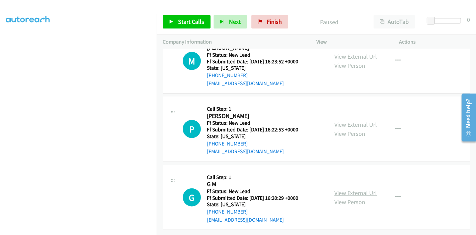
click at [351, 189] on link "View External Url" at bounding box center [356, 193] width 43 height 8
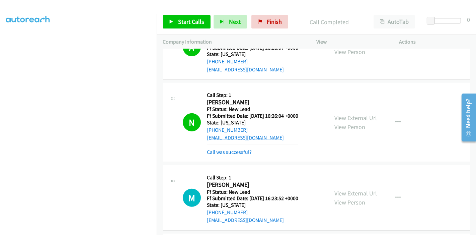
scroll to position [488, 0]
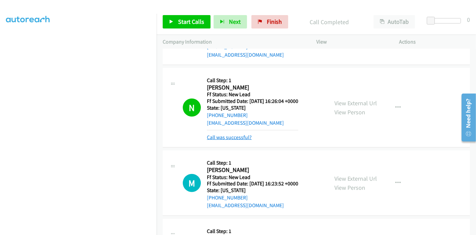
click at [231, 135] on link "Call was successful?" at bounding box center [229, 137] width 45 height 6
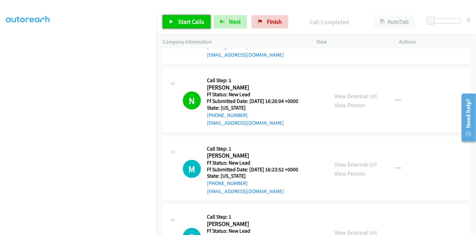
click at [190, 27] on link "Start Calls" at bounding box center [187, 21] width 48 height 13
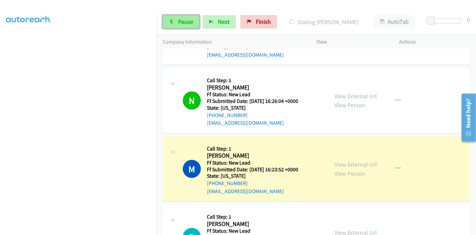
click at [172, 23] on icon at bounding box center [171, 22] width 5 height 5
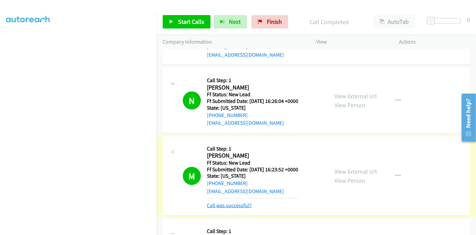
click at [231, 205] on link "Call was successful?" at bounding box center [229, 205] width 45 height 6
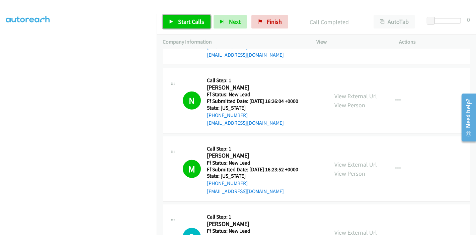
click at [183, 20] on span "Start Calls" at bounding box center [191, 22] width 26 height 8
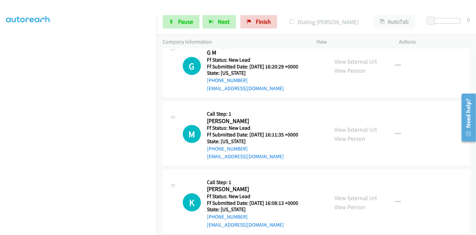
scroll to position [730, 0]
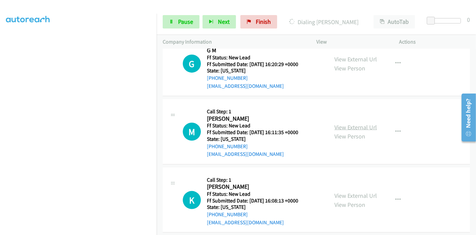
click at [364, 125] on link "View External Url" at bounding box center [356, 127] width 43 height 8
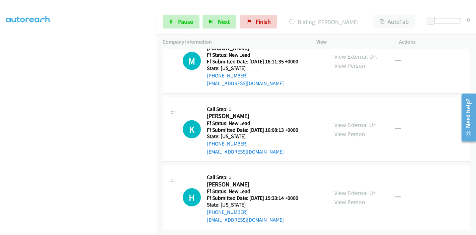
scroll to position [804, 0]
click at [358, 121] on link "View External Url" at bounding box center [356, 125] width 43 height 8
click at [362, 189] on link "View External Url" at bounding box center [356, 193] width 43 height 8
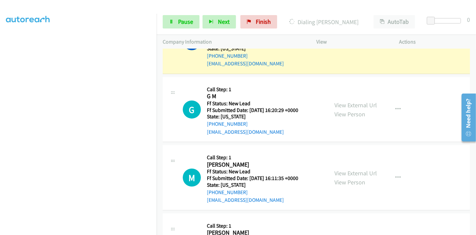
scroll to position [618, 0]
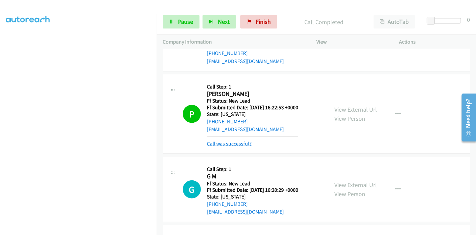
click at [230, 143] on link "Call was successful?" at bounding box center [229, 143] width 45 height 6
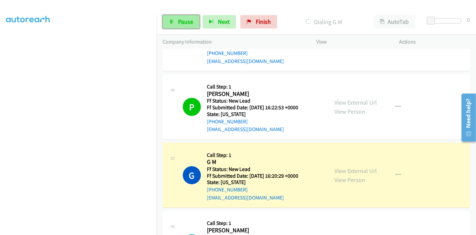
click at [176, 17] on link "Pause" at bounding box center [181, 21] width 37 height 13
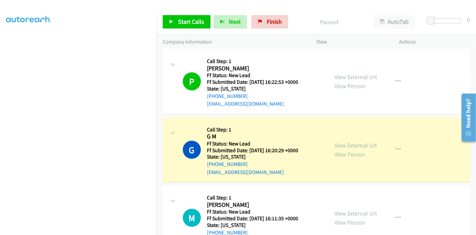
scroll to position [655, 0]
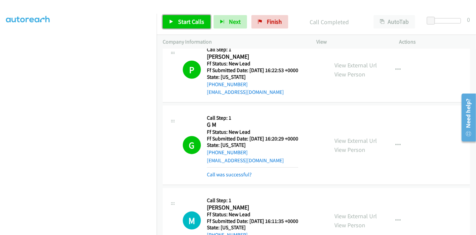
click at [178, 22] on span "Start Calls" at bounding box center [191, 22] width 26 height 8
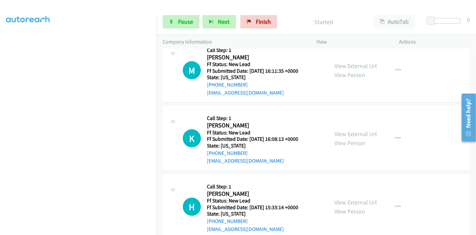
scroll to position [818, 0]
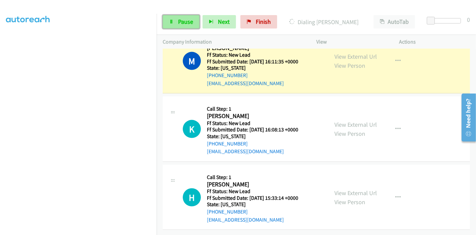
click at [172, 20] on icon at bounding box center [171, 22] width 5 height 5
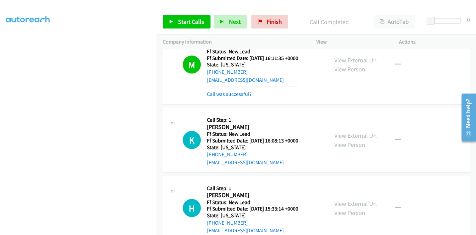
scroll to position [826, 0]
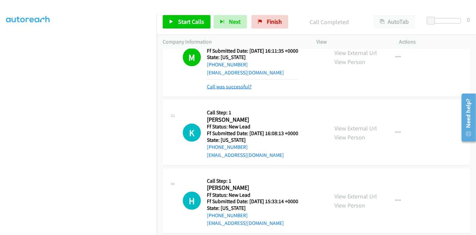
click at [225, 86] on link "Call was successful?" at bounding box center [229, 86] width 45 height 6
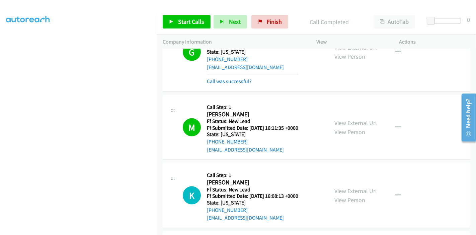
scroll to position [744, 0]
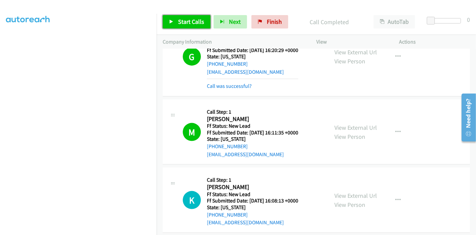
click at [184, 26] on link "Start Calls" at bounding box center [187, 21] width 48 height 13
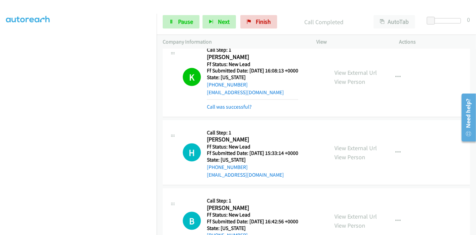
scroll to position [911, 0]
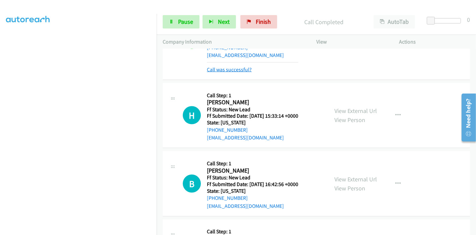
click at [228, 66] on link "Call was successful?" at bounding box center [229, 69] width 45 height 6
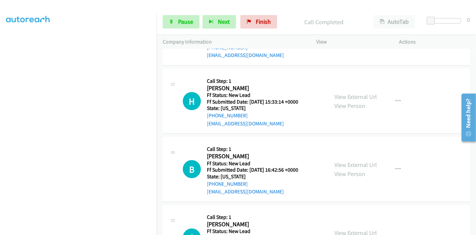
scroll to position [948, 0]
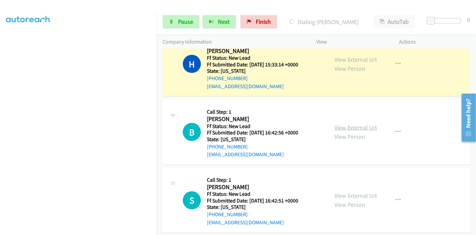
click at [352, 127] on link "View External Url" at bounding box center [356, 128] width 43 height 8
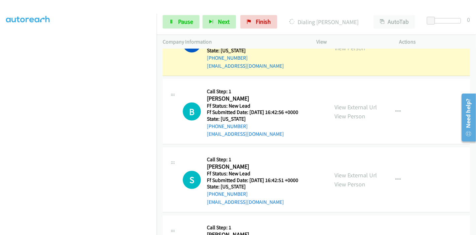
scroll to position [985, 0]
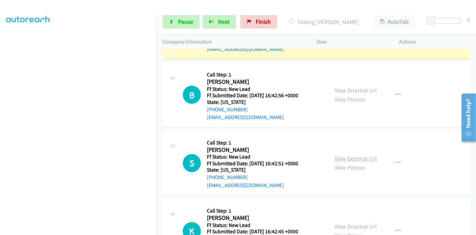
click at [343, 155] on link "View External Url" at bounding box center [356, 159] width 43 height 8
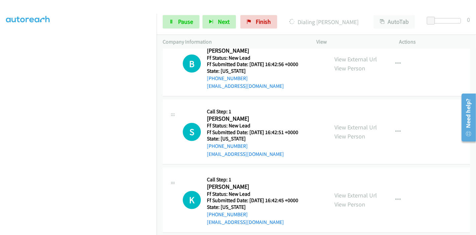
scroll to position [1023, 0]
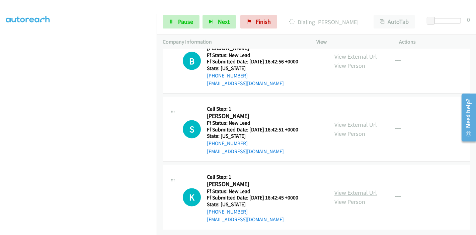
click at [345, 190] on link "View External Url" at bounding box center [356, 193] width 43 height 8
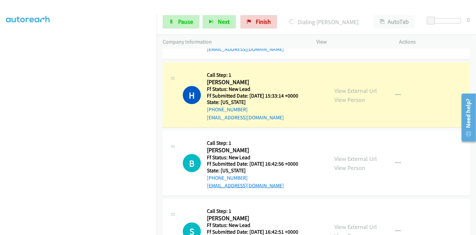
scroll to position [911, 0]
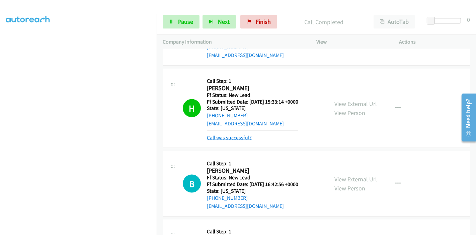
click at [223, 137] on link "Call was successful?" at bounding box center [229, 137] width 45 height 6
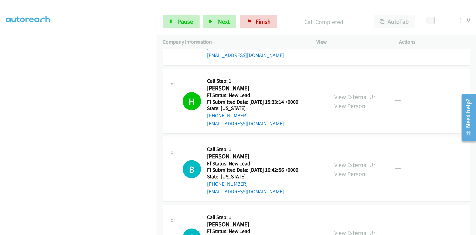
scroll to position [985, 0]
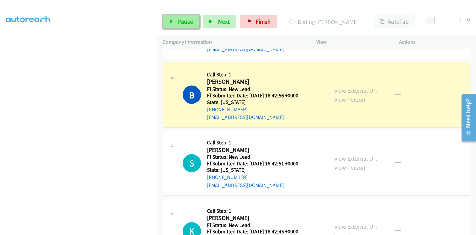
click at [179, 26] on link "Pause" at bounding box center [181, 21] width 37 height 13
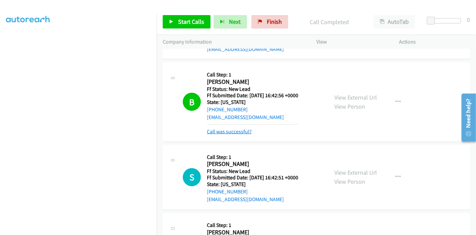
click at [233, 131] on link "Call was successful?" at bounding box center [229, 131] width 45 height 6
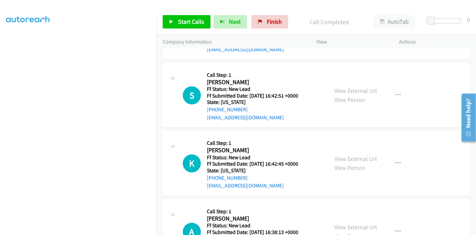
scroll to position [1060, 0]
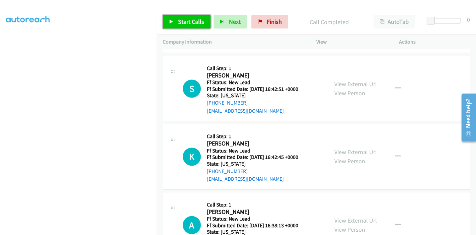
click at [176, 20] on link "Start Calls" at bounding box center [187, 21] width 48 height 13
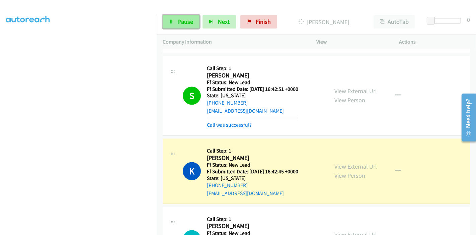
click at [178, 20] on span "Pause" at bounding box center [185, 22] width 15 height 8
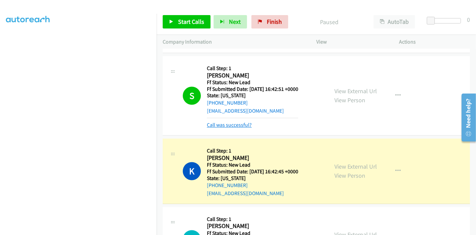
click at [233, 124] on link "Call was successful?" at bounding box center [229, 125] width 45 height 6
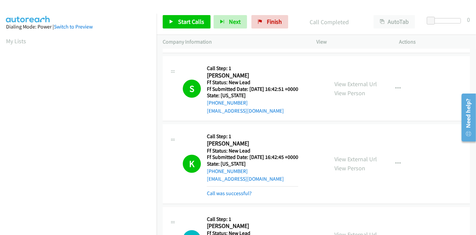
scroll to position [141, 0]
click at [231, 190] on link "Call was successful?" at bounding box center [229, 193] width 45 height 6
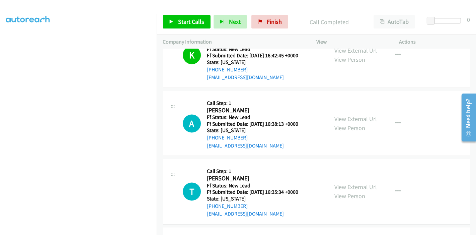
scroll to position [1172, 0]
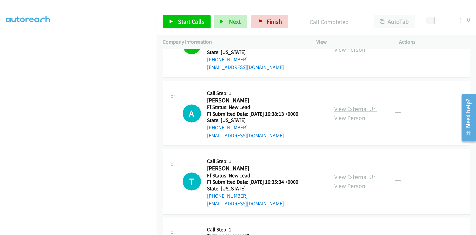
click at [356, 108] on link "View External Url" at bounding box center [356, 109] width 43 height 8
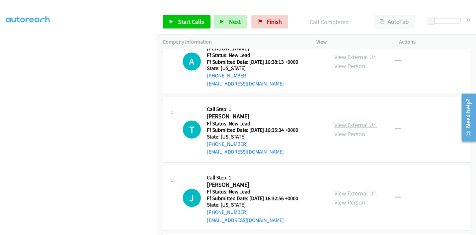
scroll to position [1221, 0]
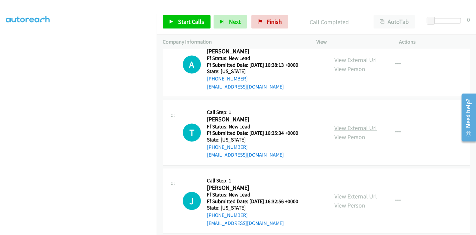
click at [355, 125] on link "View External Url" at bounding box center [356, 128] width 43 height 8
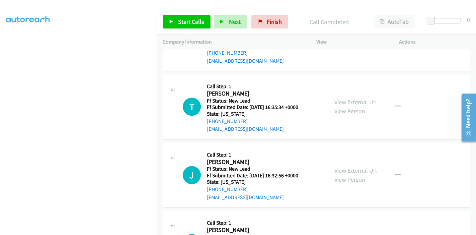
scroll to position [1258, 0]
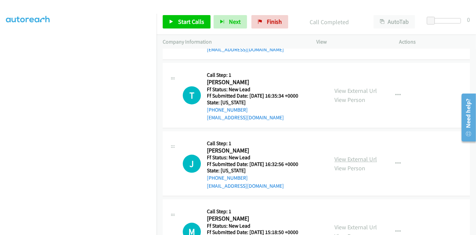
click at [345, 158] on link "View External Url" at bounding box center [356, 159] width 43 height 8
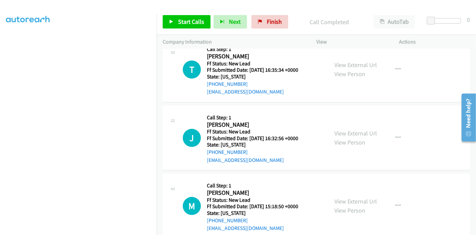
scroll to position [1295, 0]
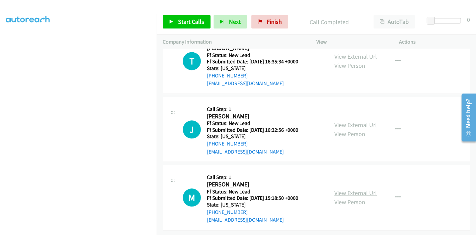
click at [360, 190] on link "View External Url" at bounding box center [356, 193] width 43 height 8
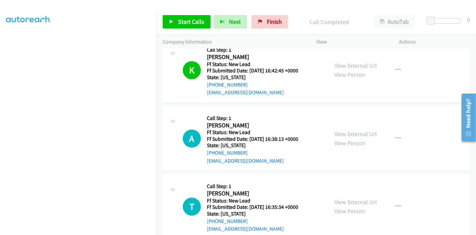
scroll to position [1146, 0]
click at [396, 136] on icon "button" at bounding box center [398, 138] width 5 height 5
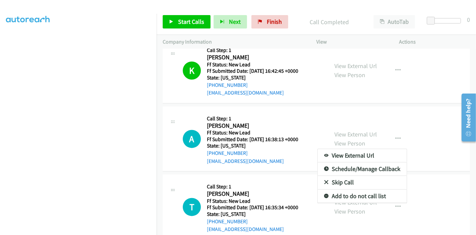
click at [344, 179] on link "Skip Call" at bounding box center [362, 182] width 89 height 13
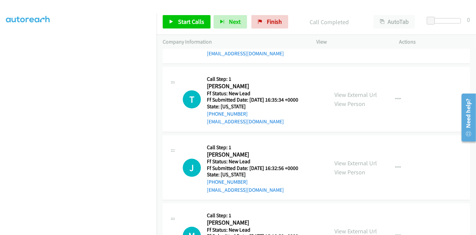
scroll to position [1258, 0]
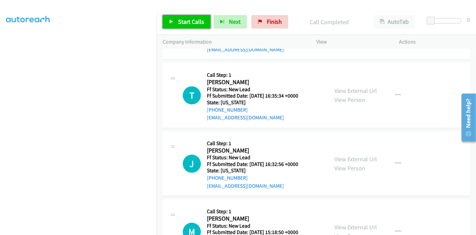
click at [181, 20] on span "Start Calls" at bounding box center [191, 22] width 26 height 8
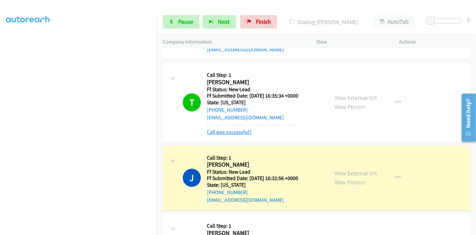
click at [226, 129] on link "Call was successful?" at bounding box center [229, 132] width 45 height 6
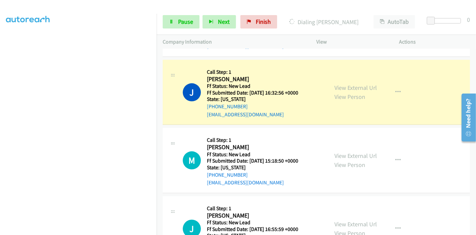
scroll to position [1333, 0]
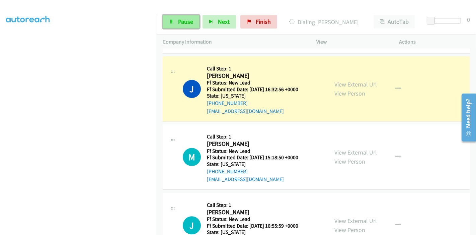
click at [183, 18] on span "Pause" at bounding box center [185, 22] width 15 height 8
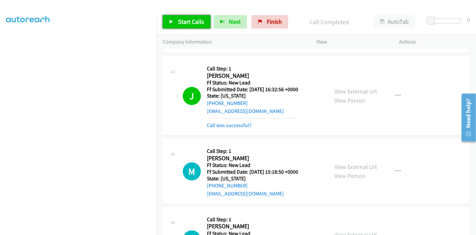
click at [176, 18] on link "Start Calls" at bounding box center [187, 21] width 48 height 13
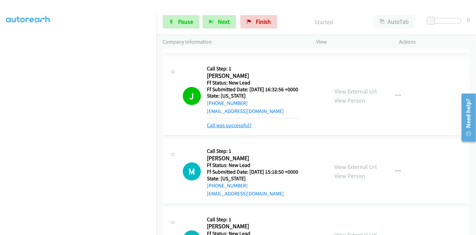
click at [224, 125] on link "Call was successful?" at bounding box center [229, 125] width 45 height 6
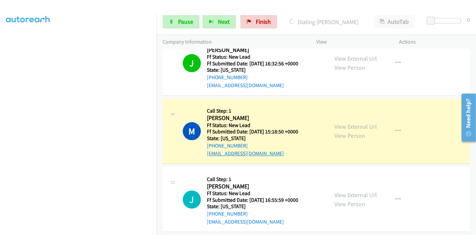
scroll to position [1370, 0]
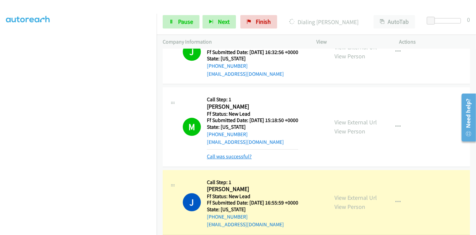
click at [229, 155] on link "Call was successful?" at bounding box center [229, 156] width 45 height 6
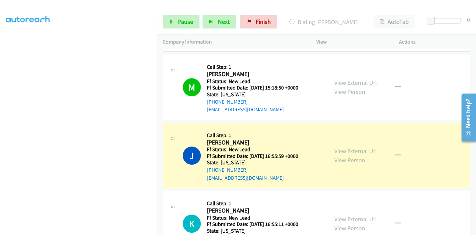
scroll to position [1444, 0]
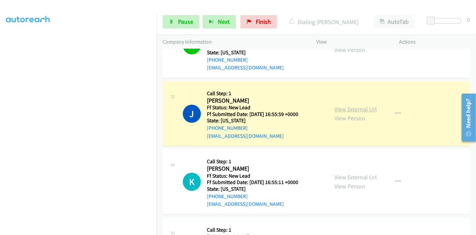
click at [353, 106] on link "View External Url" at bounding box center [356, 109] width 43 height 8
drag, startPoint x: 175, startPoint y: 18, endPoint x: 181, endPoint y: 24, distance: 8.3
click at [175, 18] on link "Pause" at bounding box center [181, 21] width 37 height 13
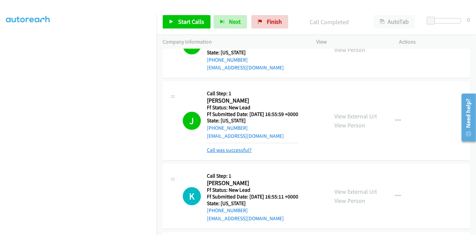
click at [226, 147] on link "Call was successful?" at bounding box center [229, 150] width 45 height 6
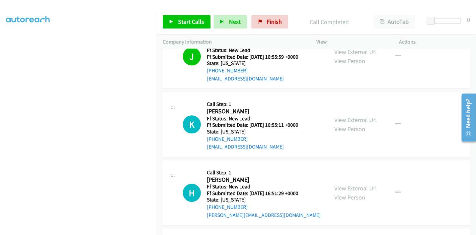
scroll to position [1518, 0]
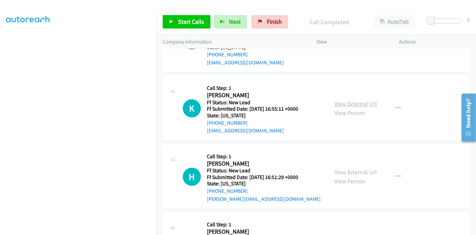
click at [345, 100] on link "View External Url" at bounding box center [356, 104] width 43 height 8
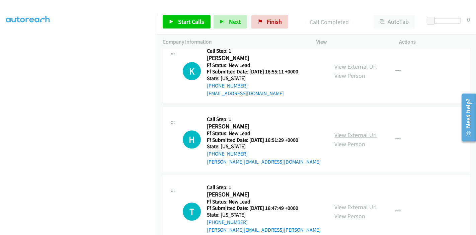
click at [336, 131] on link "View External Url" at bounding box center [356, 135] width 43 height 8
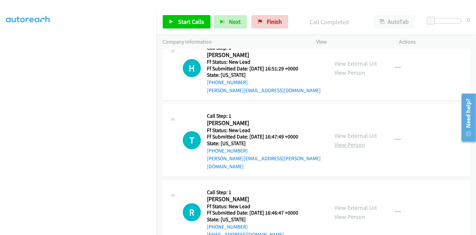
scroll to position [1629, 0]
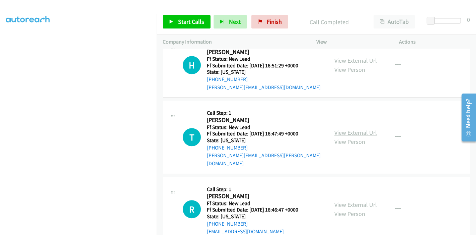
click at [344, 129] on link "View External Url" at bounding box center [356, 133] width 43 height 8
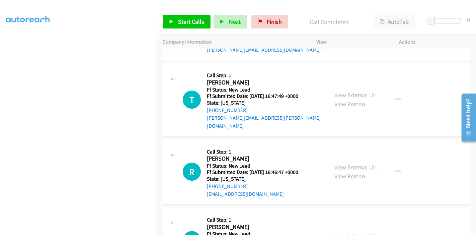
click at [348, 163] on link "View External Url" at bounding box center [356, 167] width 43 height 8
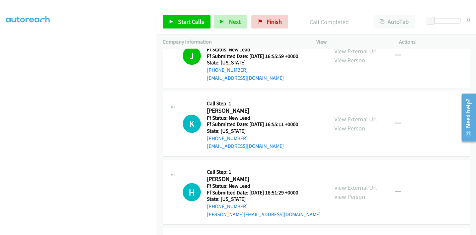
scroll to position [1518, 0]
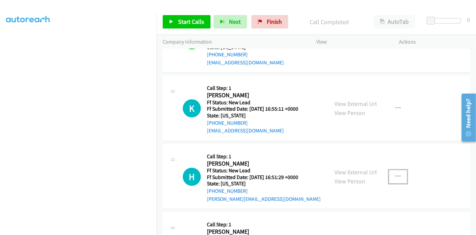
click at [389, 173] on button "button" at bounding box center [398, 176] width 18 height 13
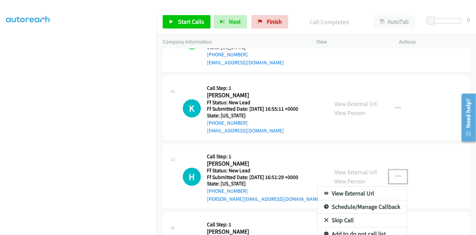
click at [346, 218] on link "Skip Call" at bounding box center [362, 219] width 89 height 13
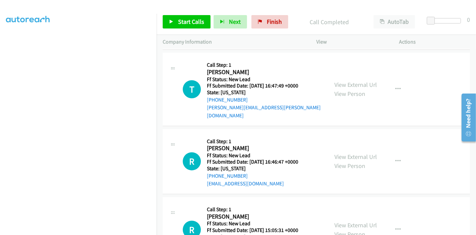
scroll to position [1704, 0]
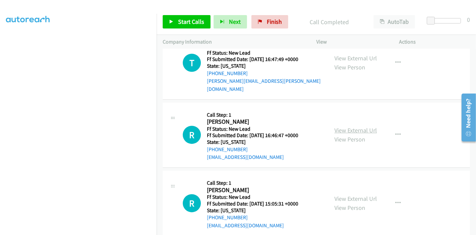
click at [351, 126] on link "View External Url" at bounding box center [356, 130] width 43 height 8
click at [402, 128] on button "button" at bounding box center [398, 134] width 18 height 13
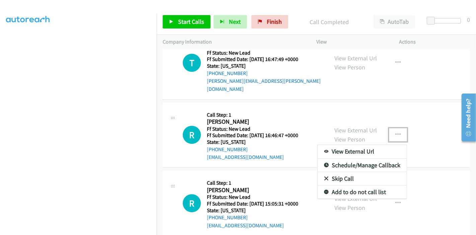
click at [357, 172] on link "Skip Call" at bounding box center [362, 178] width 89 height 13
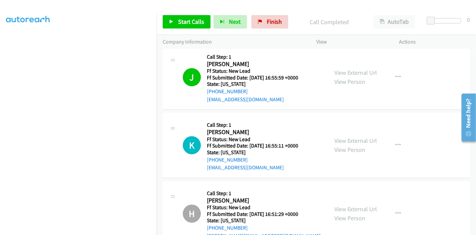
scroll to position [1468, 0]
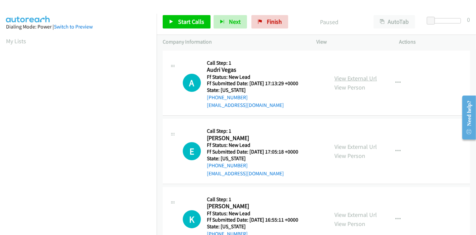
click at [351, 81] on link "View External Url" at bounding box center [356, 78] width 43 height 8
click at [345, 148] on link "View External Url" at bounding box center [356, 147] width 43 height 8
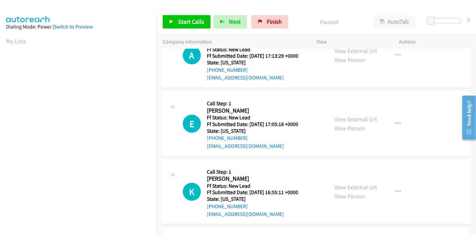
scroll to position [37, 0]
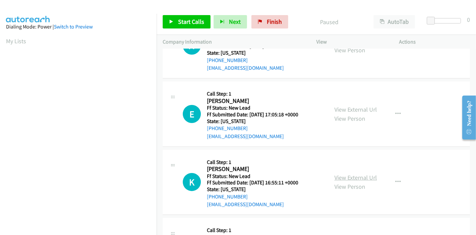
click at [340, 176] on link "View External Url" at bounding box center [356, 178] width 43 height 8
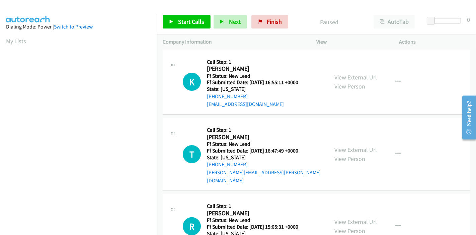
scroll to position [149, 0]
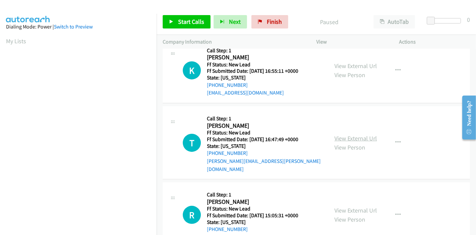
click at [353, 134] on link "View External Url" at bounding box center [356, 138] width 43 height 8
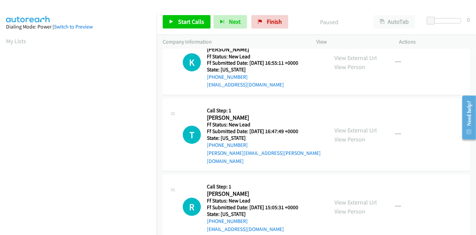
scroll to position [163, 0]
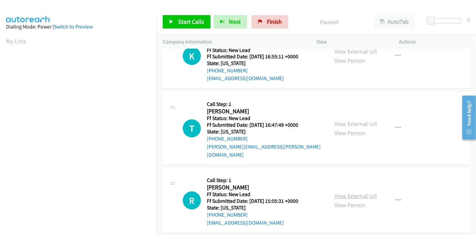
click at [351, 192] on link "View External Url" at bounding box center [356, 196] width 43 height 8
click at [180, 16] on link "Start Calls" at bounding box center [187, 21] width 48 height 13
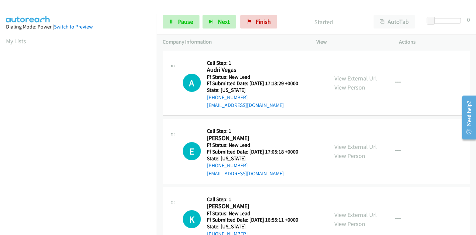
scroll to position [0, 0]
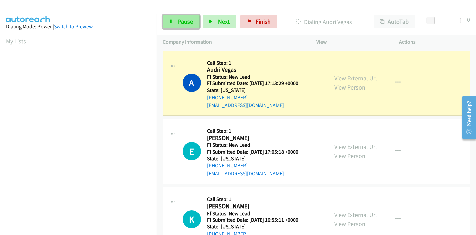
click at [171, 25] on link "Pause" at bounding box center [181, 21] width 37 height 13
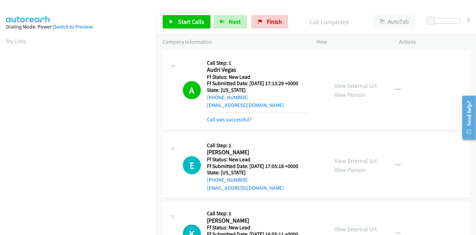
scroll to position [141, 0]
click at [236, 121] on link "Call was successful?" at bounding box center [229, 119] width 45 height 6
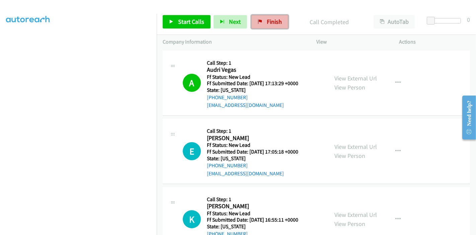
click at [270, 21] on span "Finish" at bounding box center [274, 22] width 15 height 8
